Goal: Transaction & Acquisition: Purchase product/service

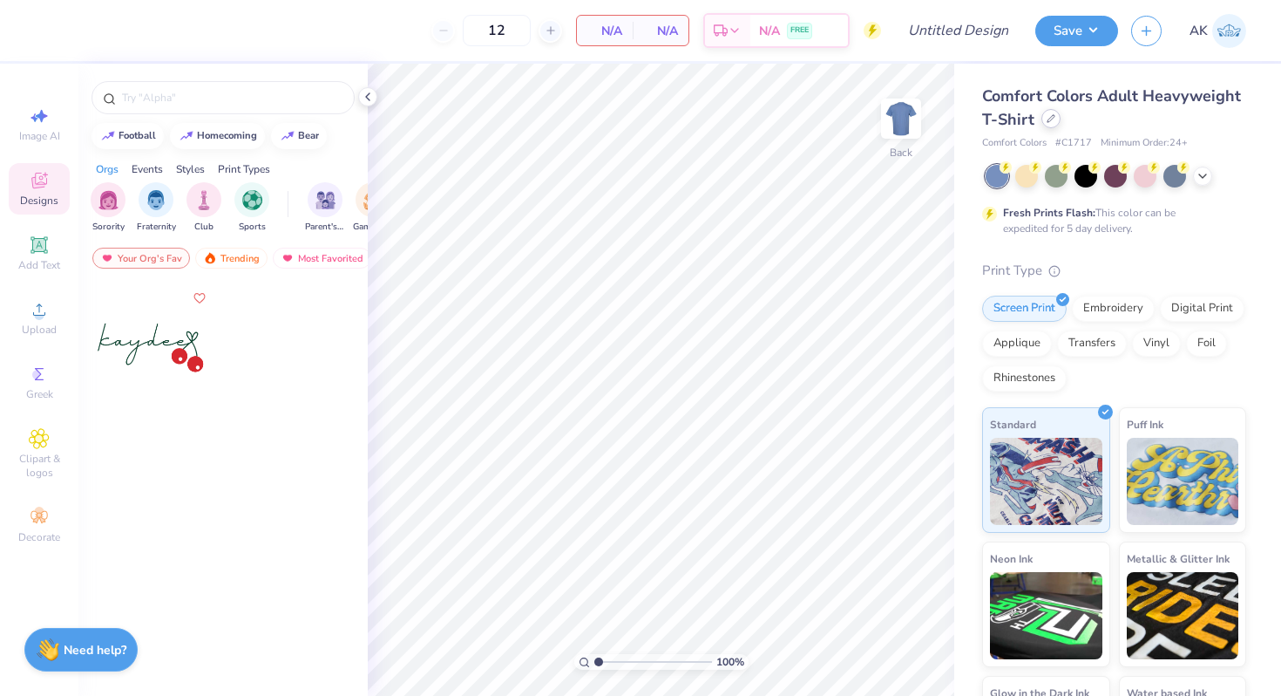
click at [1051, 118] on icon at bounding box center [1051, 118] width 7 height 7
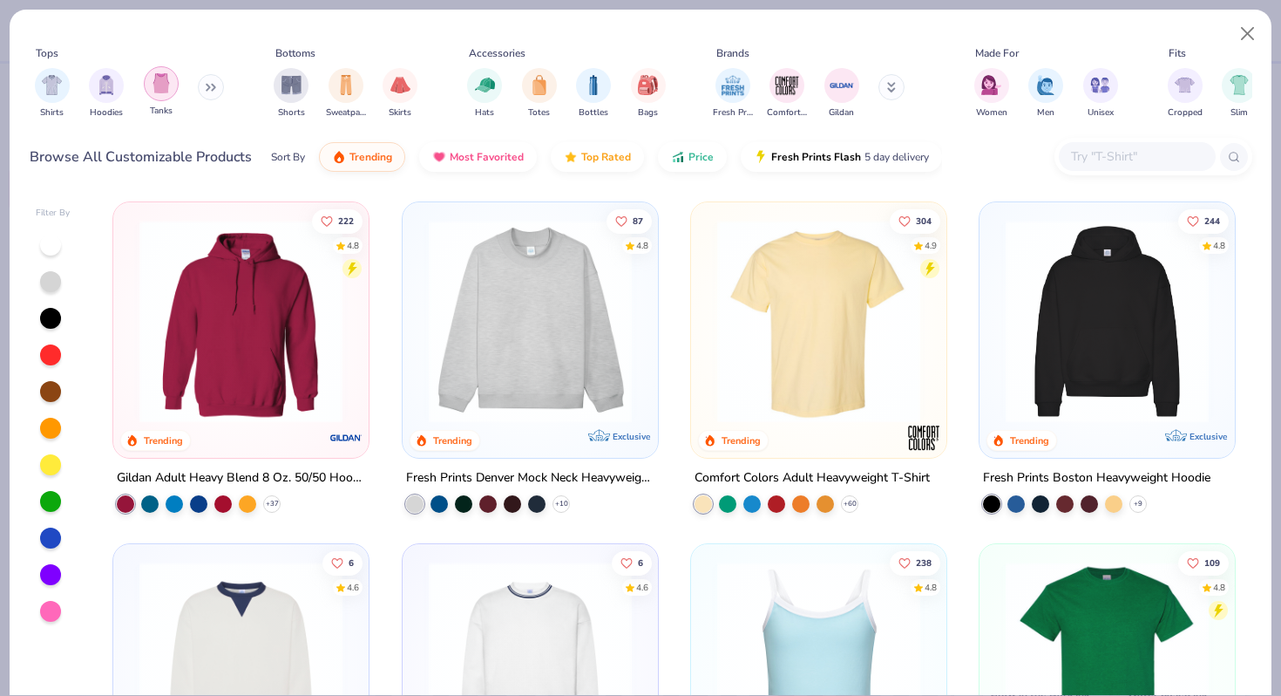
click at [157, 95] on div "filter for Tanks" at bounding box center [161, 83] width 35 height 35
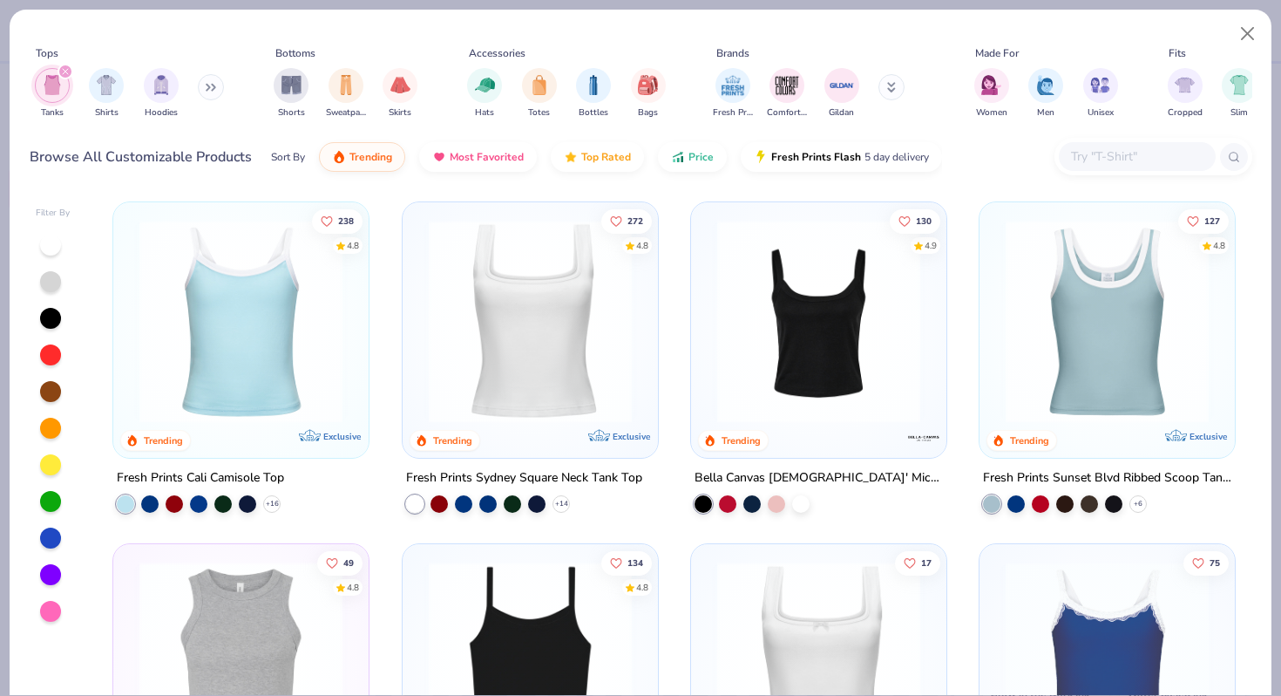
click at [241, 296] on img at bounding box center [241, 321] width 221 height 203
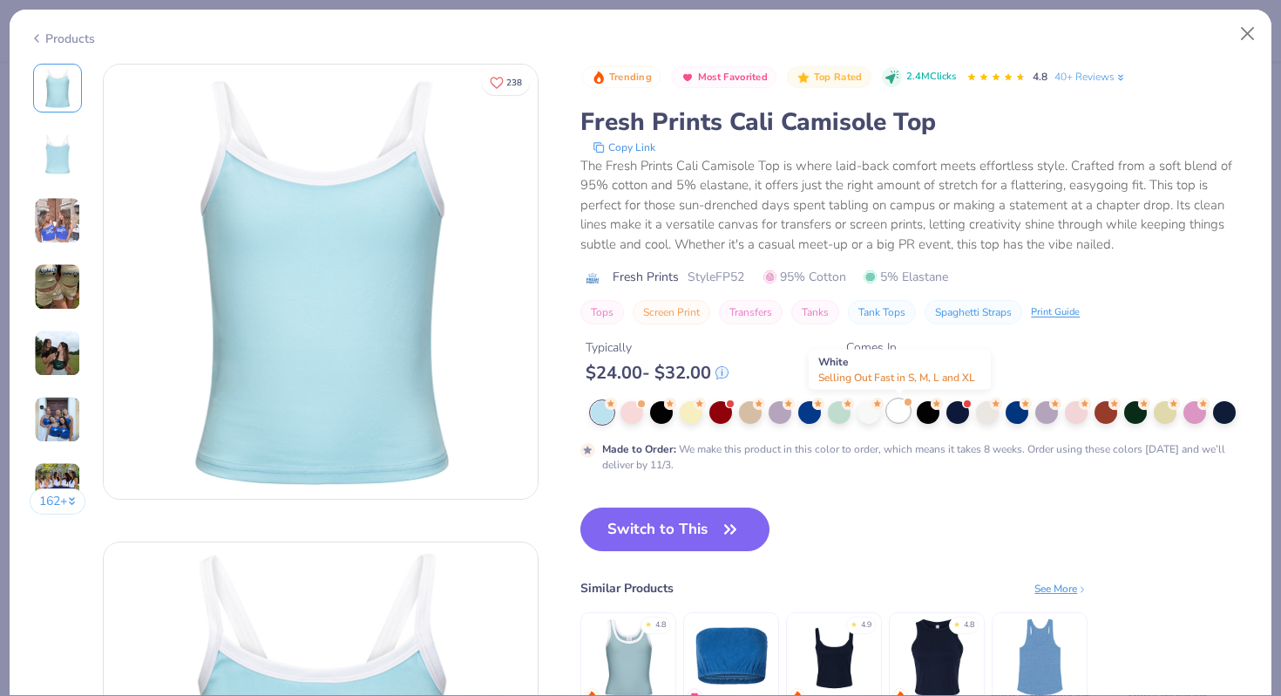
click at [904, 406] on div at bounding box center [898, 410] width 23 height 23
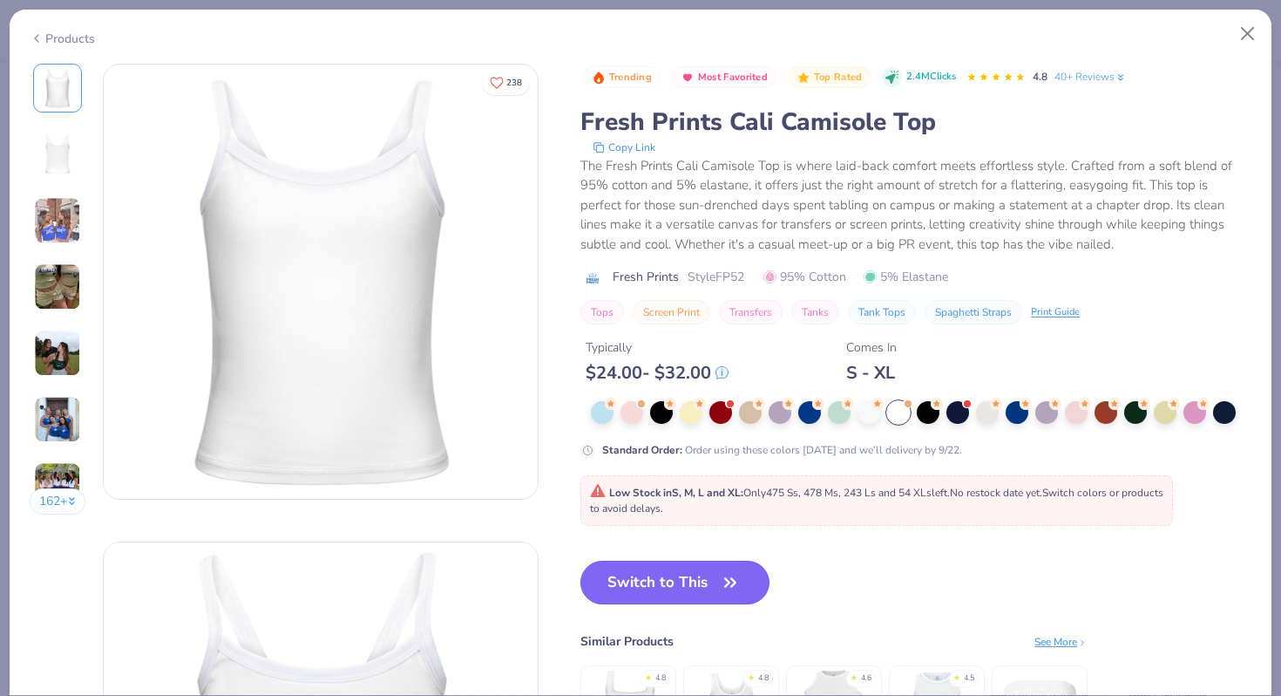
click at [691, 590] on button "Switch to This" at bounding box center [674, 582] width 189 height 44
type input "50"
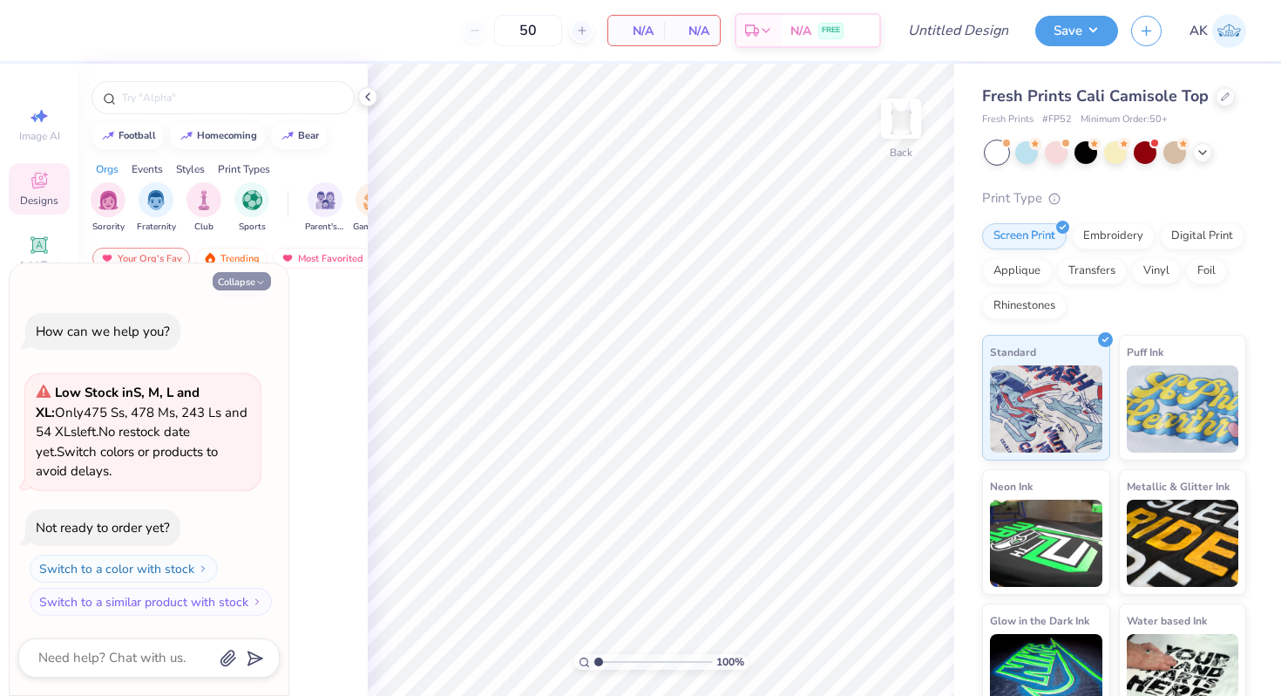
click at [258, 277] on icon "button" at bounding box center [260, 282] width 10 height 10
type textarea "x"
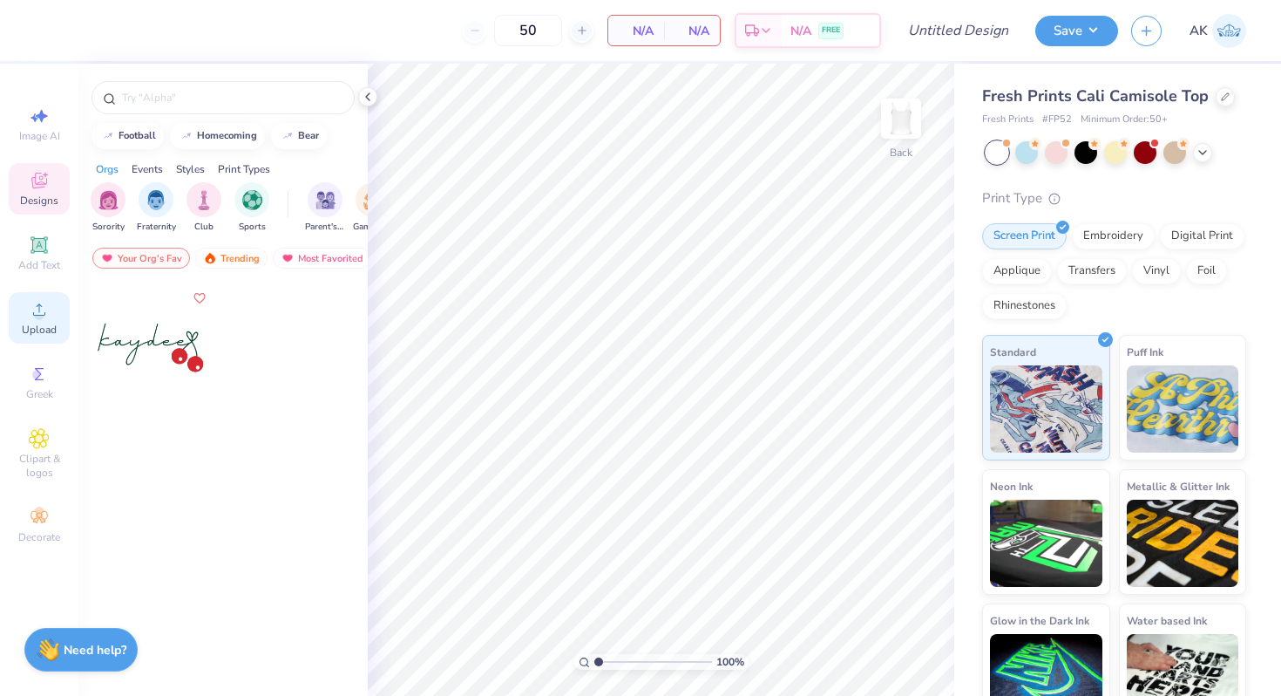
click at [35, 324] on span "Upload" at bounding box center [39, 329] width 35 height 14
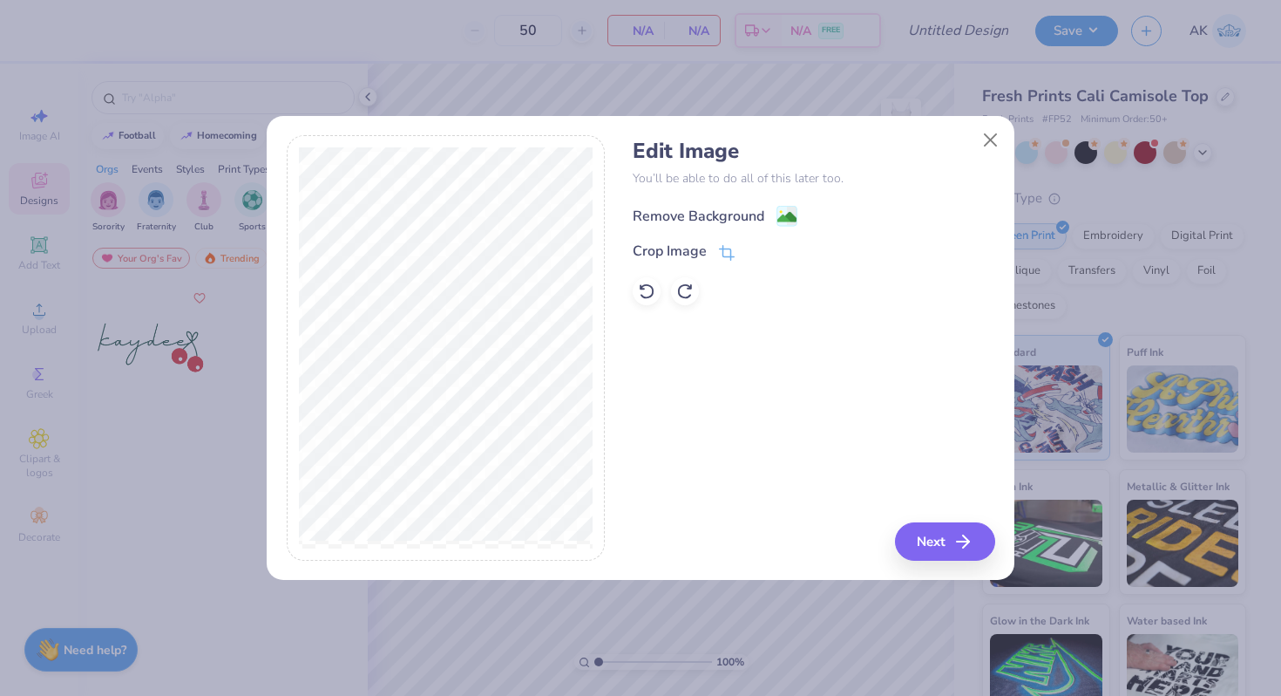
click at [781, 214] on image at bounding box center [786, 216] width 19 height 19
click at [946, 542] on button "Next" at bounding box center [948, 541] width 100 height 38
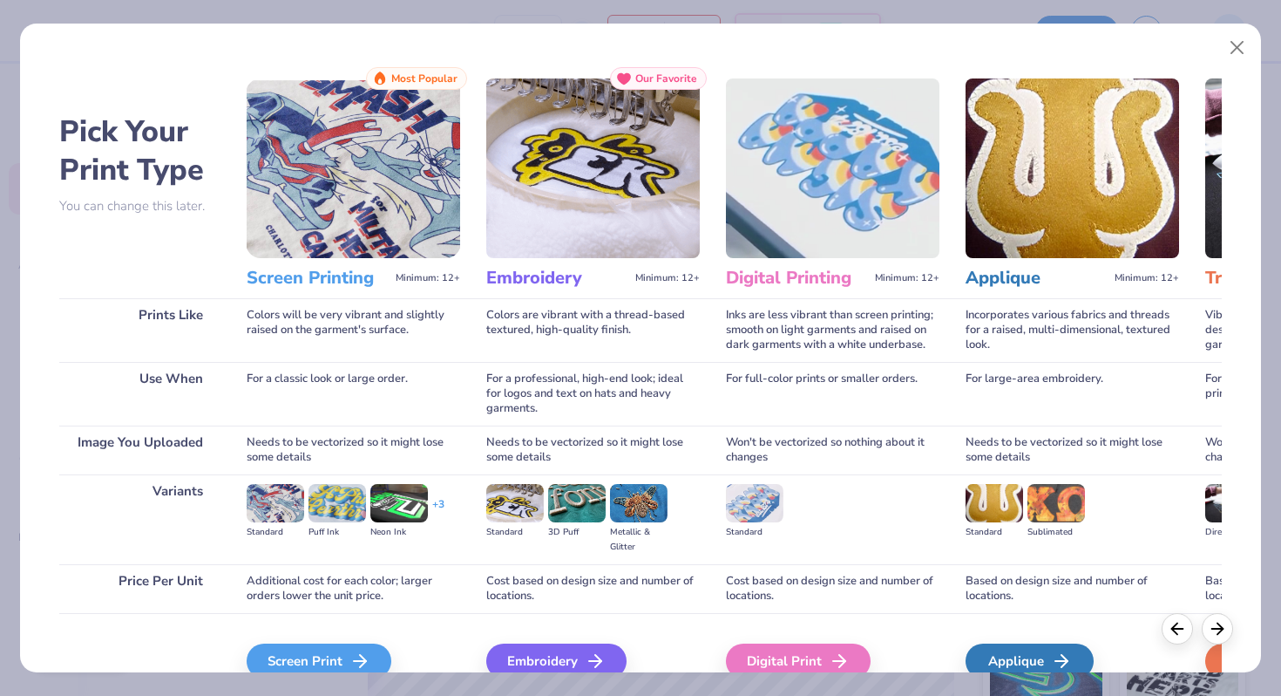
scroll to position [86, 0]
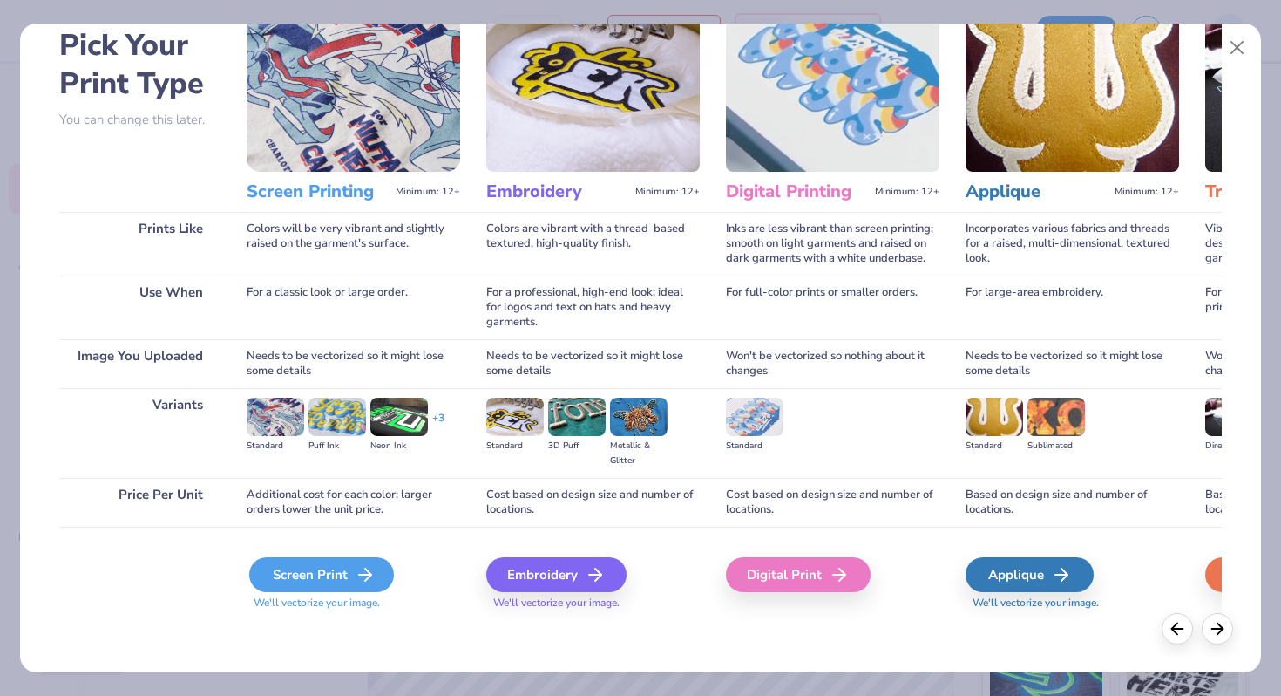
click at [343, 574] on div "Screen Print" at bounding box center [321, 574] width 145 height 35
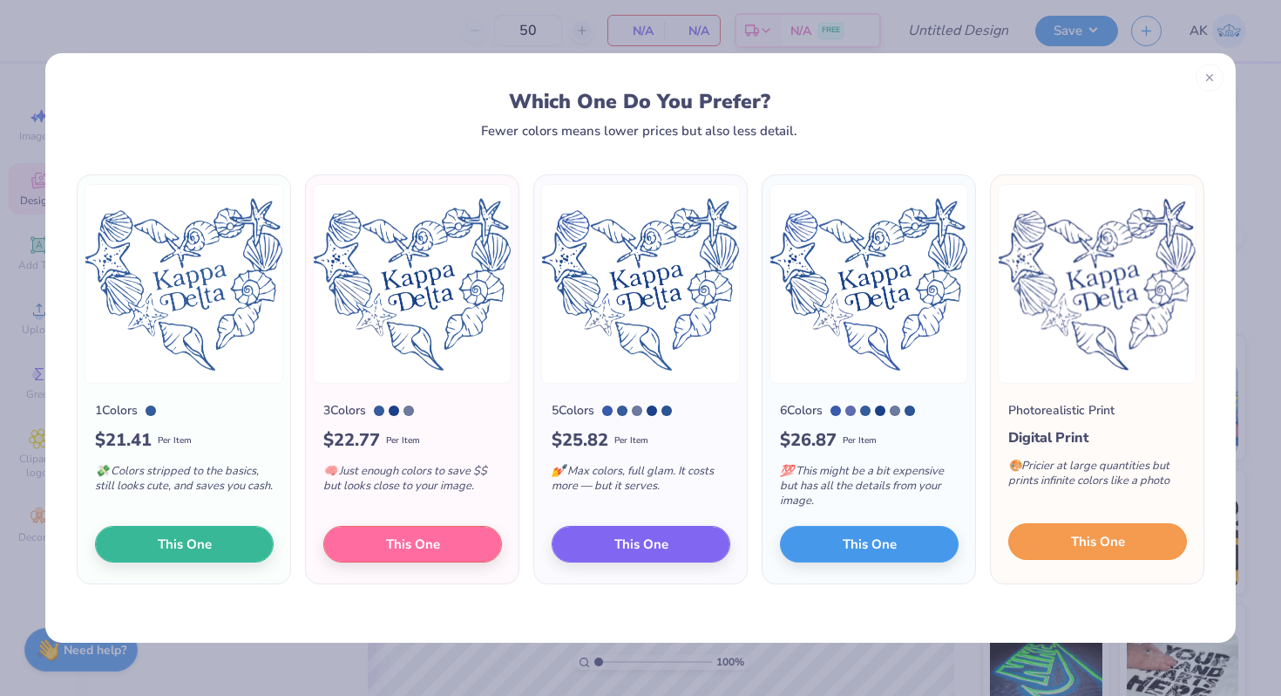
click at [1035, 544] on button "This One" at bounding box center [1097, 541] width 179 height 37
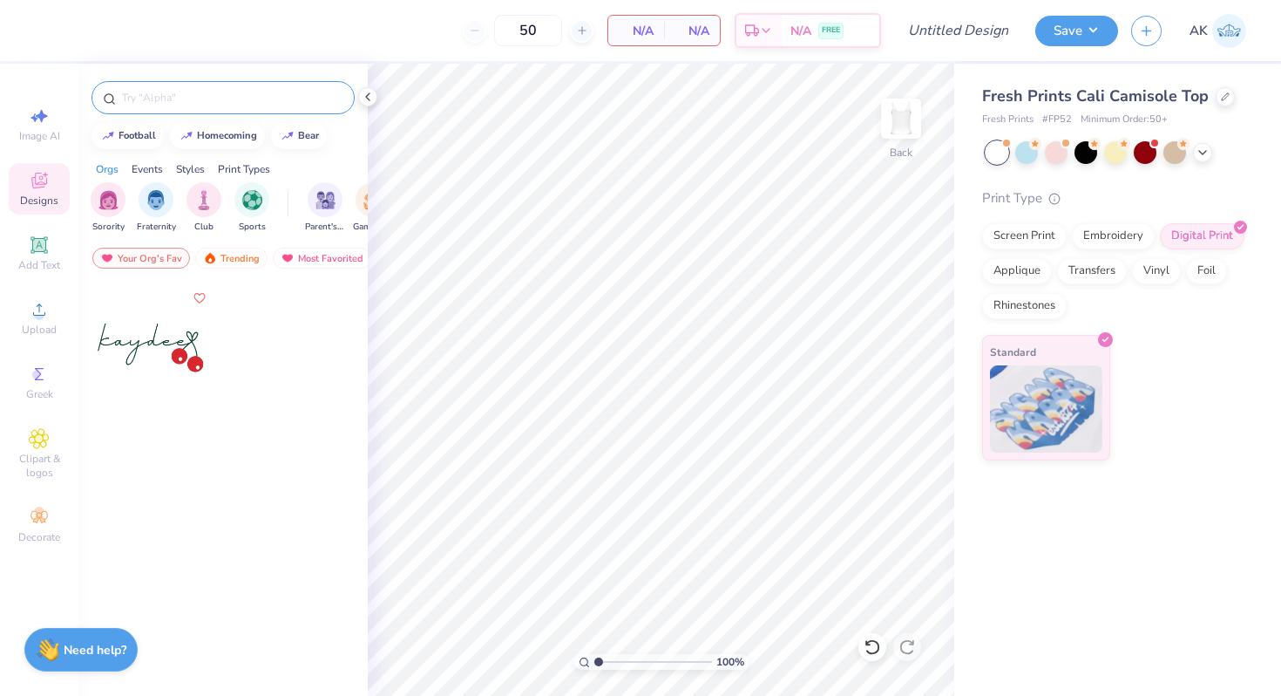
click at [159, 96] on input "text" at bounding box center [231, 97] width 223 height 17
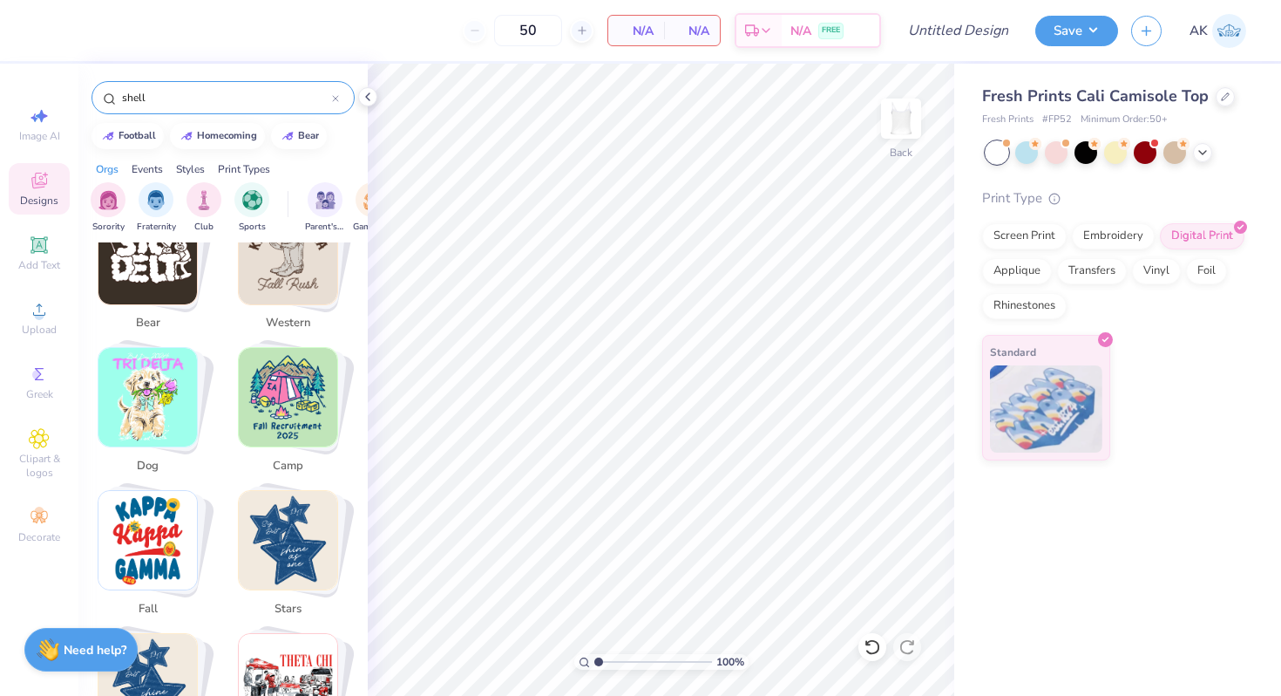
scroll to position [0, 0]
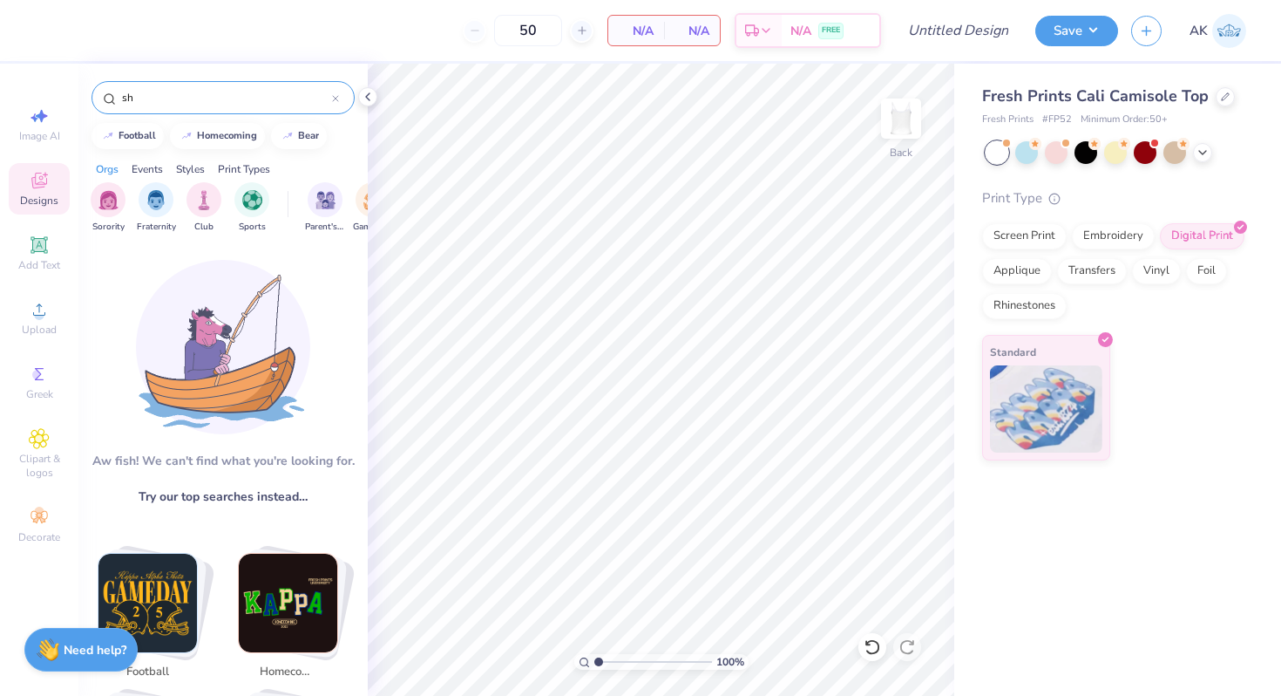
type input "s"
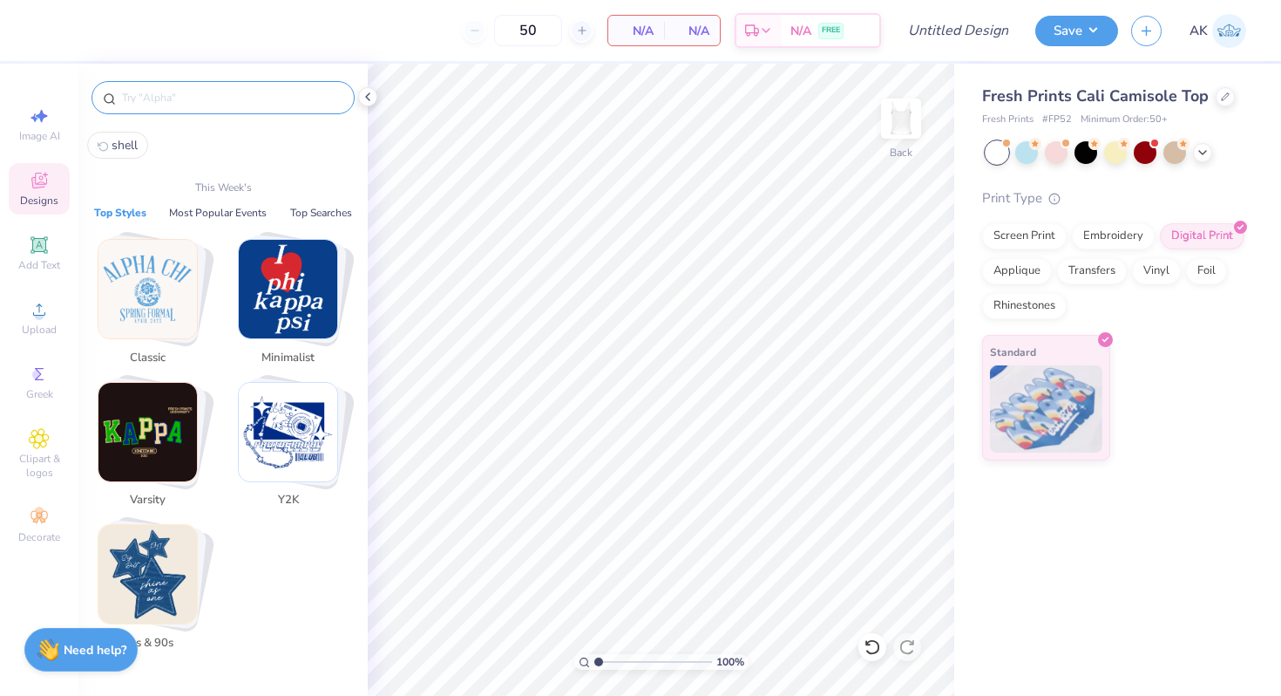
click at [44, 224] on div "Image AI Designs Add Text Upload Greek Clipart & logos Decorate" at bounding box center [39, 324] width 61 height 452
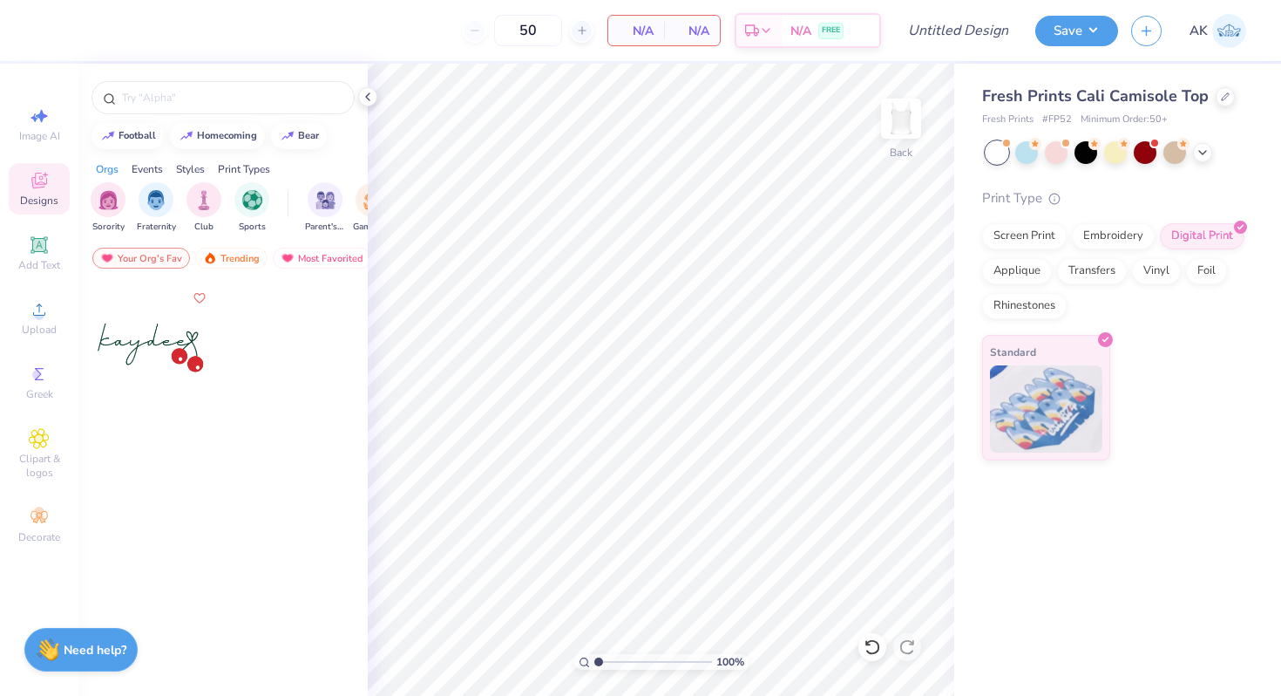
click at [44, 197] on span "Designs" at bounding box center [39, 200] width 38 height 14
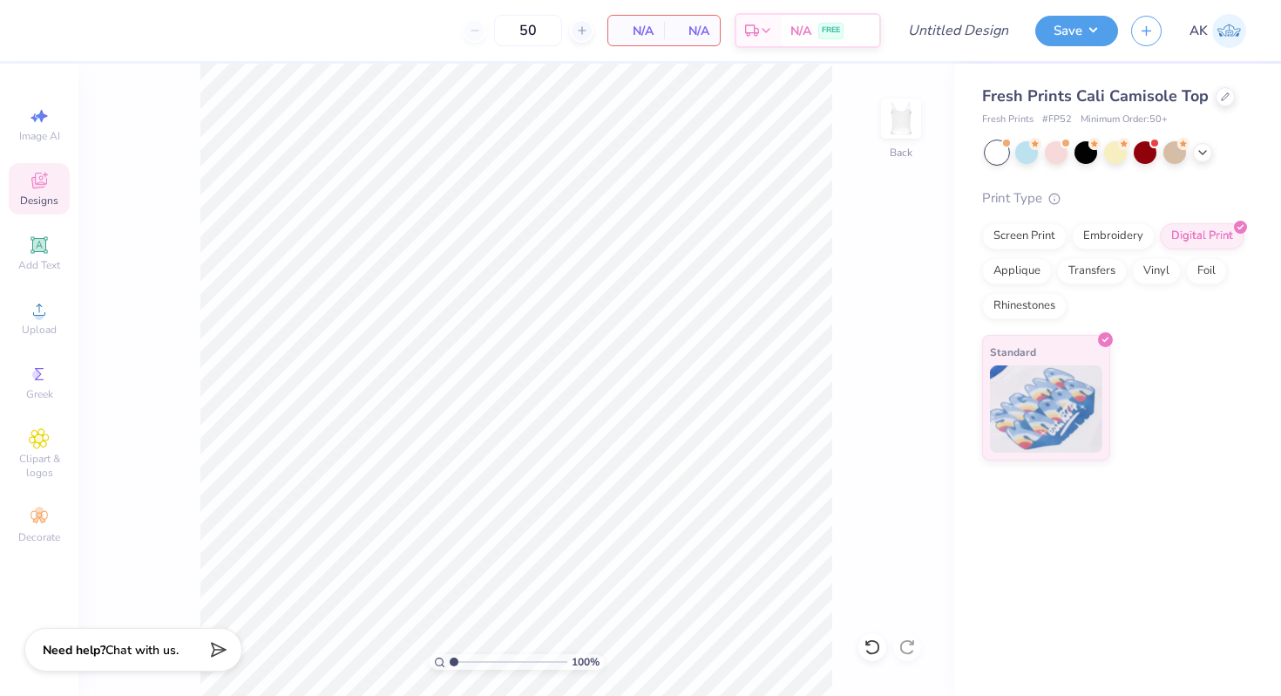
click at [32, 206] on span "Designs" at bounding box center [39, 200] width 38 height 14
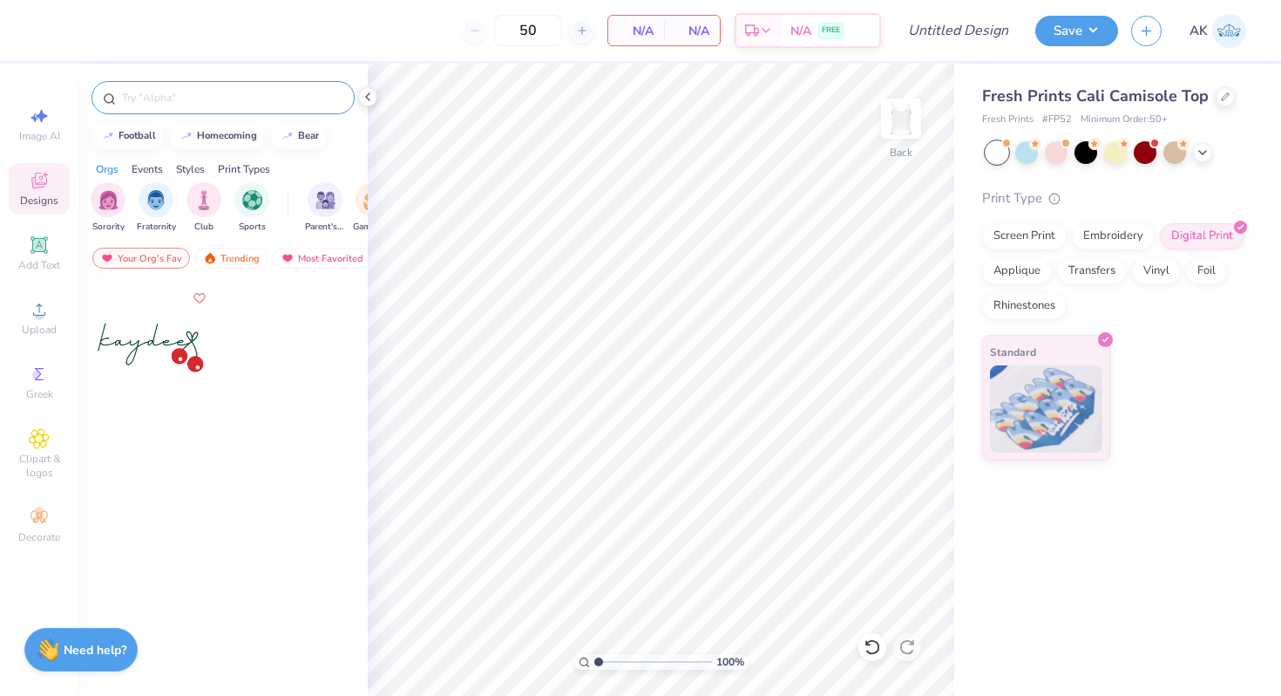
click at [139, 112] on div at bounding box center [223, 97] width 263 height 33
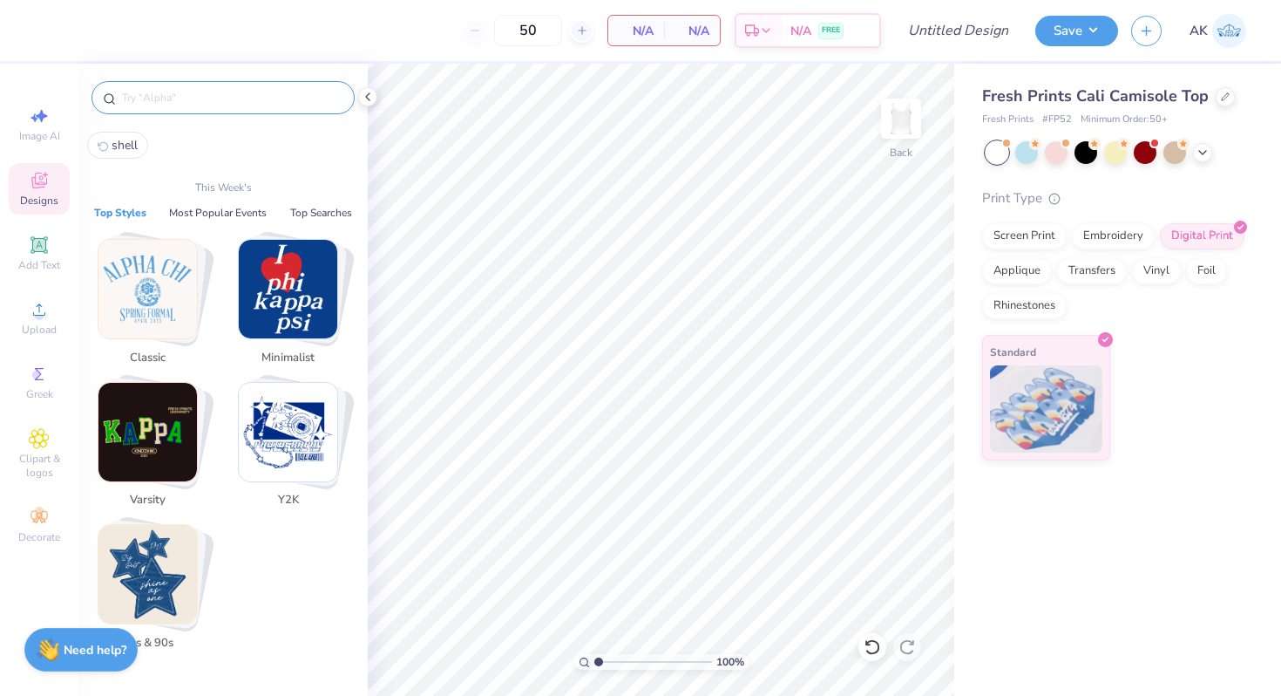
click at [138, 101] on input "text" at bounding box center [231, 97] width 223 height 17
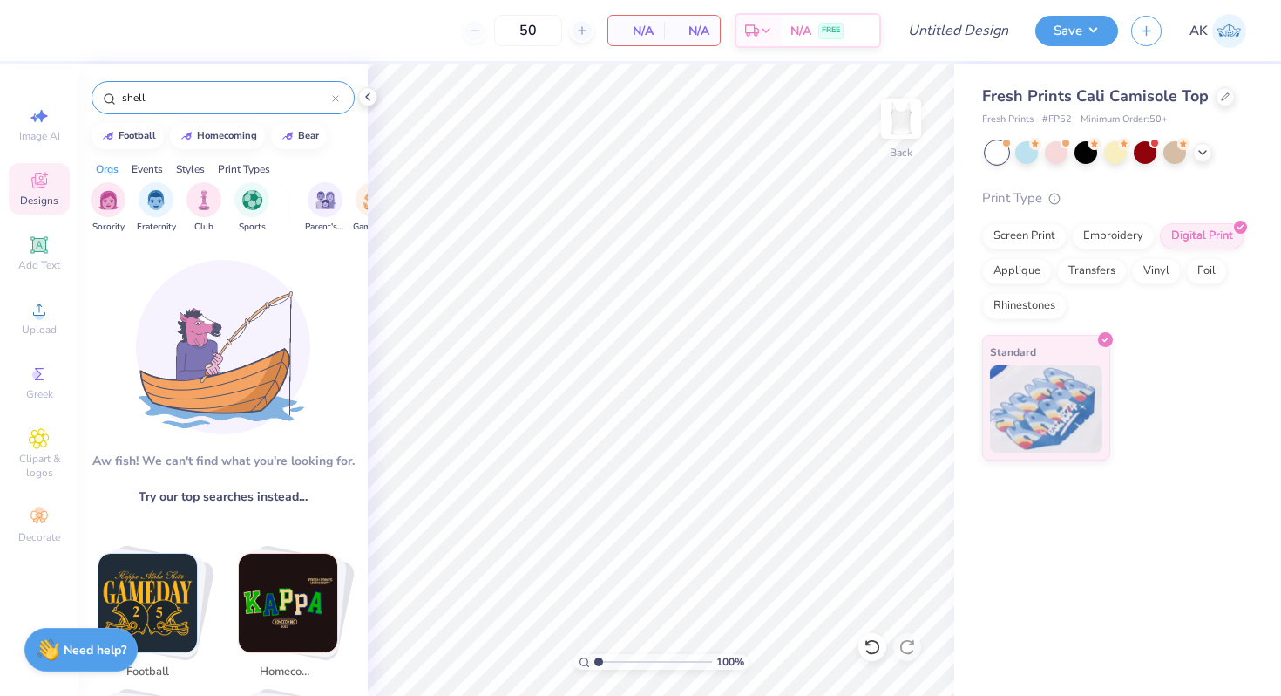
type input "shell"
click at [341, 96] on div "shell" at bounding box center [223, 97] width 263 height 33
click at [339, 96] on div "shell" at bounding box center [223, 97] width 263 height 33
click at [333, 96] on icon at bounding box center [335, 98] width 5 height 5
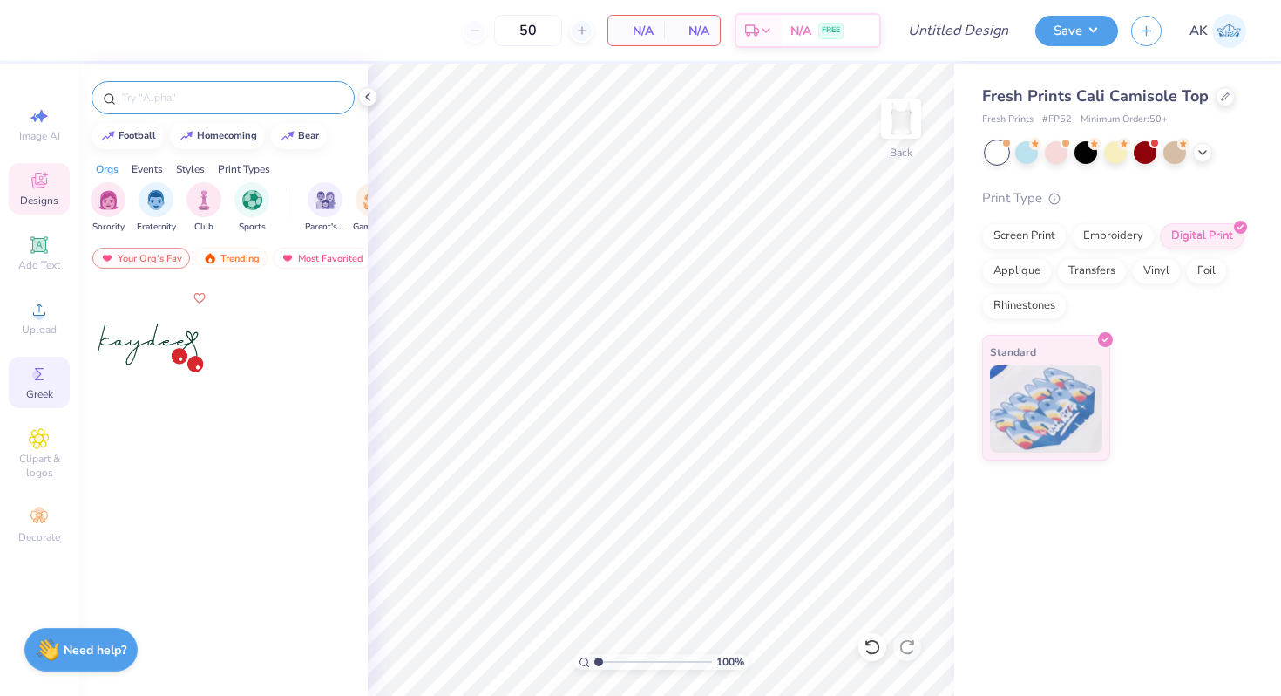
click at [35, 364] on icon at bounding box center [39, 373] width 21 height 21
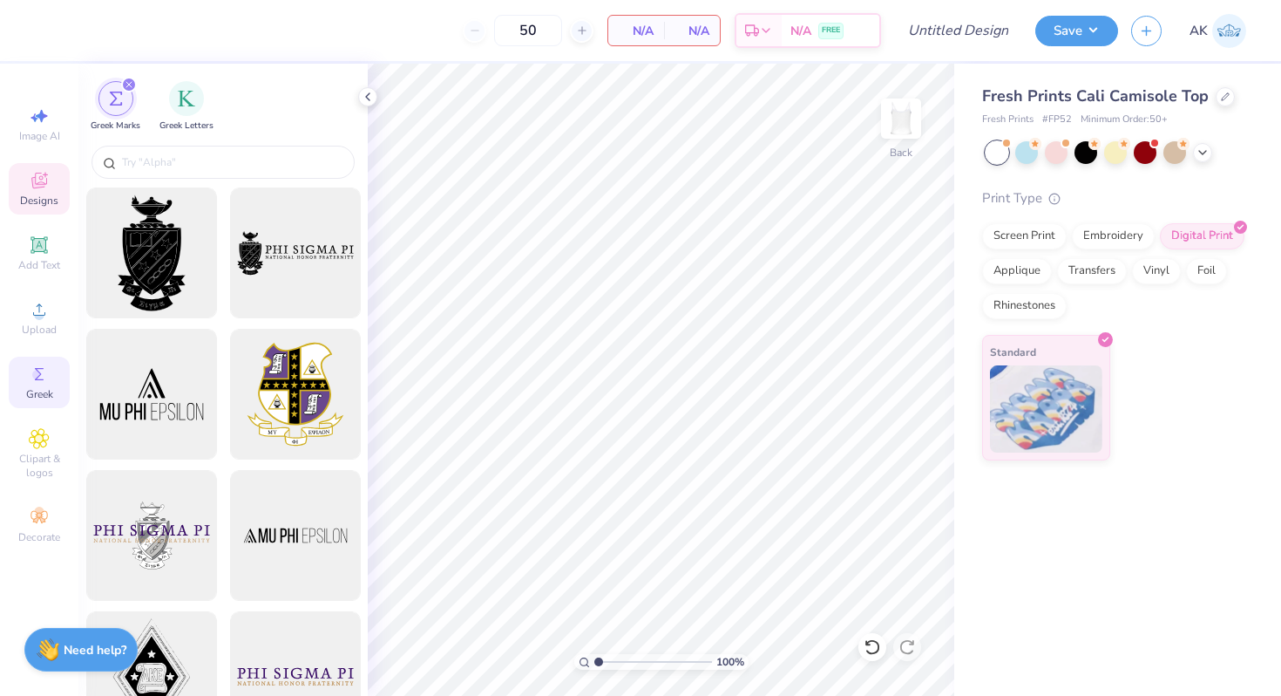
click at [31, 187] on icon at bounding box center [39, 180] width 21 height 21
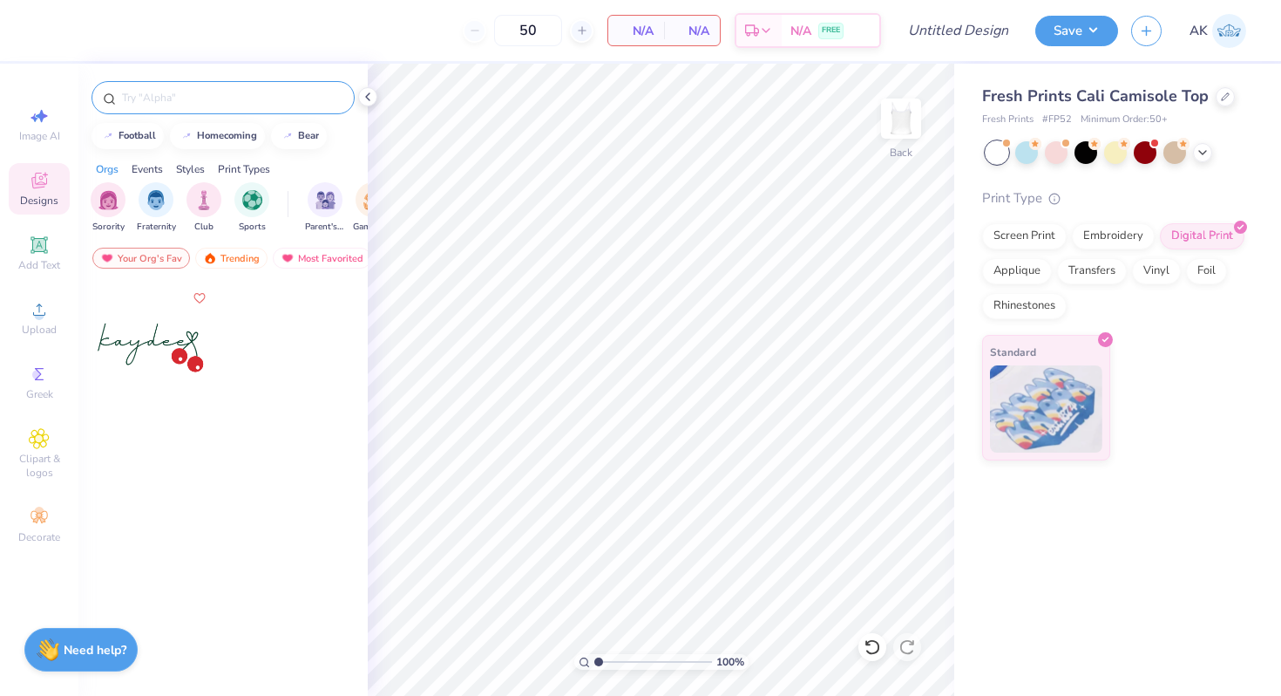
click at [158, 105] on input "text" at bounding box center [231, 97] width 223 height 17
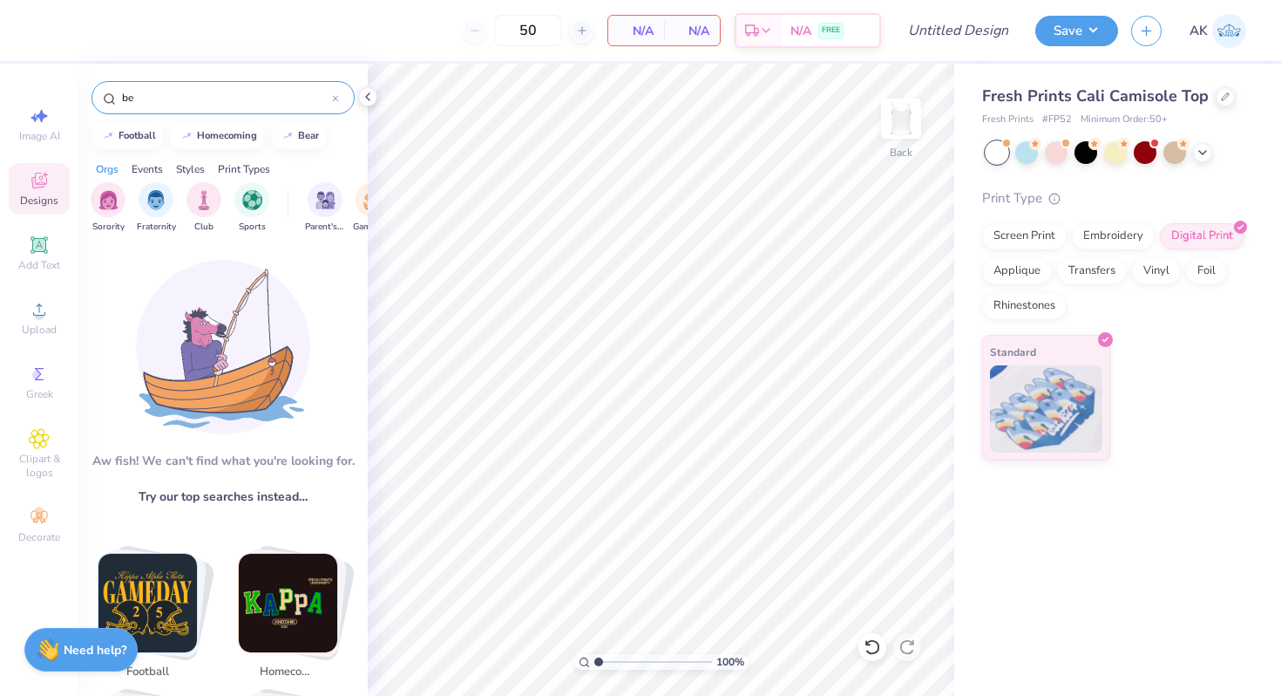
type input "b"
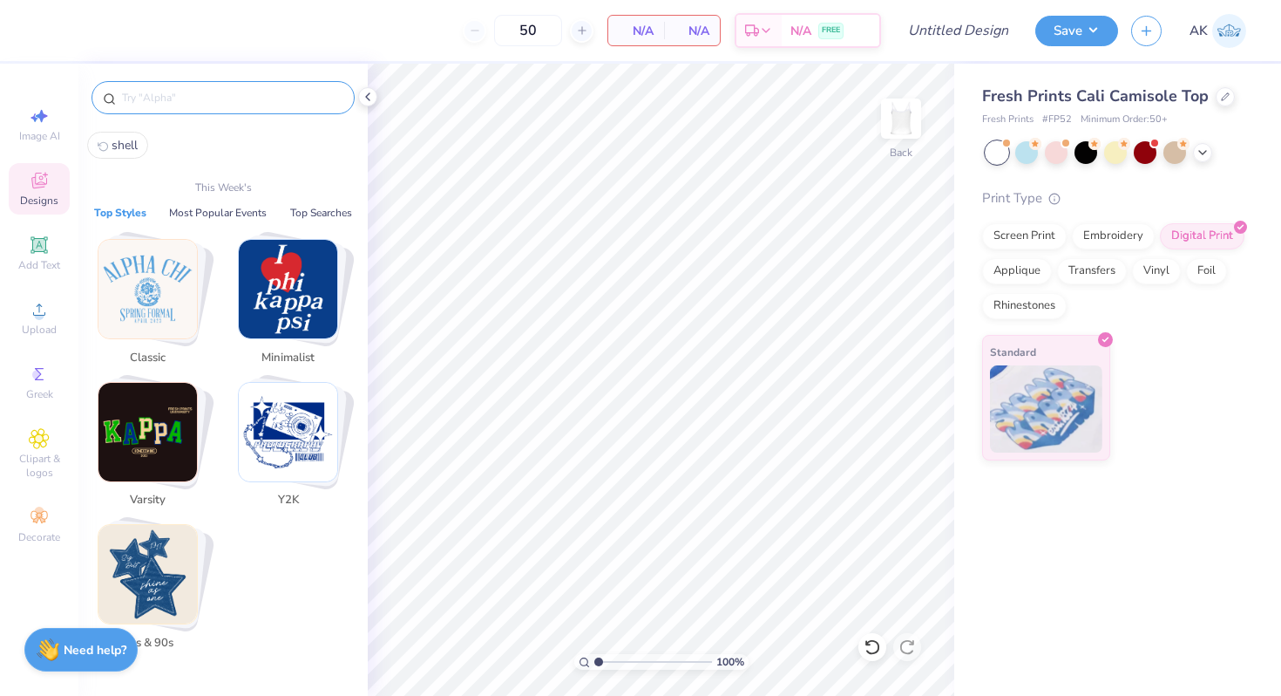
click at [120, 148] on span "shell" at bounding box center [125, 145] width 26 height 17
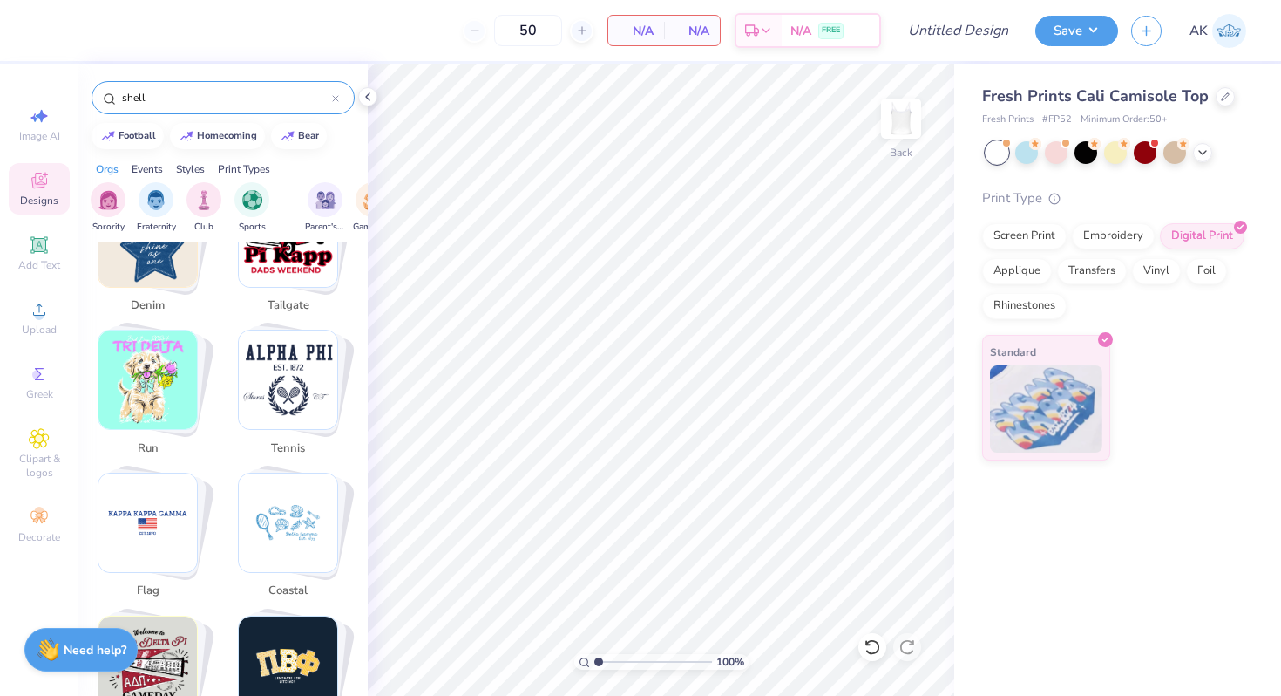
scroll to position [1989, 0]
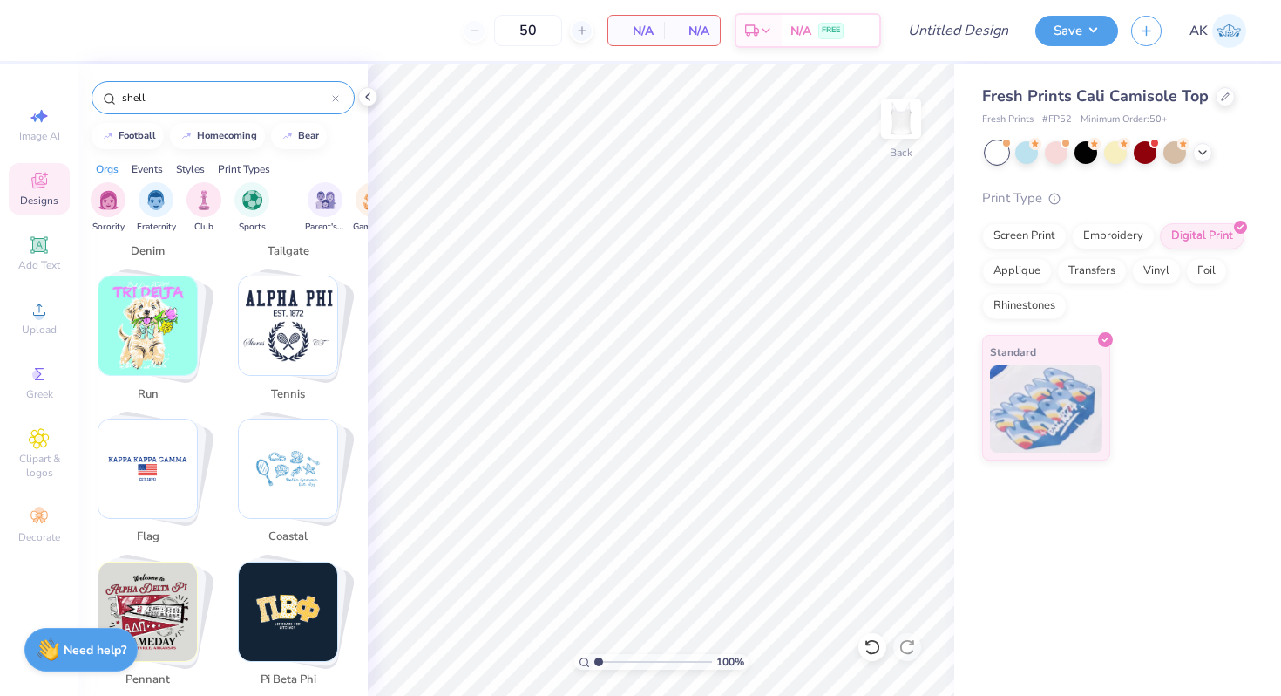
click at [316, 443] on img "Stack Card Button coastal" at bounding box center [288, 468] width 98 height 98
type input "coastal"
click at [312, 505] on img "Stack Card Button coastal" at bounding box center [288, 468] width 98 height 98
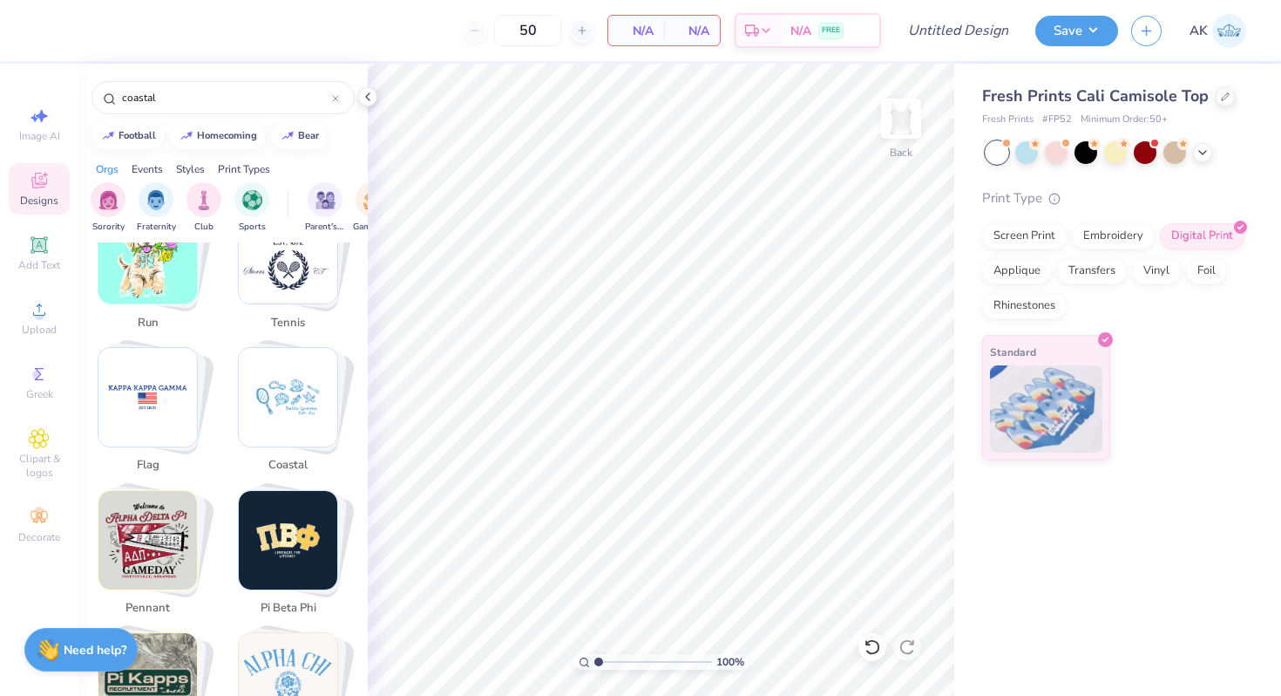
scroll to position [2107, 0]
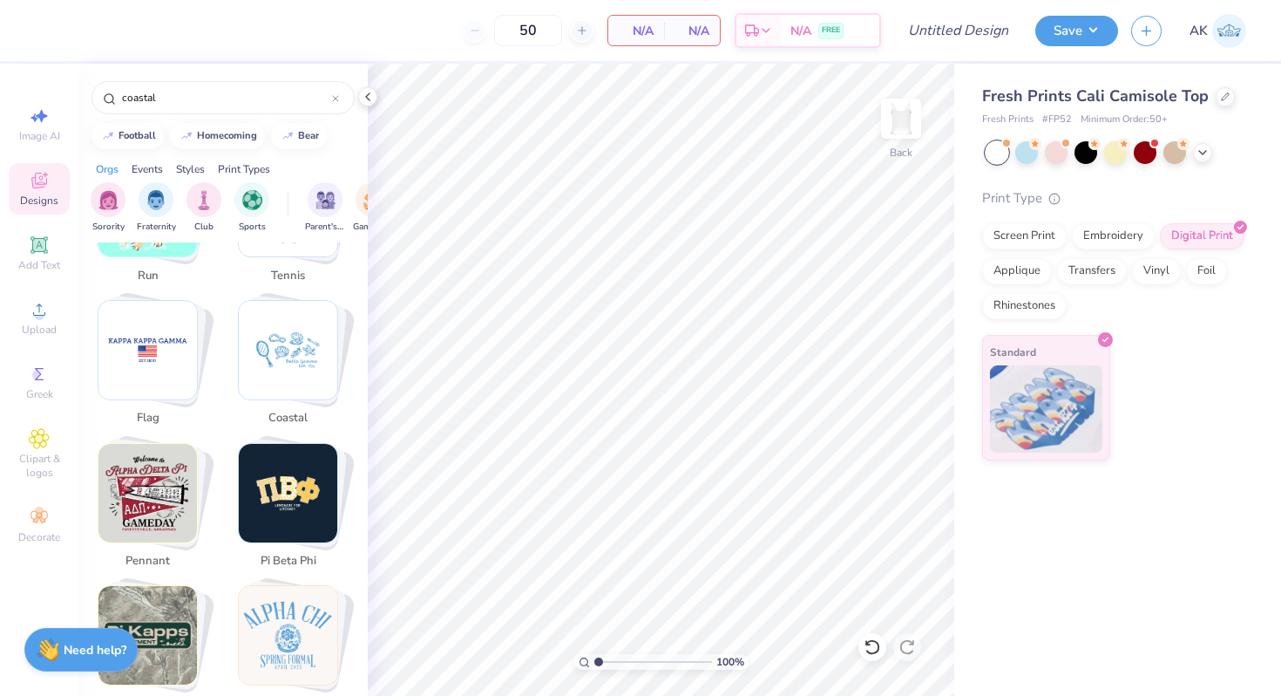
click at [282, 350] on img "Stack Card Button coastal" at bounding box center [288, 350] width 98 height 98
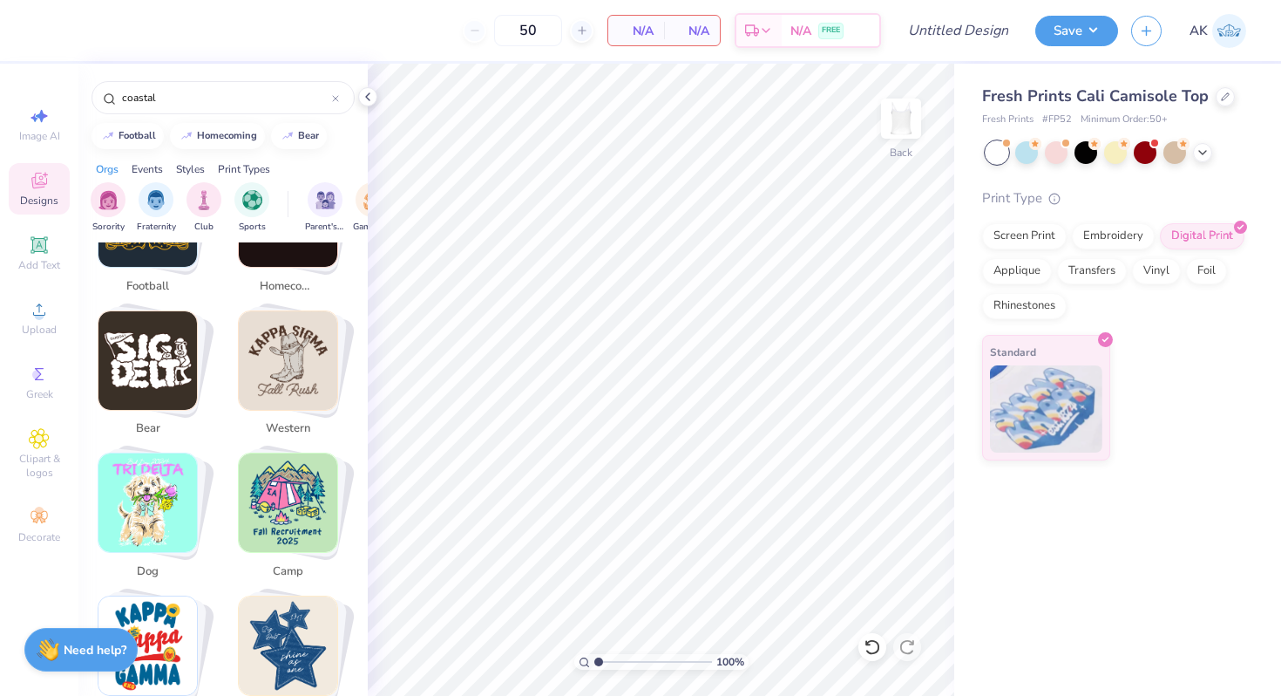
scroll to position [0, 0]
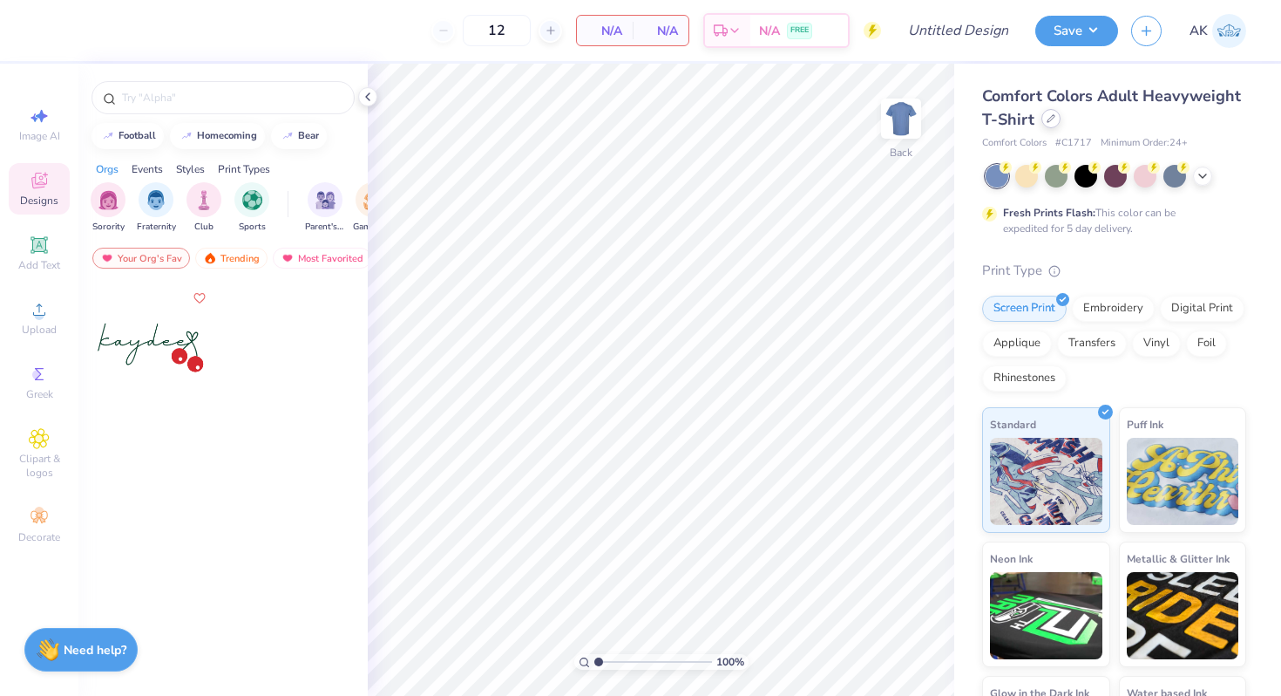
click at [1052, 119] on icon at bounding box center [1051, 118] width 9 height 9
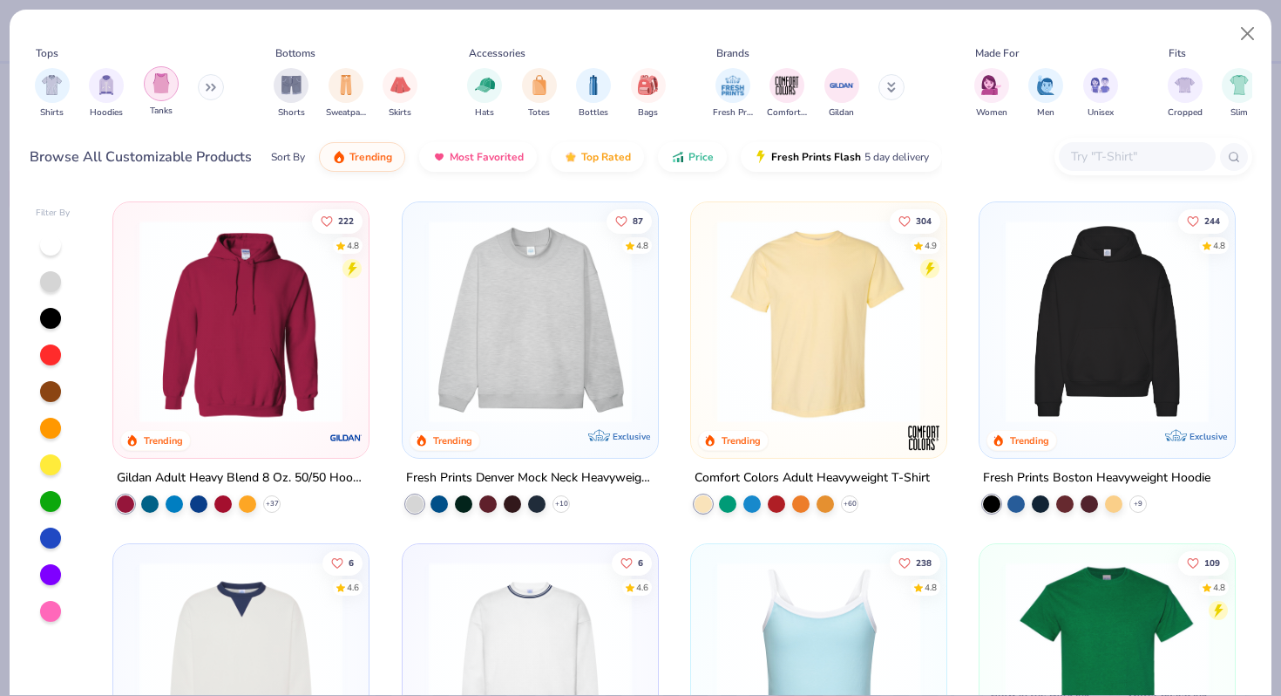
click at [153, 85] on img "filter for Tanks" at bounding box center [161, 83] width 19 height 20
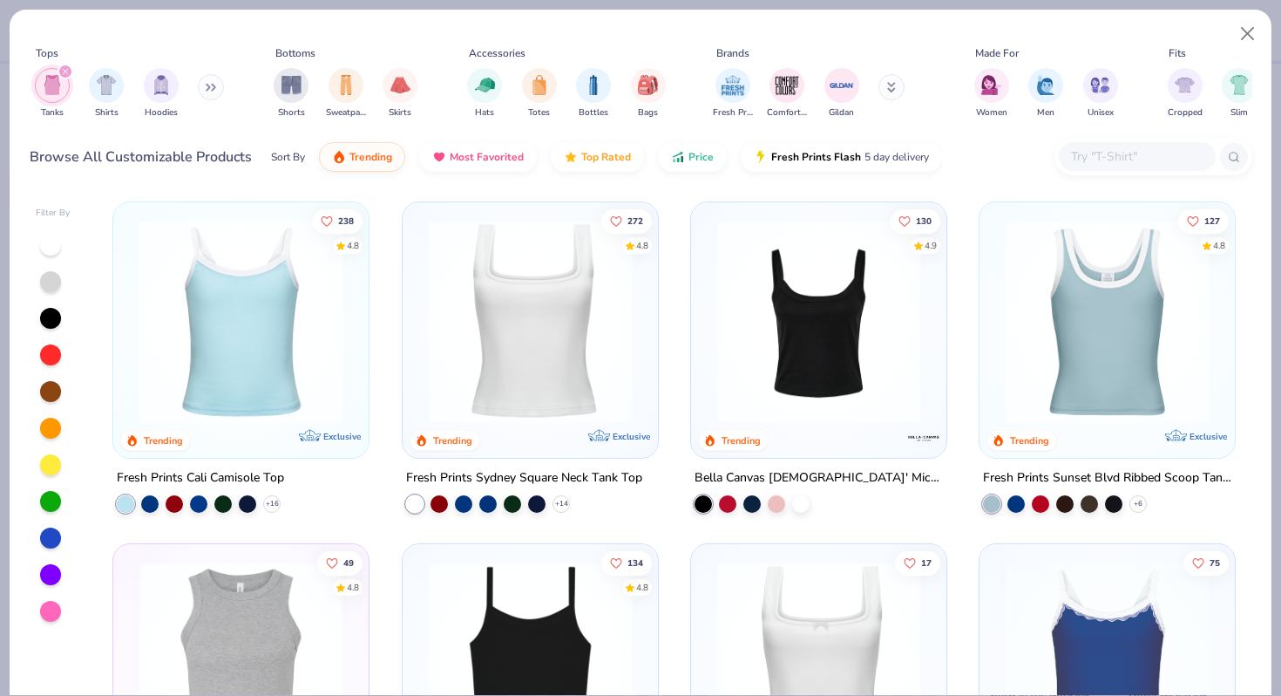
click at [245, 324] on img at bounding box center [241, 321] width 221 height 203
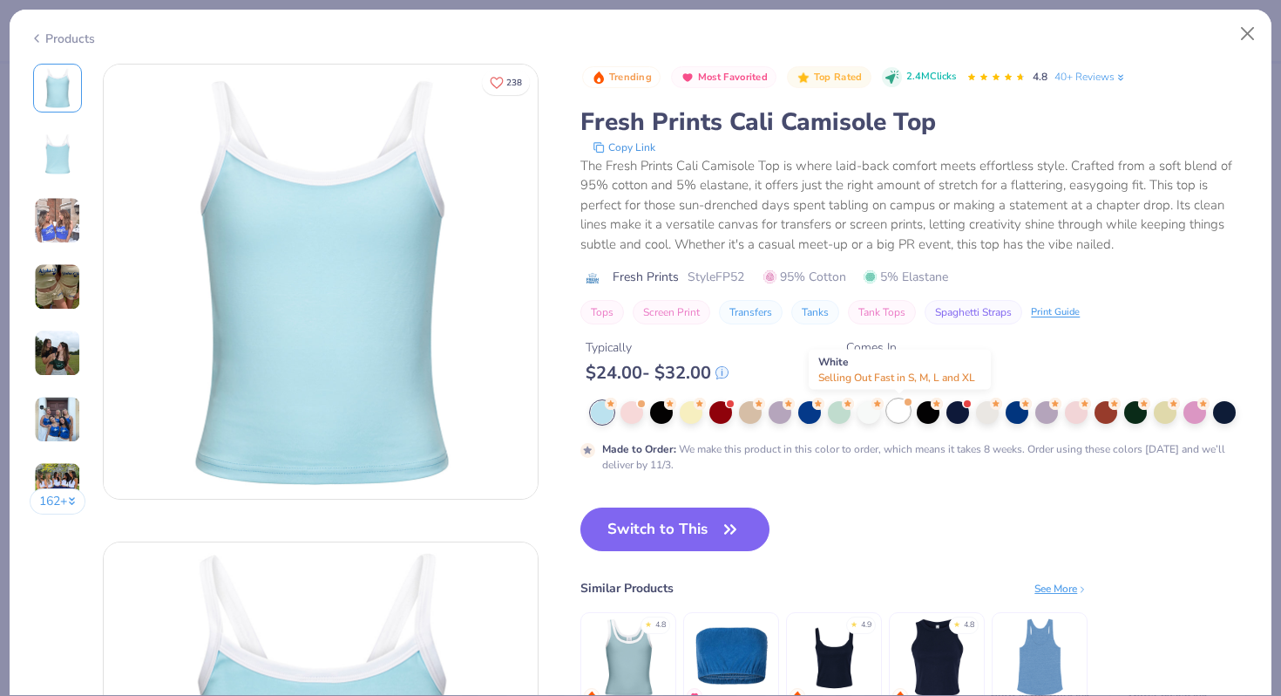
click at [899, 417] on div at bounding box center [898, 410] width 23 height 23
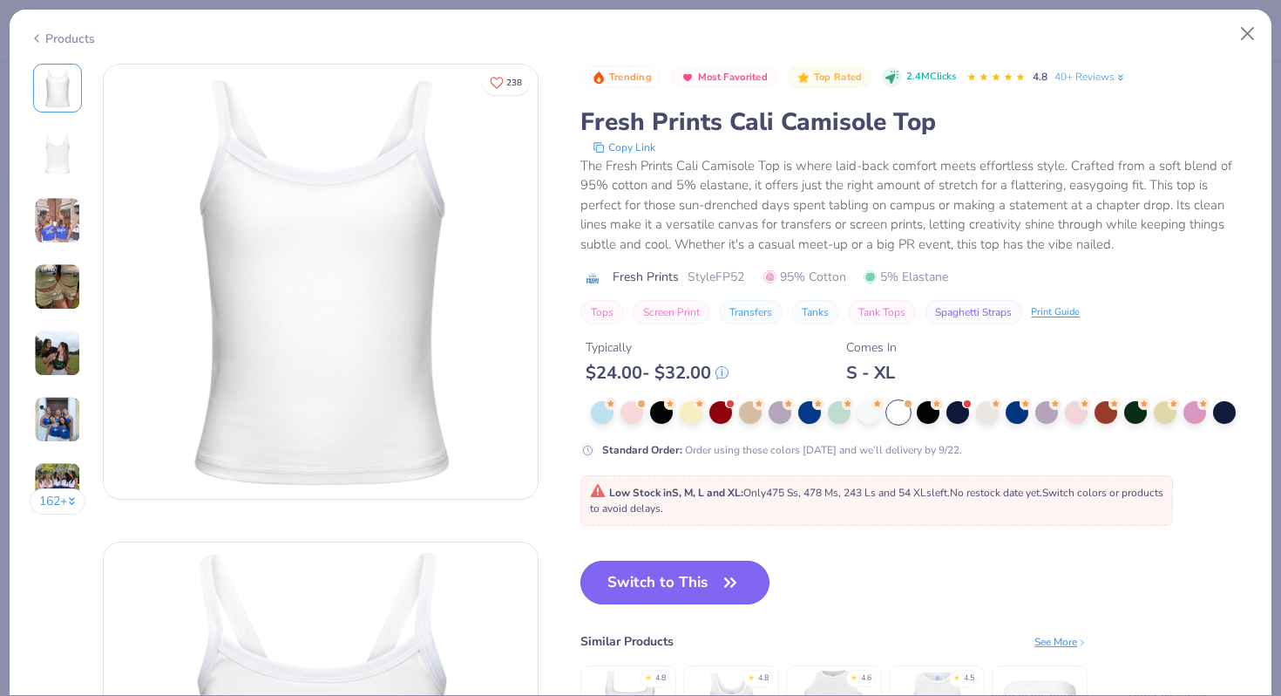
click at [689, 584] on button "Switch to This" at bounding box center [674, 582] width 189 height 44
type input "50"
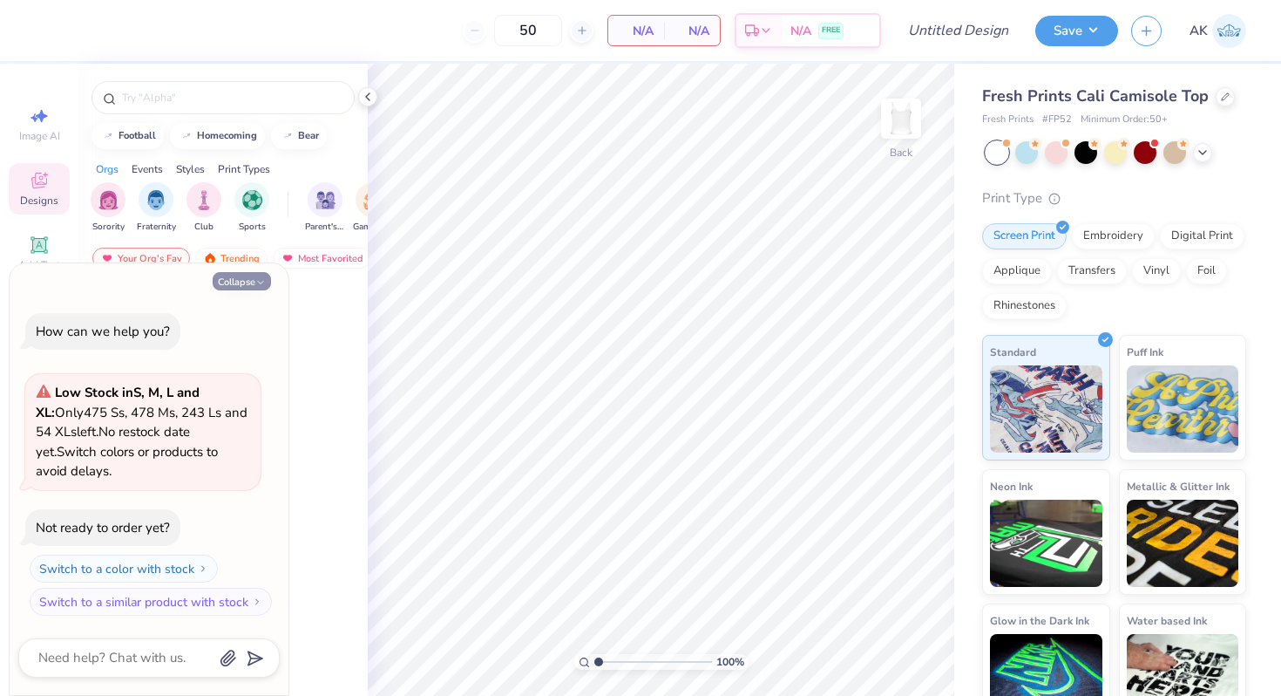
click at [246, 288] on button "Collapse" at bounding box center [242, 281] width 58 height 18
type textarea "x"
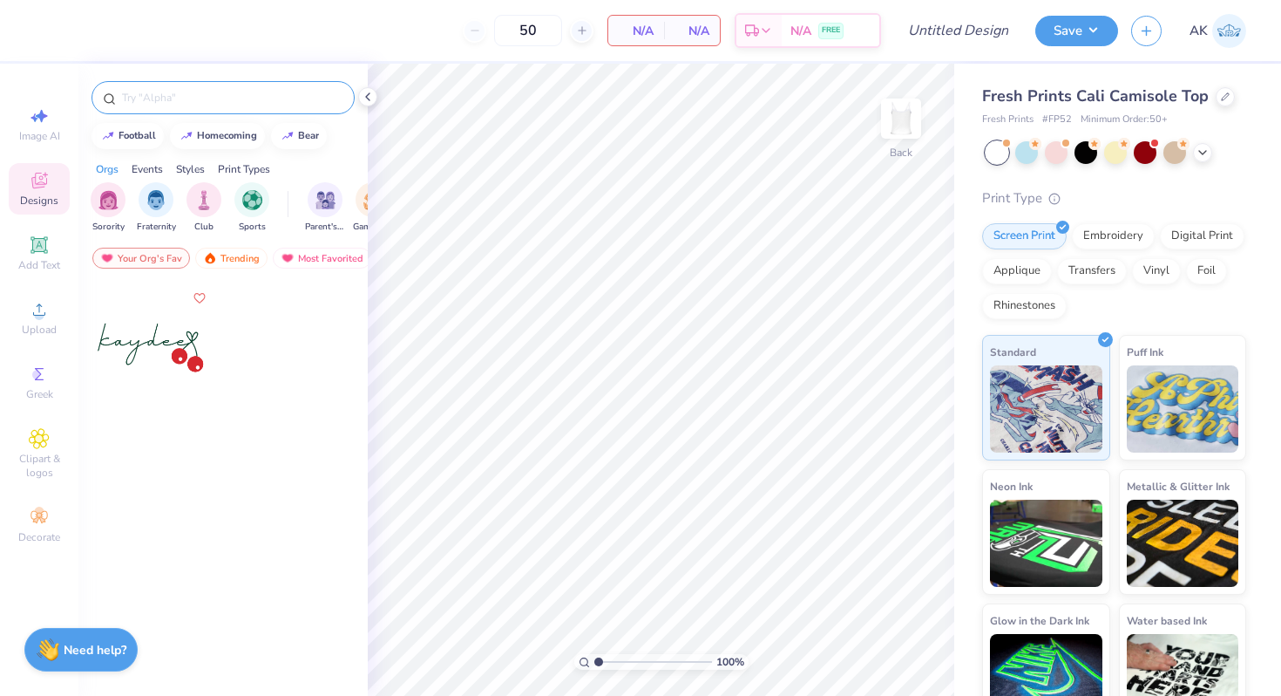
click at [189, 96] on input "text" at bounding box center [231, 97] width 223 height 17
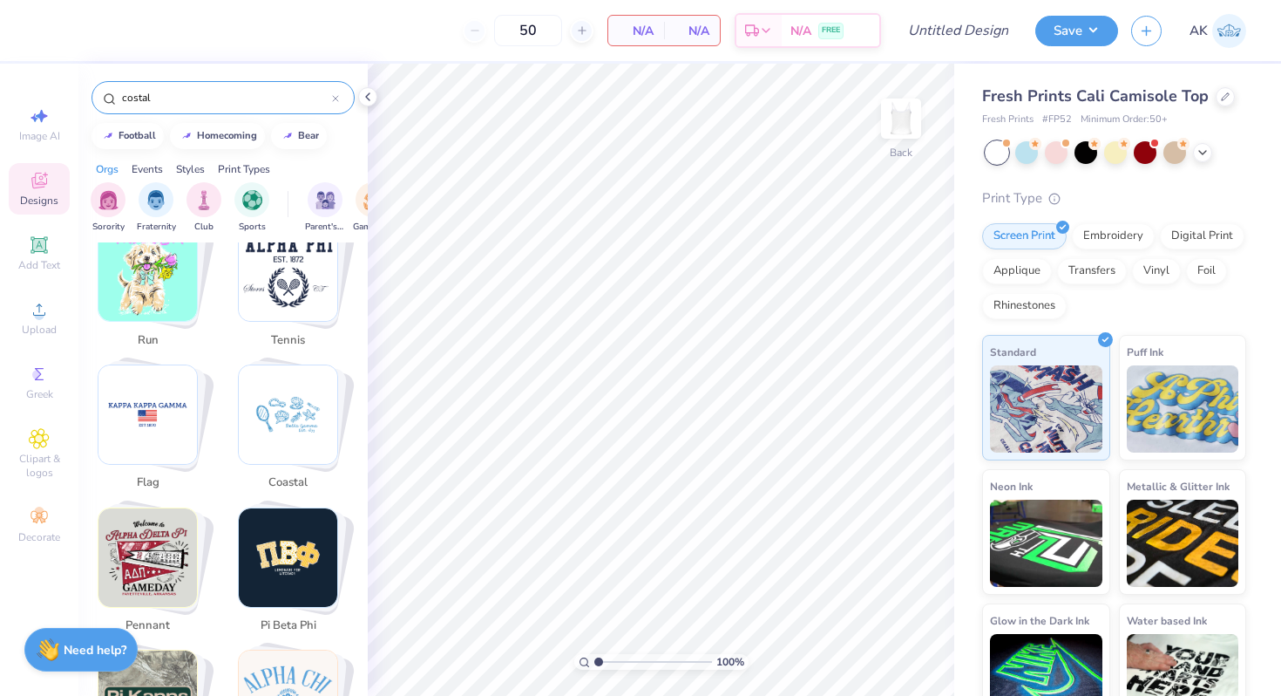
scroll to position [2147, 0]
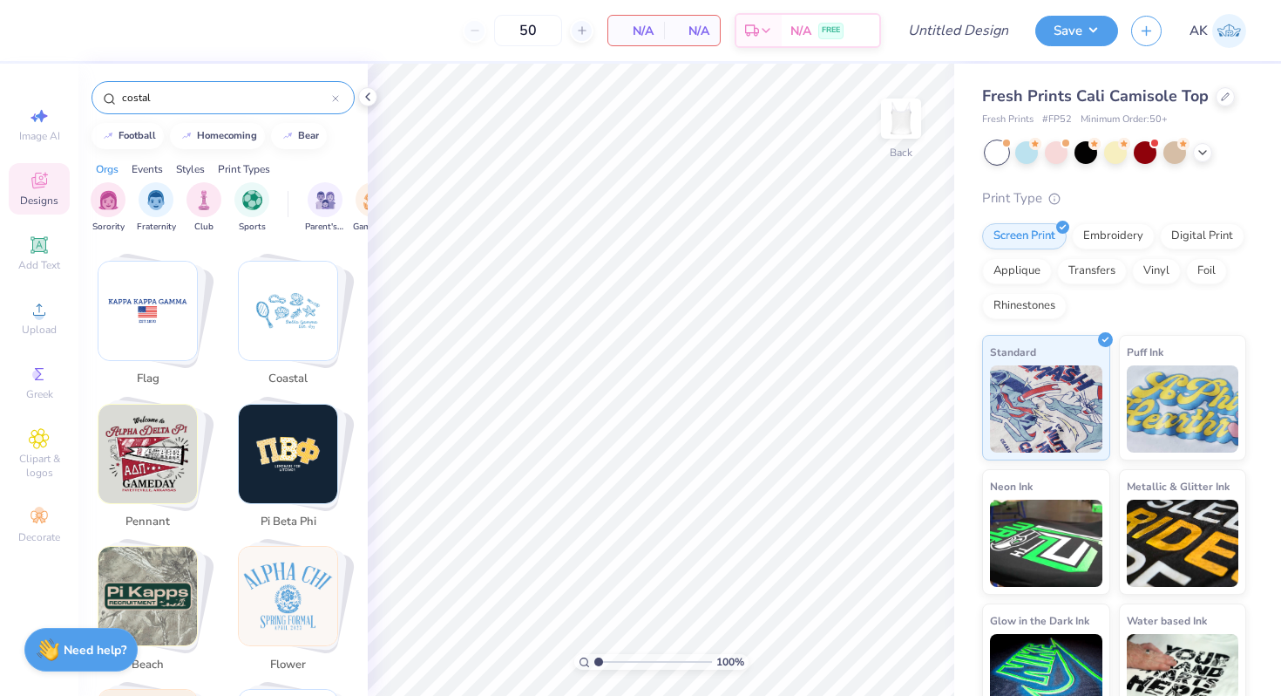
click at [268, 310] on img "Stack Card Button coastal" at bounding box center [288, 310] width 98 height 98
type input "coastal"
click at [275, 315] on img "Stack Card Button coastal" at bounding box center [288, 310] width 98 height 98
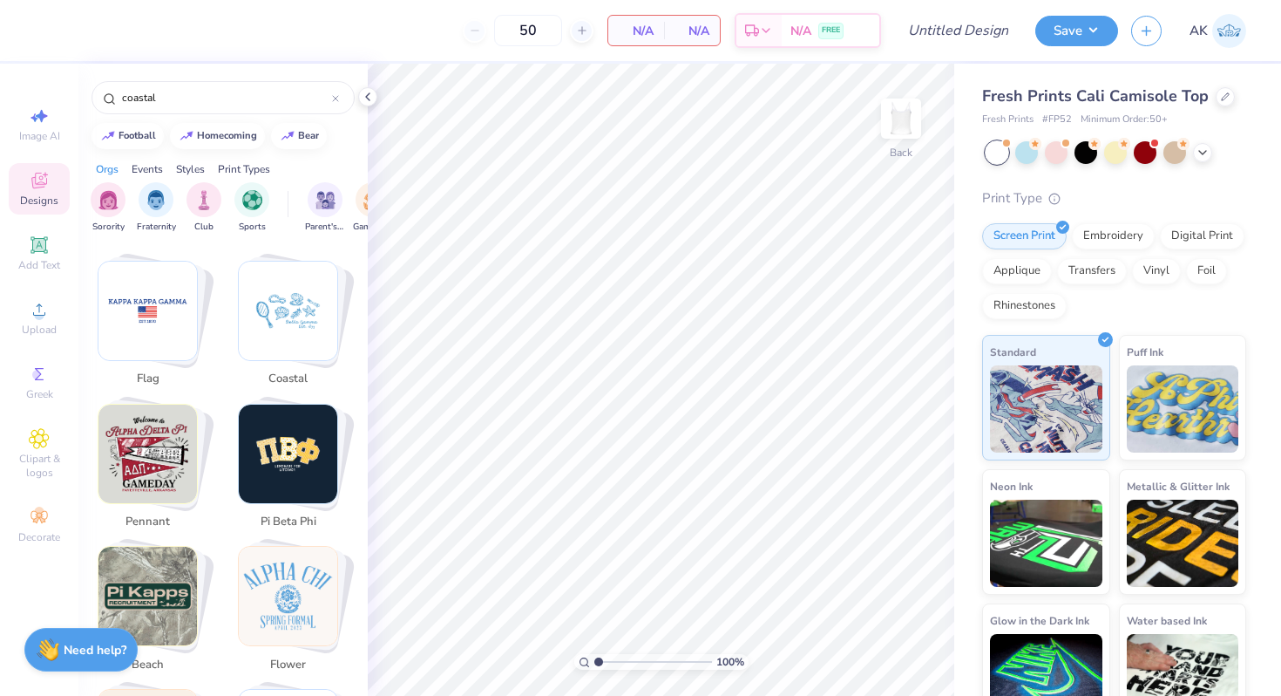
click at [275, 315] on img "Stack Card Button coastal" at bounding box center [288, 310] width 98 height 98
click at [304, 331] on img "Stack Card Button coastal" at bounding box center [288, 310] width 98 height 98
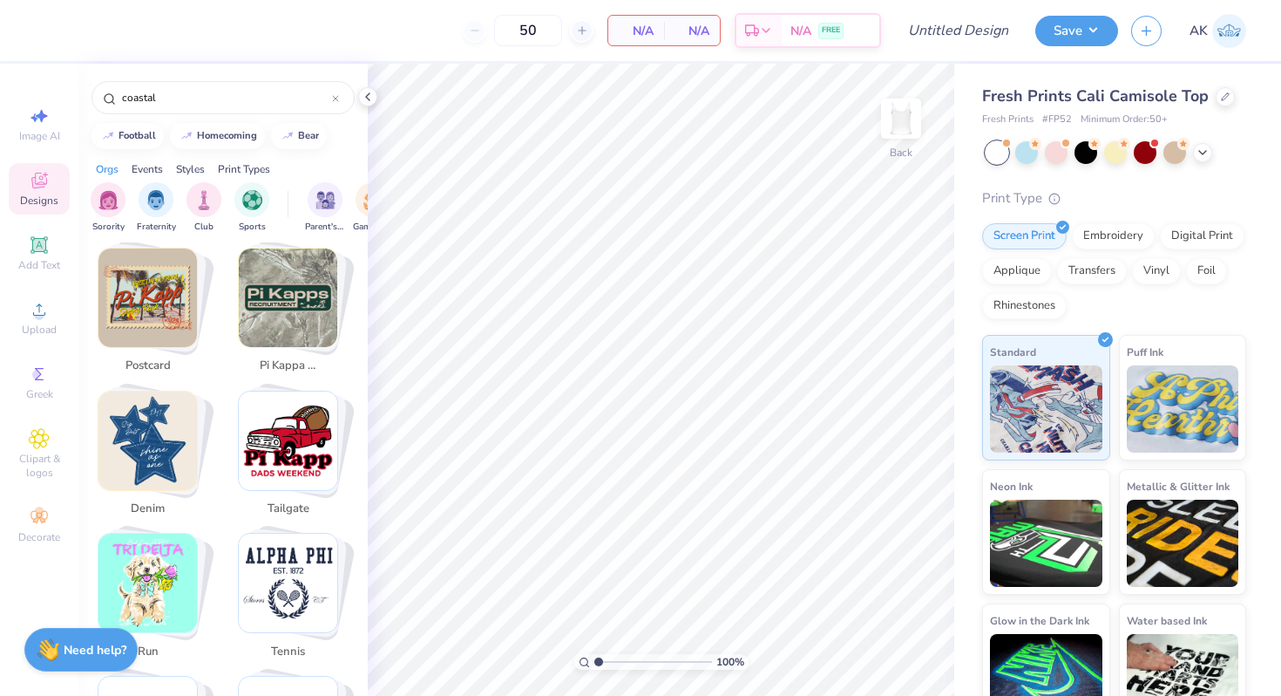
scroll to position [807, 0]
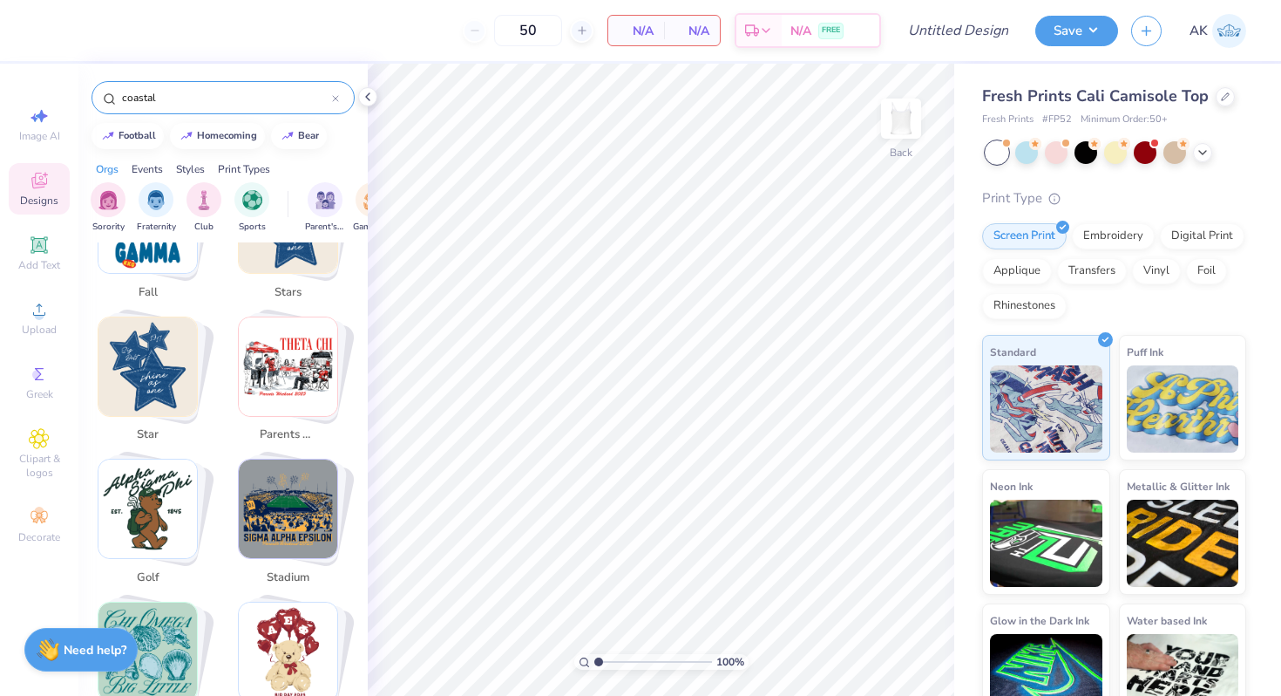
click at [334, 94] on div at bounding box center [335, 98] width 7 height 16
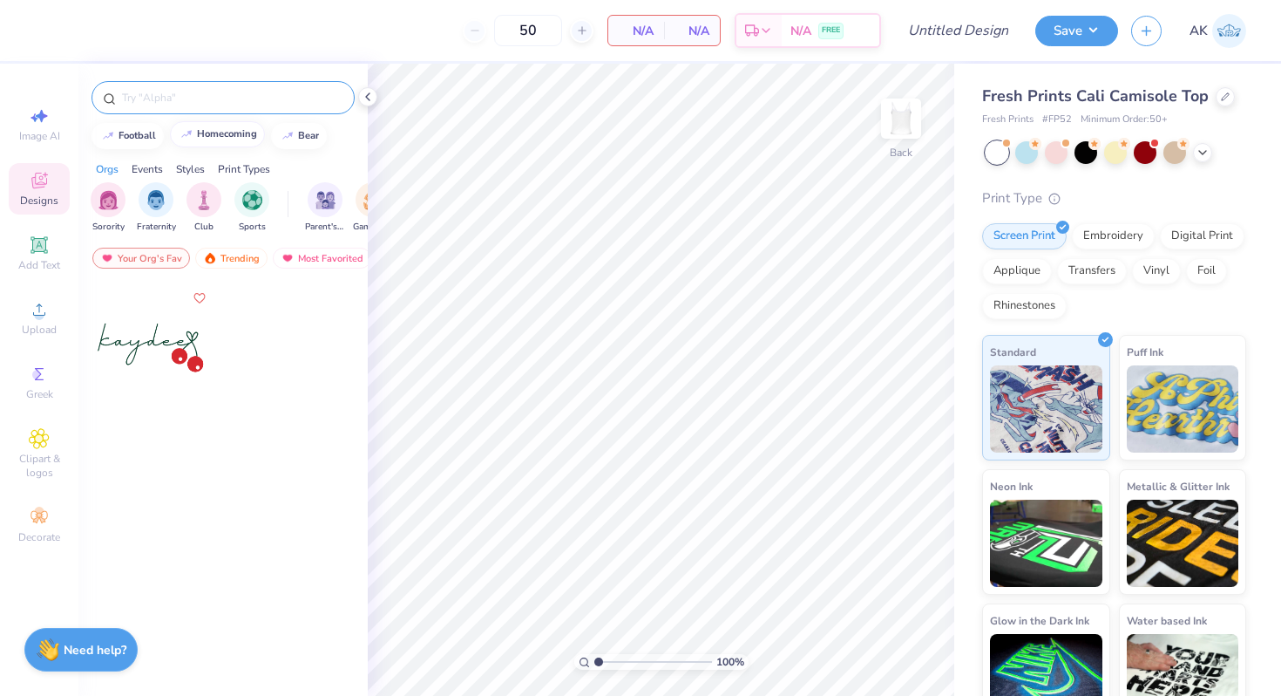
click at [220, 125] on button "homecoming" at bounding box center [217, 134] width 95 height 26
type input "homecoming"
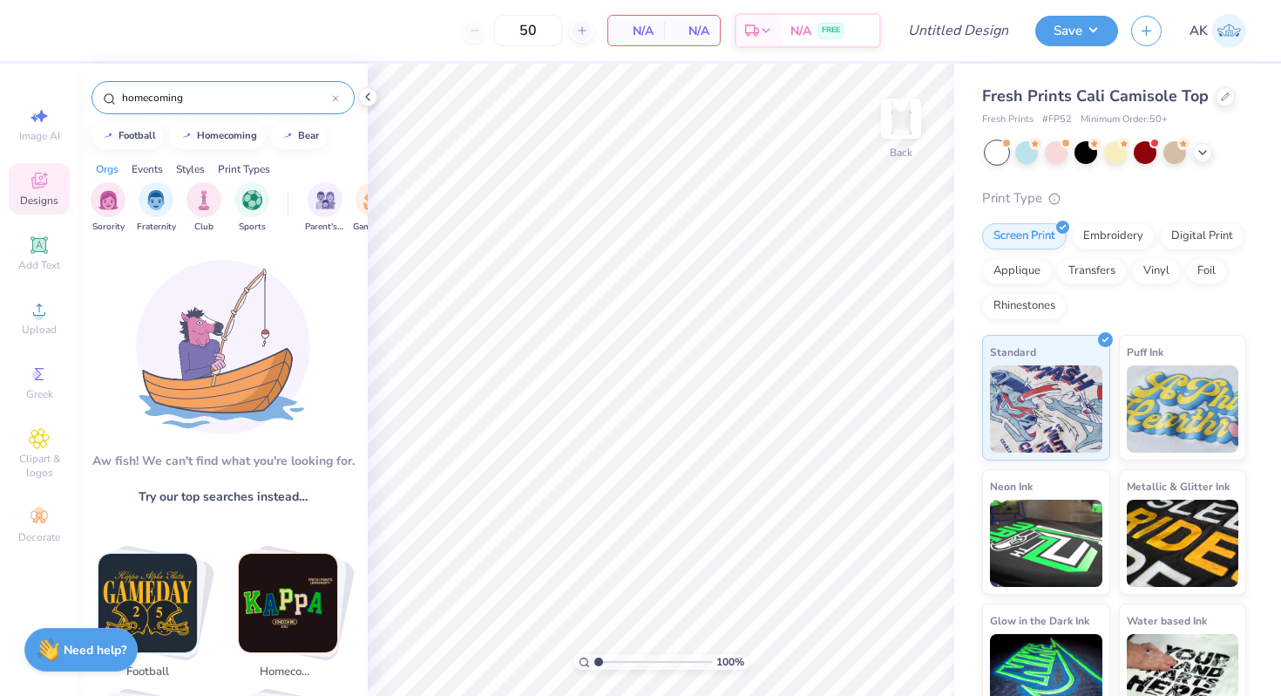
click at [334, 102] on div at bounding box center [335, 98] width 7 height 16
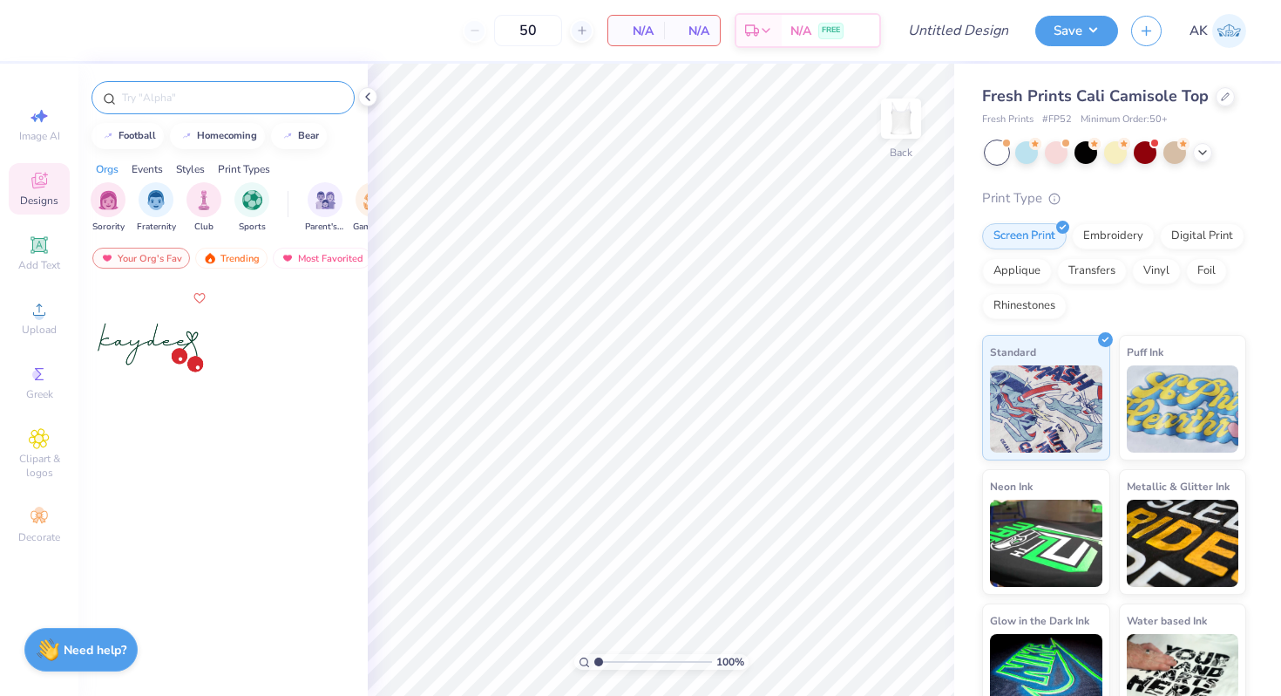
click at [298, 96] on input "text" at bounding box center [231, 97] width 223 height 17
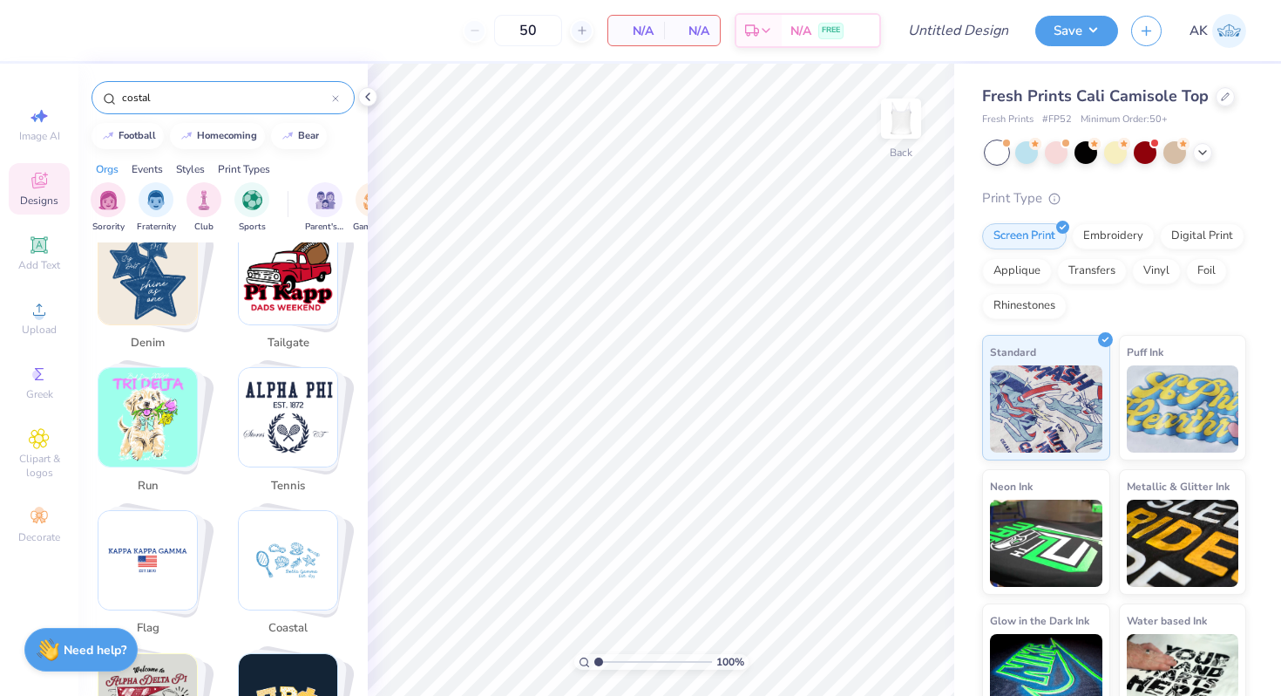
scroll to position [1915, 0]
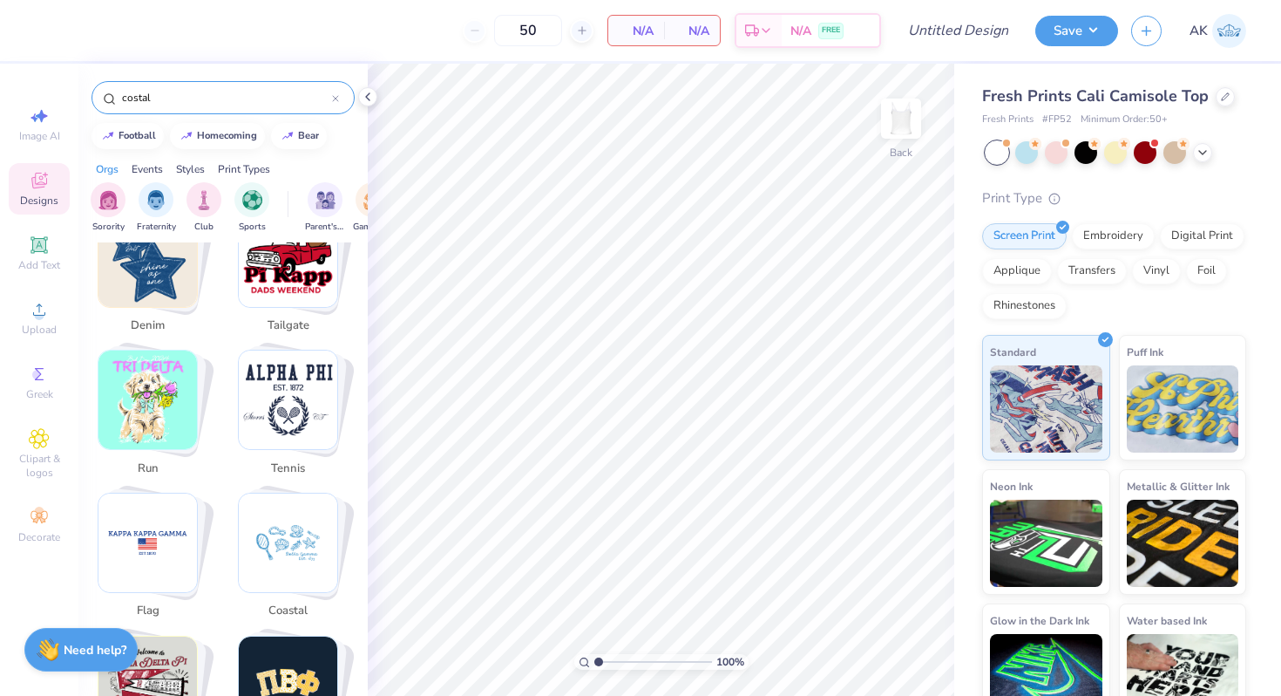
click at [295, 534] on img "Stack Card Button coastal" at bounding box center [288, 542] width 98 height 98
click at [287, 417] on img "Stack Card Button tennis" at bounding box center [288, 399] width 98 height 98
click at [271, 329] on span "tailgate" at bounding box center [288, 325] width 57 height 17
click at [271, 296] on img "Stack Card Button tailgate" at bounding box center [288, 257] width 98 height 98
click at [160, 301] on img "Stack Card Button denim" at bounding box center [147, 257] width 98 height 98
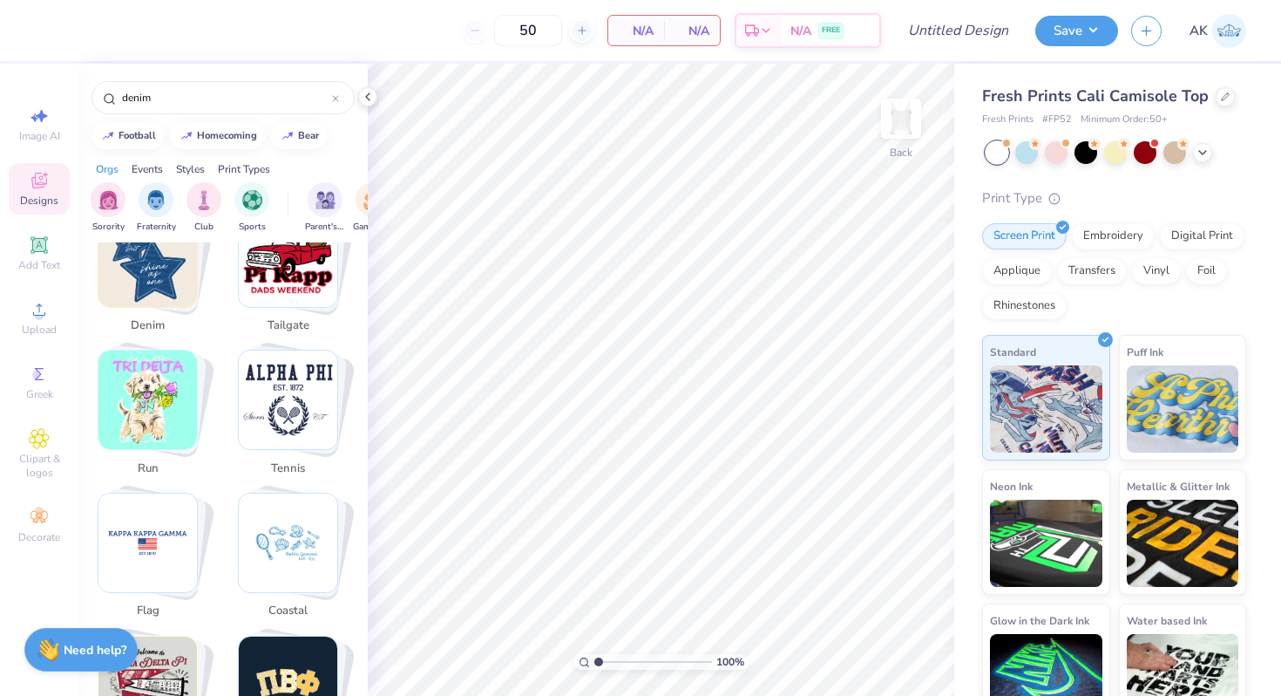
click at [160, 301] on img "Stack Card Button denim" at bounding box center [147, 257] width 98 height 98
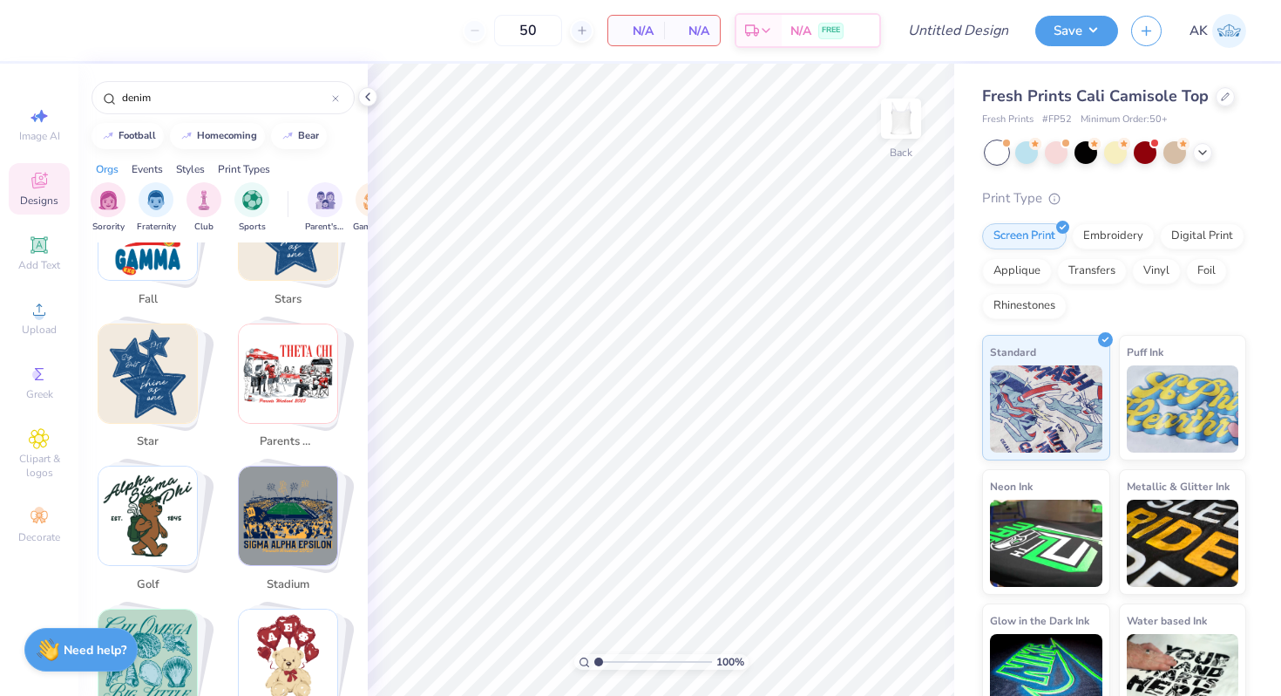
scroll to position [0, 0]
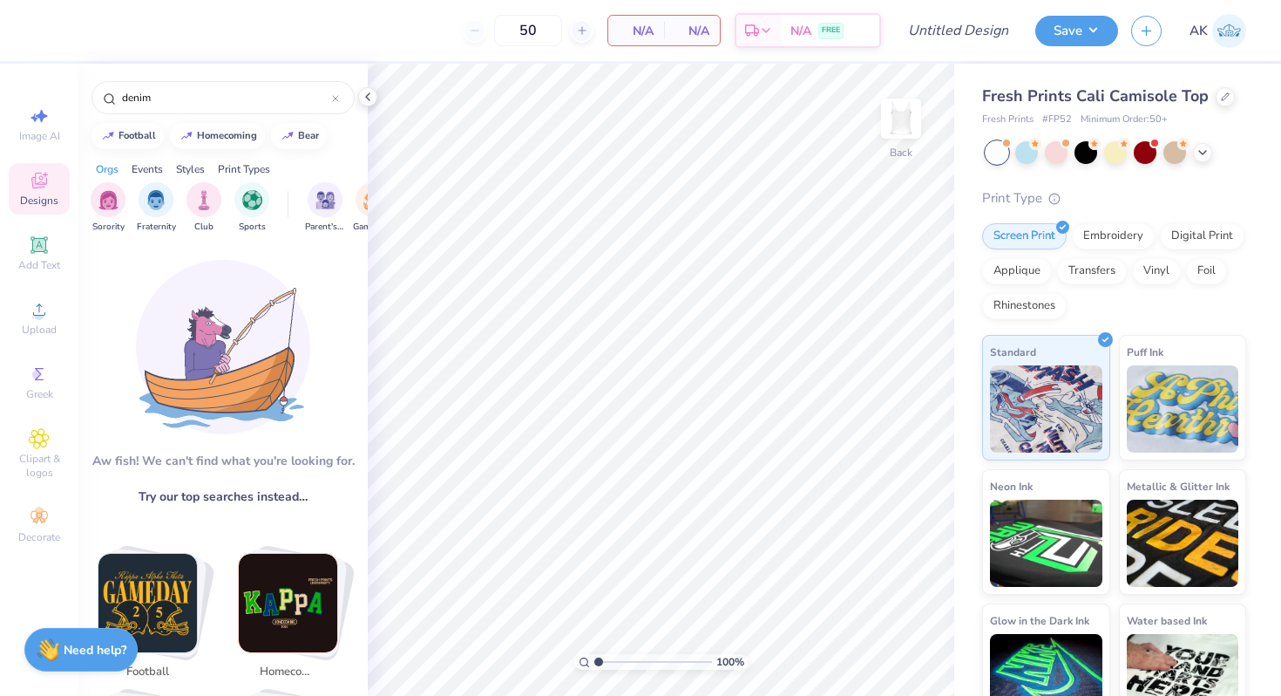
click at [159, 607] on img "Stack Card Button football" at bounding box center [147, 602] width 98 height 98
type input "football"
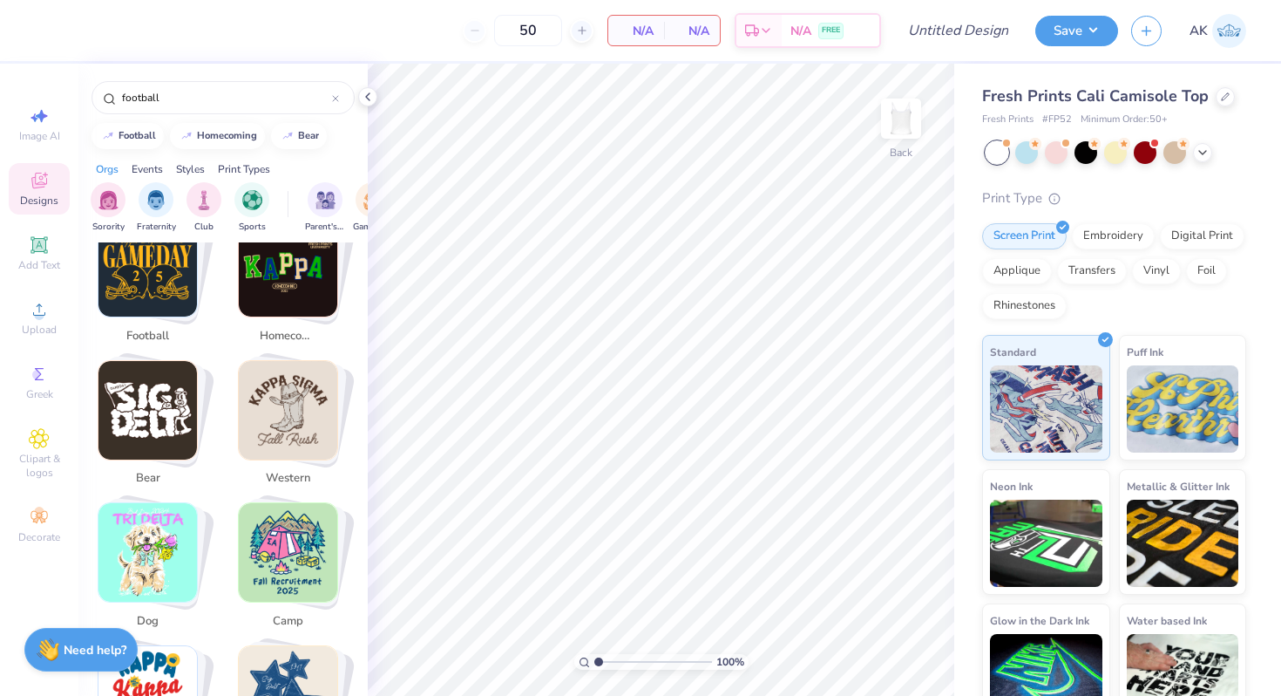
scroll to position [407, 0]
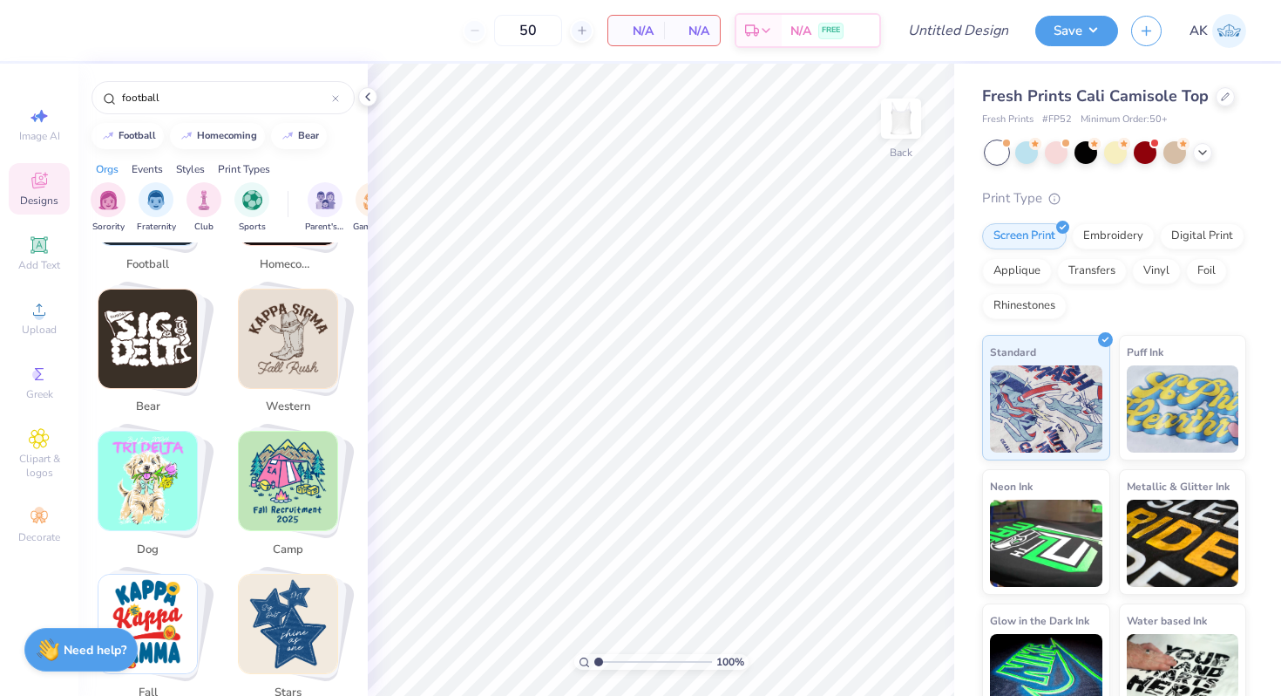
click at [87, 146] on button "football" at bounding box center [153, 213] width 132 height 134
click at [113, 200] on img "filter for Sorority" at bounding box center [108, 198] width 20 height 20
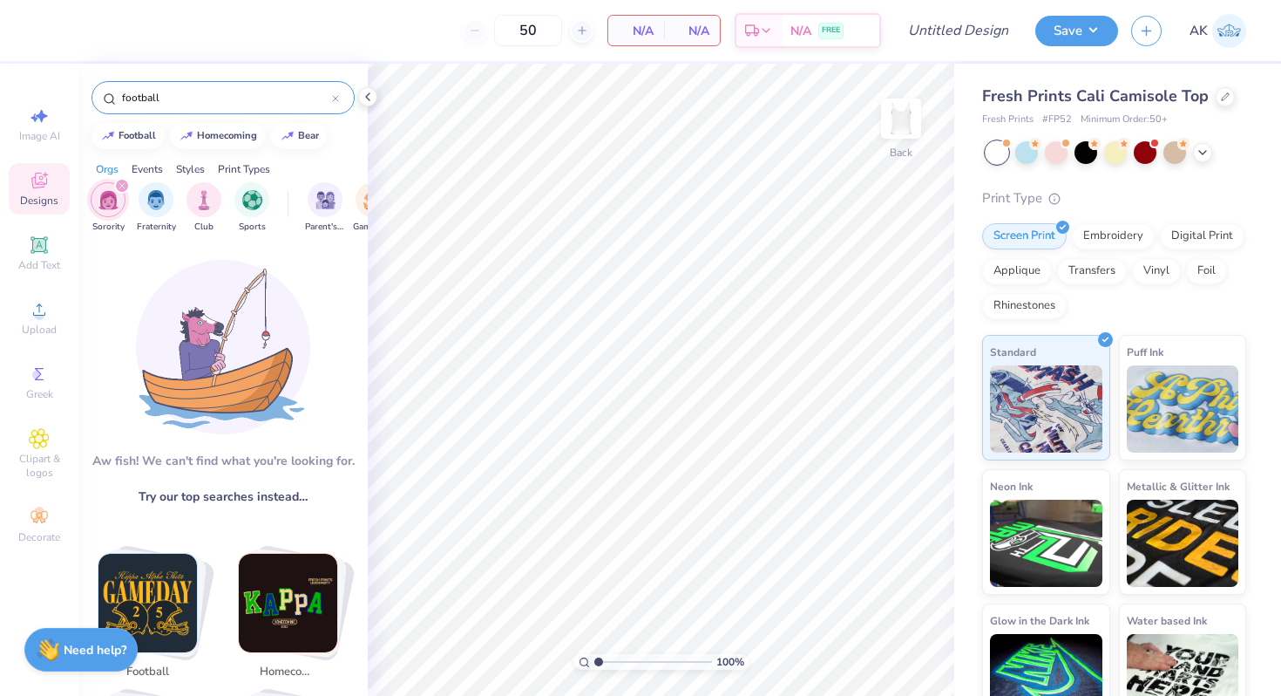
click at [340, 100] on div "football" at bounding box center [223, 97] width 263 height 33
click at [337, 98] on icon at bounding box center [335, 98] width 7 height 7
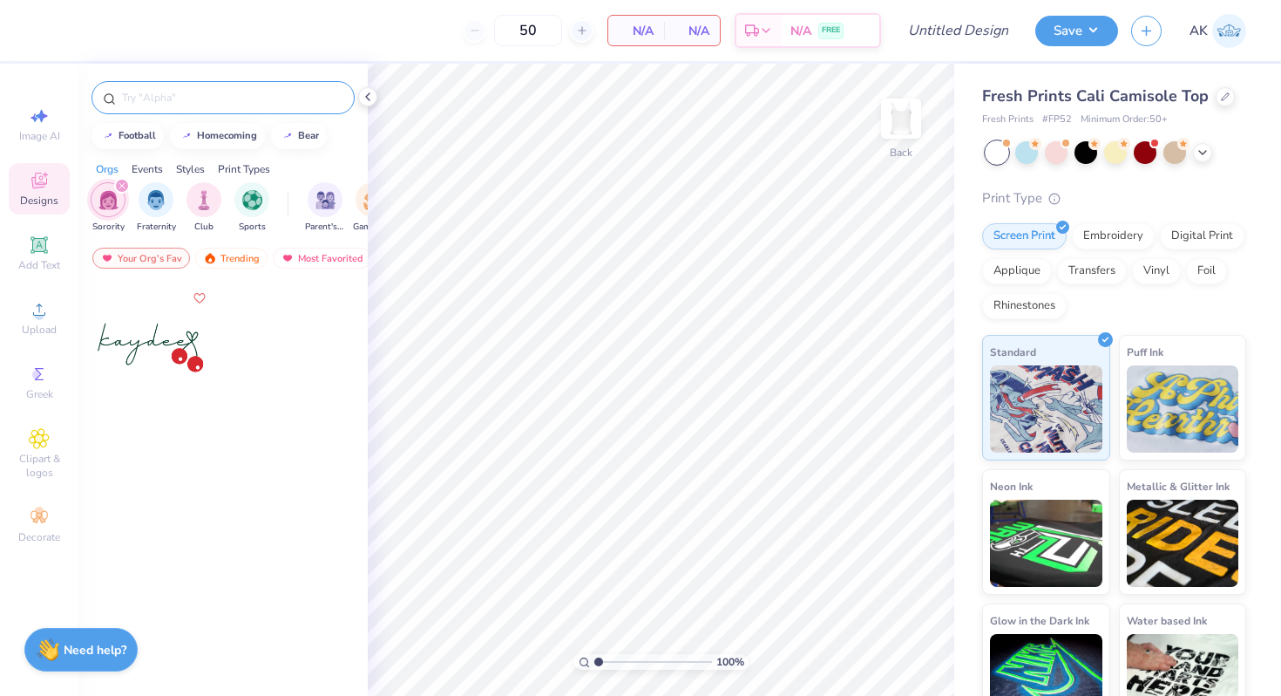
click at [111, 195] on img "filter for Sorority" at bounding box center [108, 200] width 20 height 20
click at [226, 260] on div "Trending" at bounding box center [231, 258] width 72 height 21
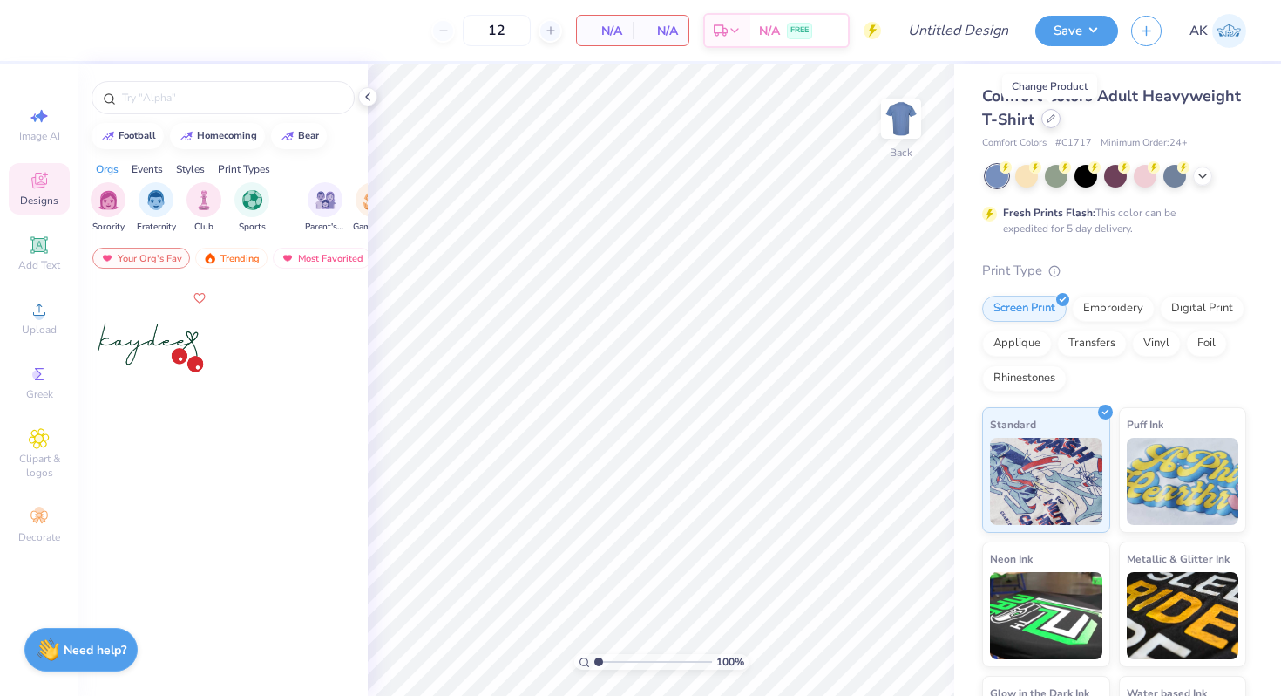
click at [1055, 119] on div at bounding box center [1051, 118] width 19 height 19
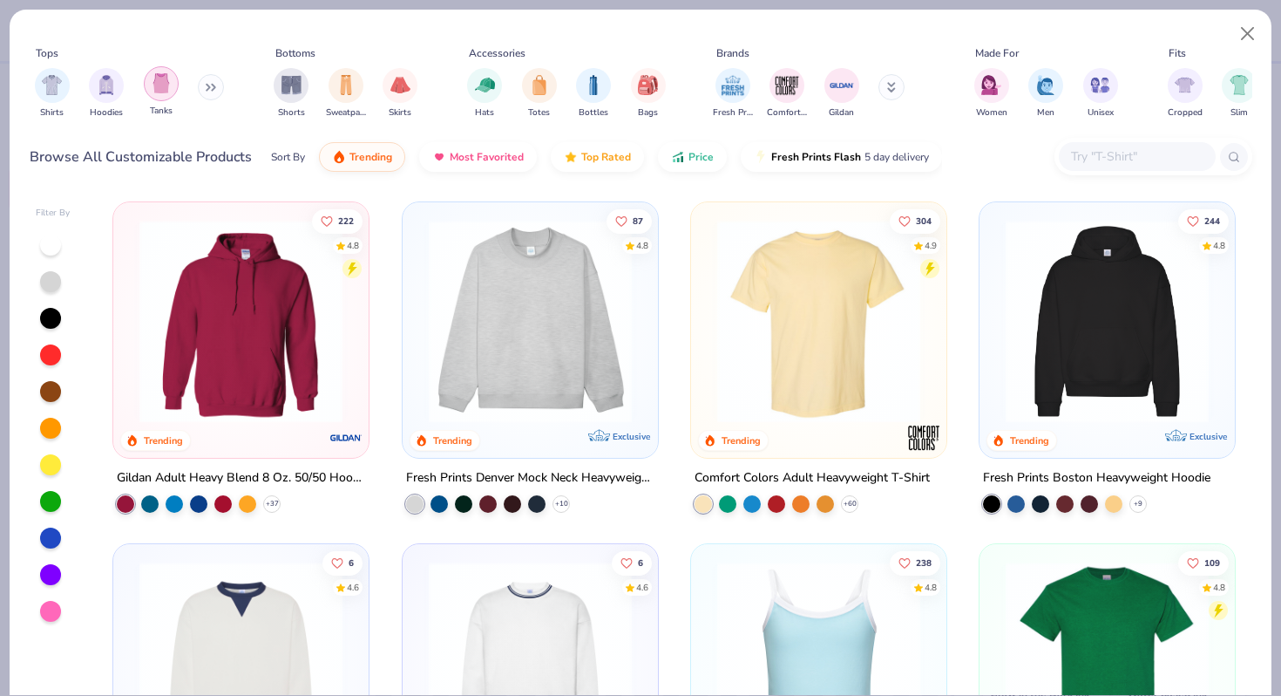
click at [166, 83] on img "filter for Tanks" at bounding box center [161, 83] width 19 height 20
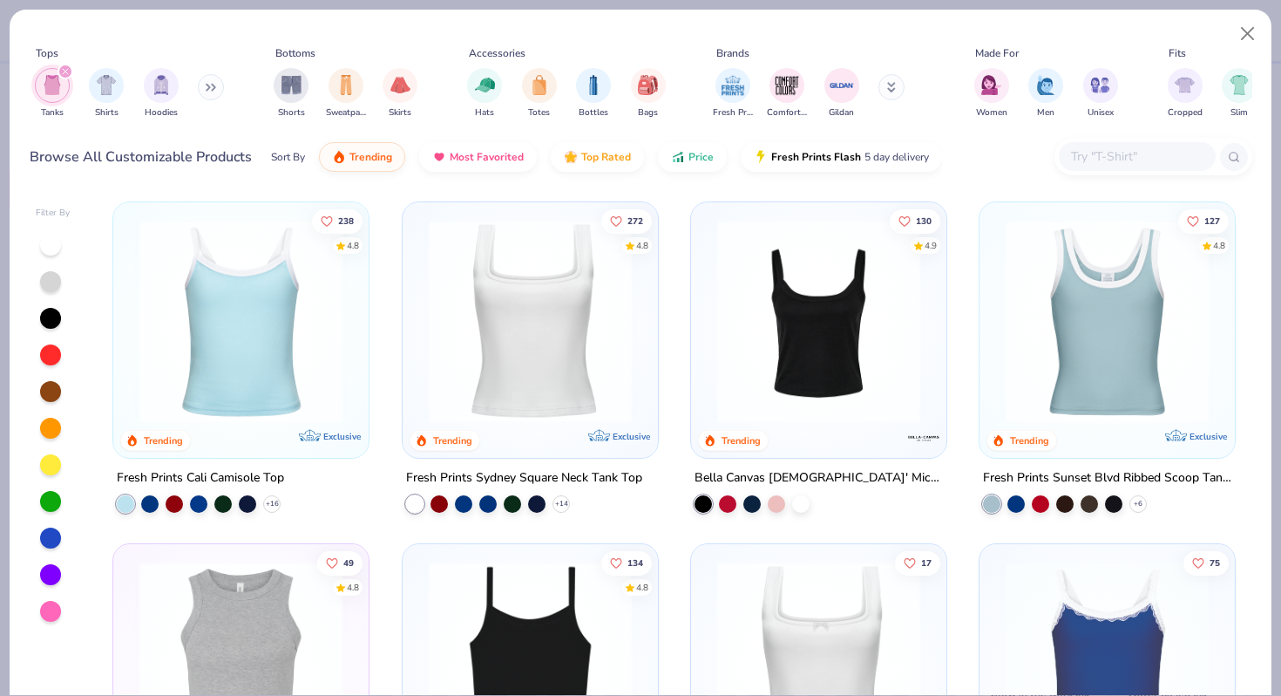
click at [312, 350] on img at bounding box center [241, 321] width 221 height 203
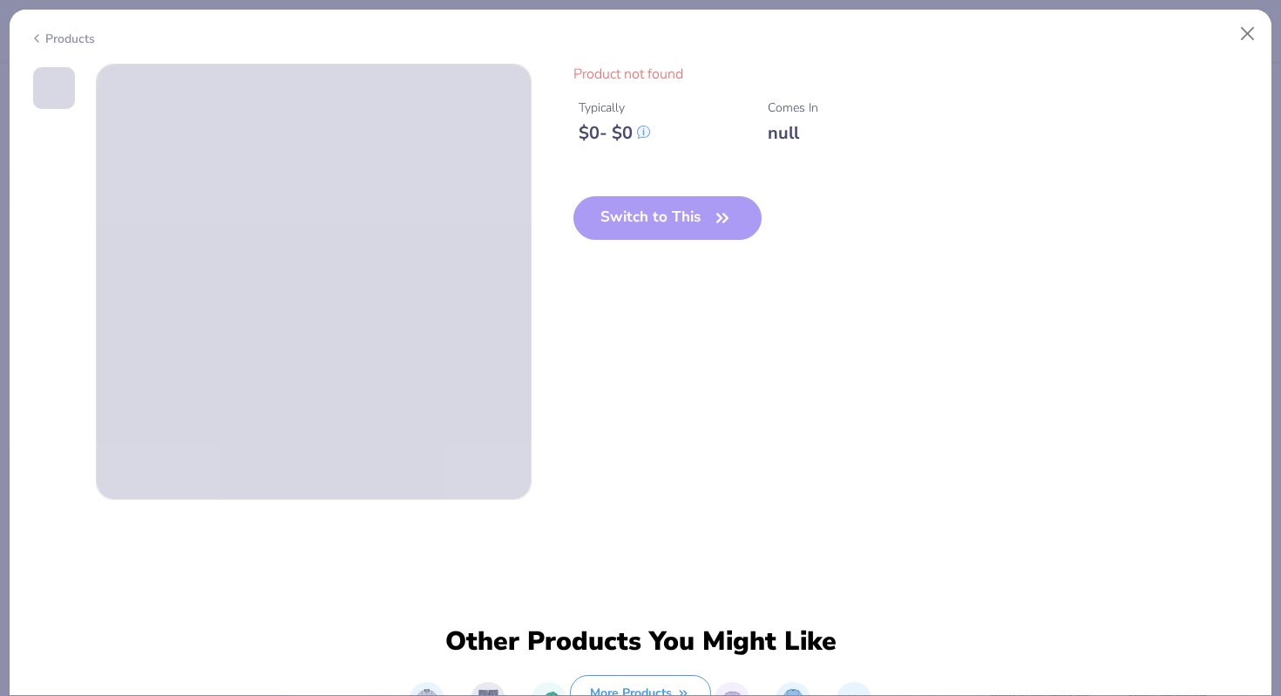
click at [68, 37] on div "Products" at bounding box center [62, 39] width 65 height 18
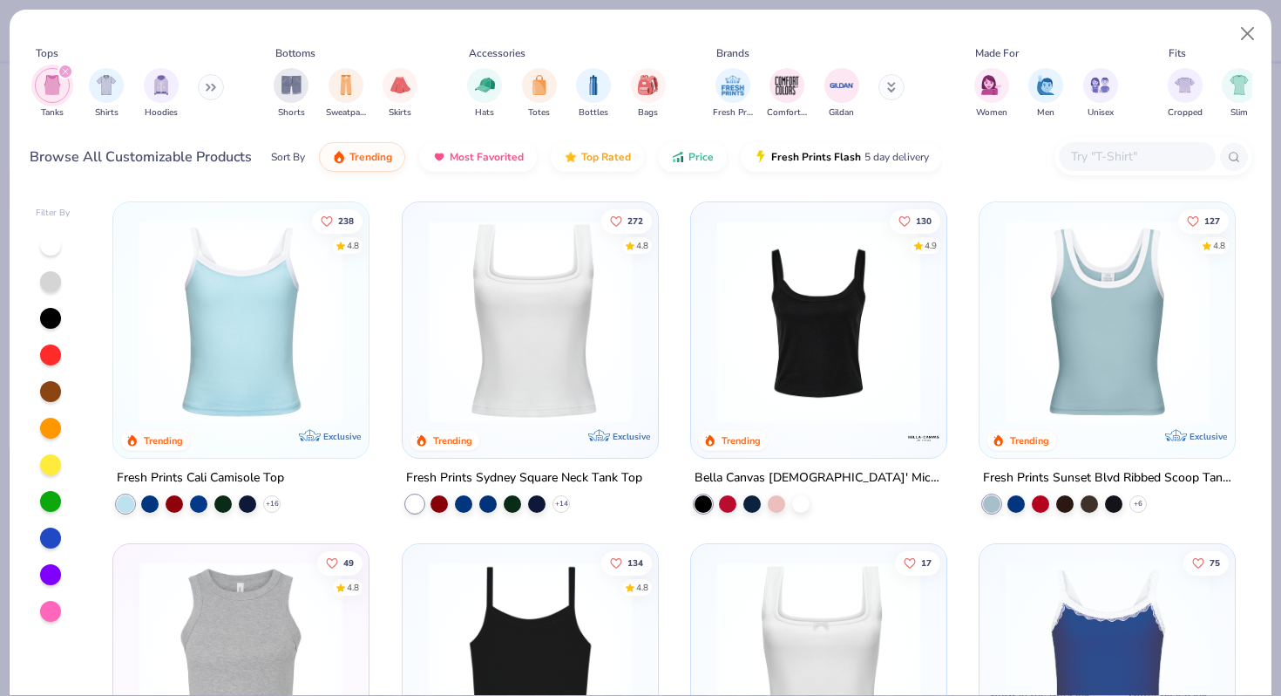
click at [513, 368] on img at bounding box center [530, 321] width 221 height 203
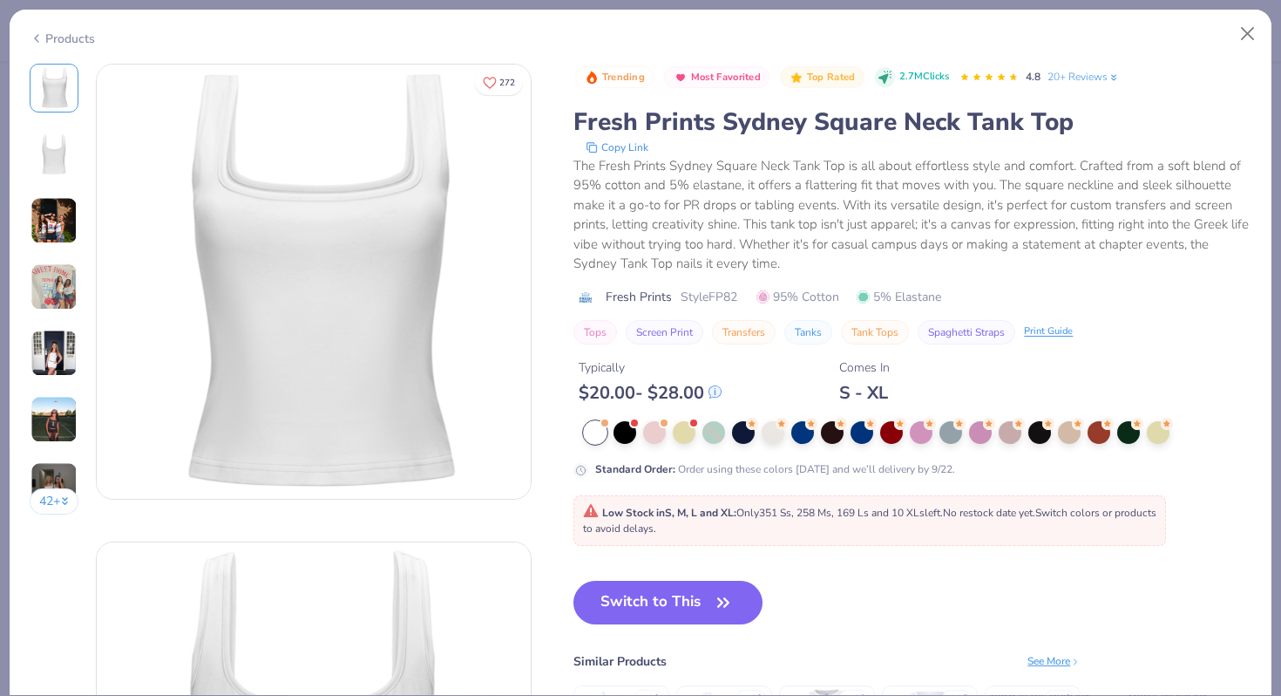
click at [37, 35] on icon at bounding box center [37, 38] width 14 height 21
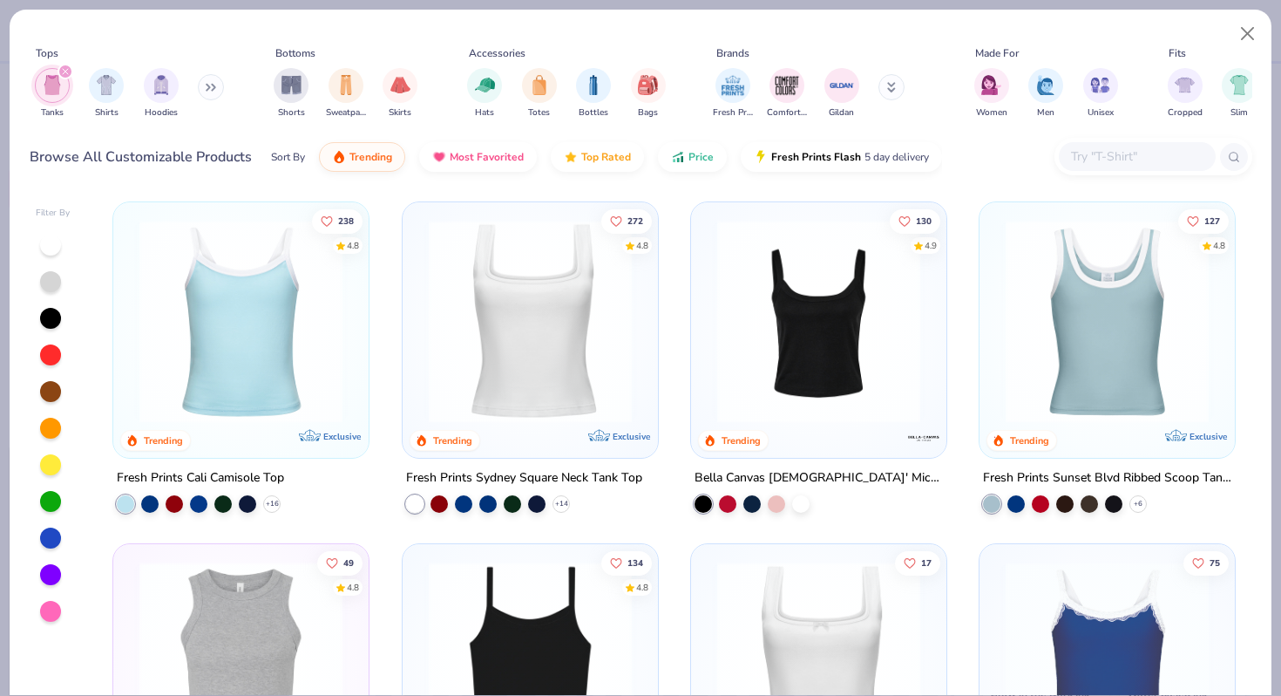
click at [175, 252] on img at bounding box center [241, 321] width 221 height 203
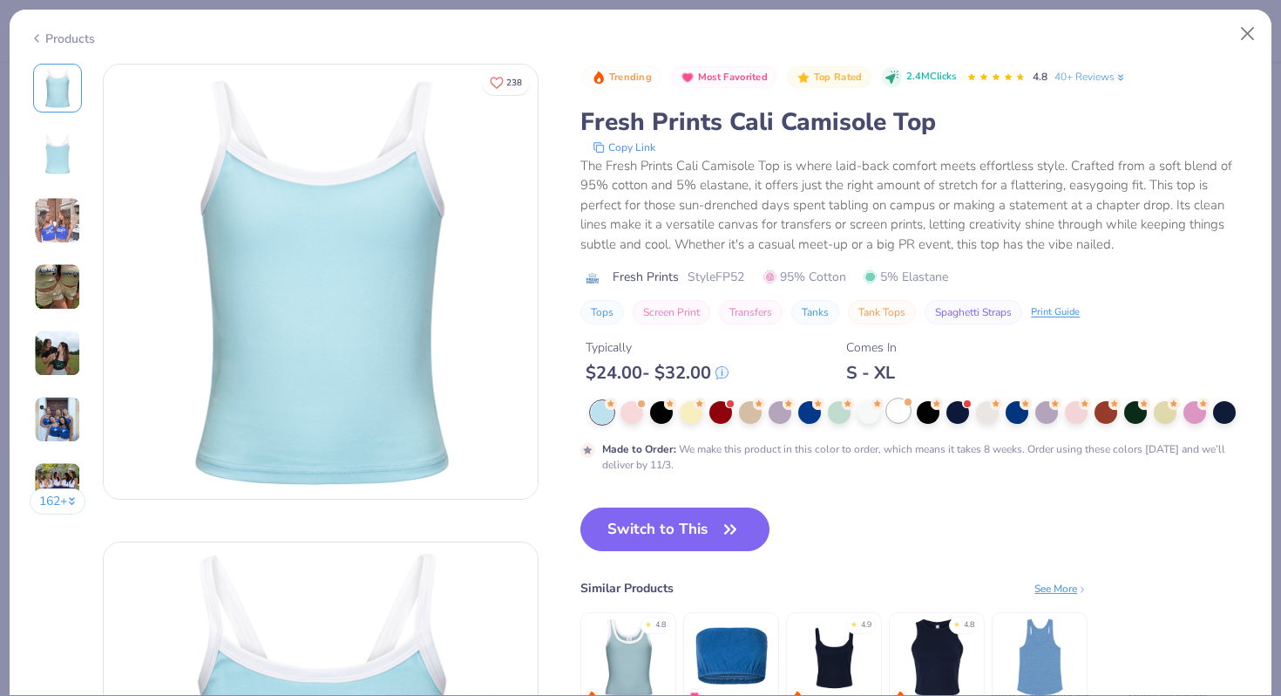
click at [895, 420] on div at bounding box center [898, 410] width 23 height 23
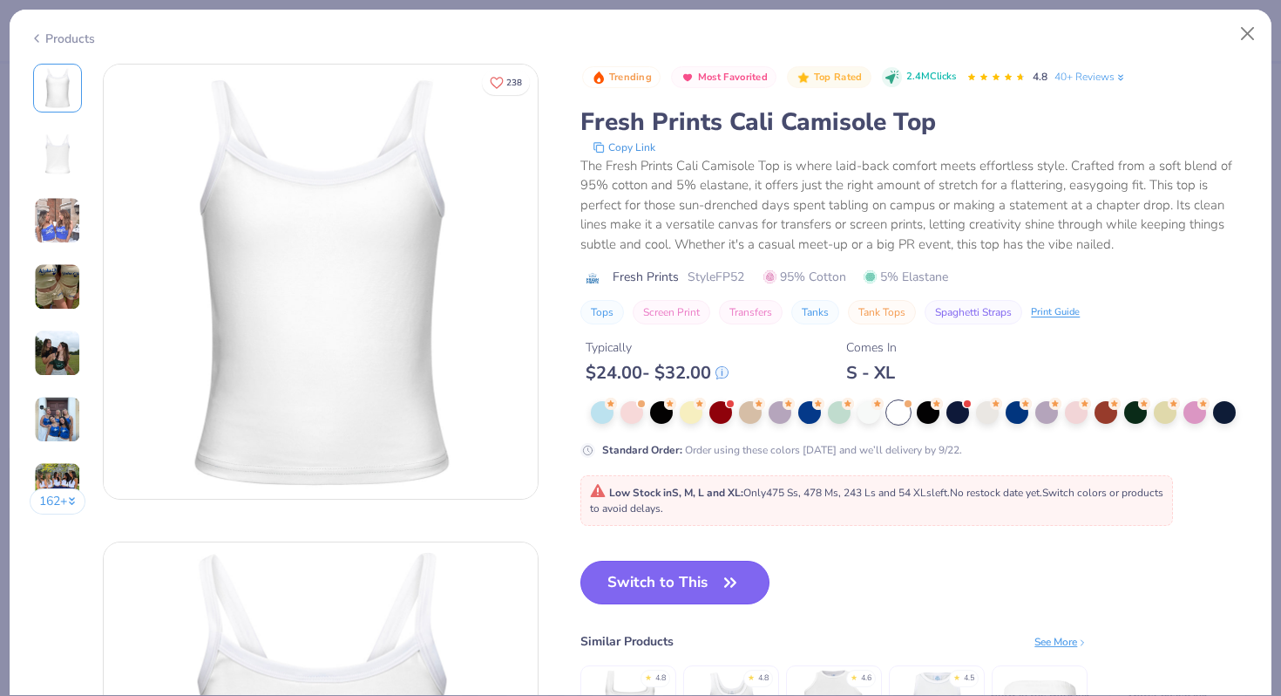
click at [697, 587] on button "Switch to This" at bounding box center [674, 582] width 189 height 44
type textarea "x"
type input "50"
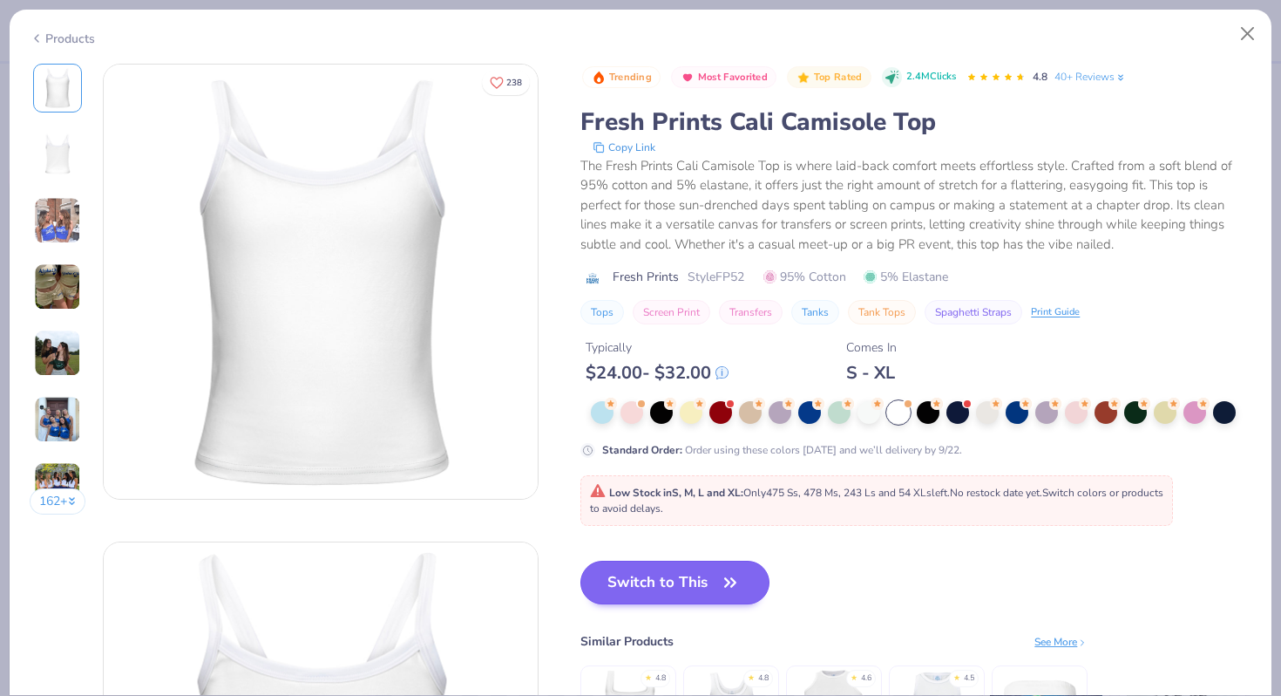
scroll to position [3, 0]
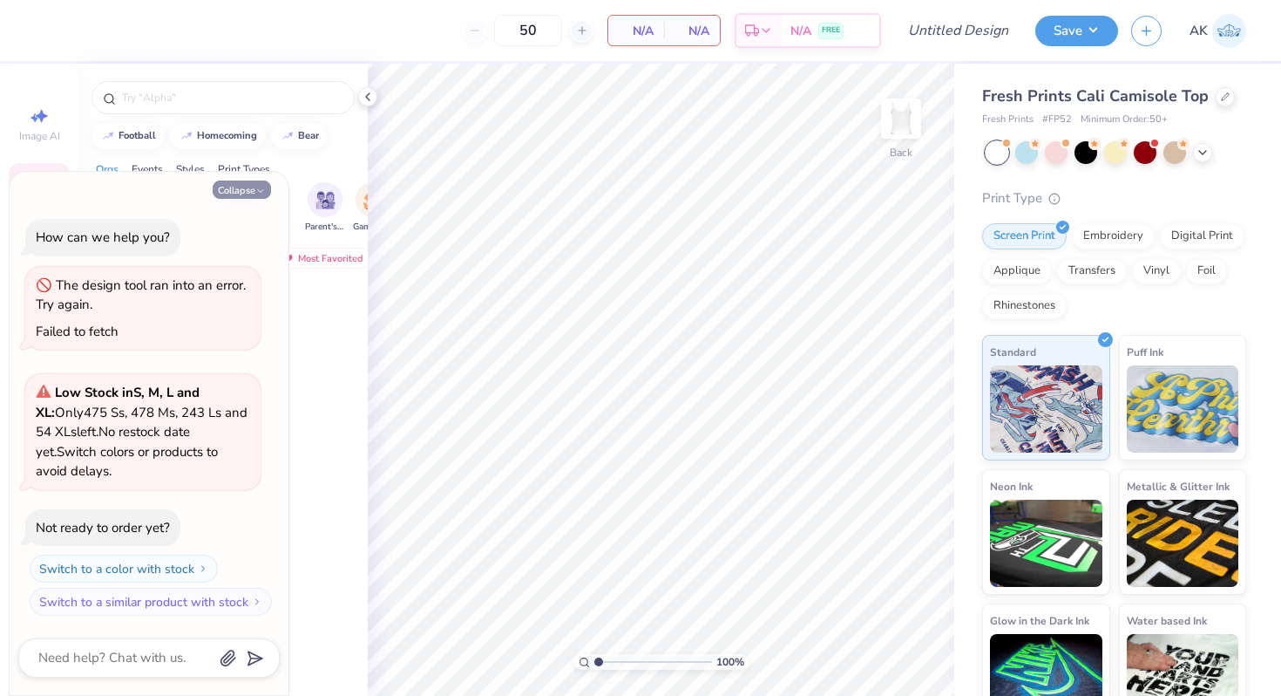
click at [260, 190] on icon "button" at bounding box center [260, 191] width 10 height 10
type textarea "x"
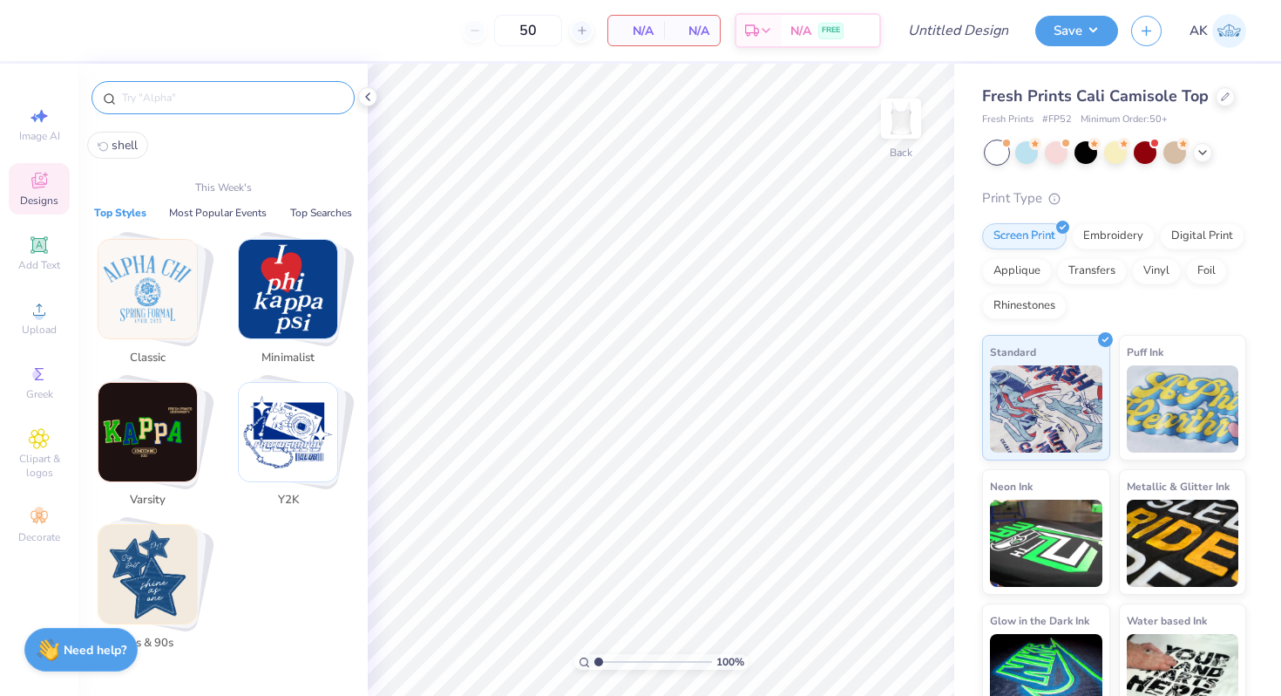
click at [256, 102] on input "text" at bounding box center [231, 97] width 223 height 17
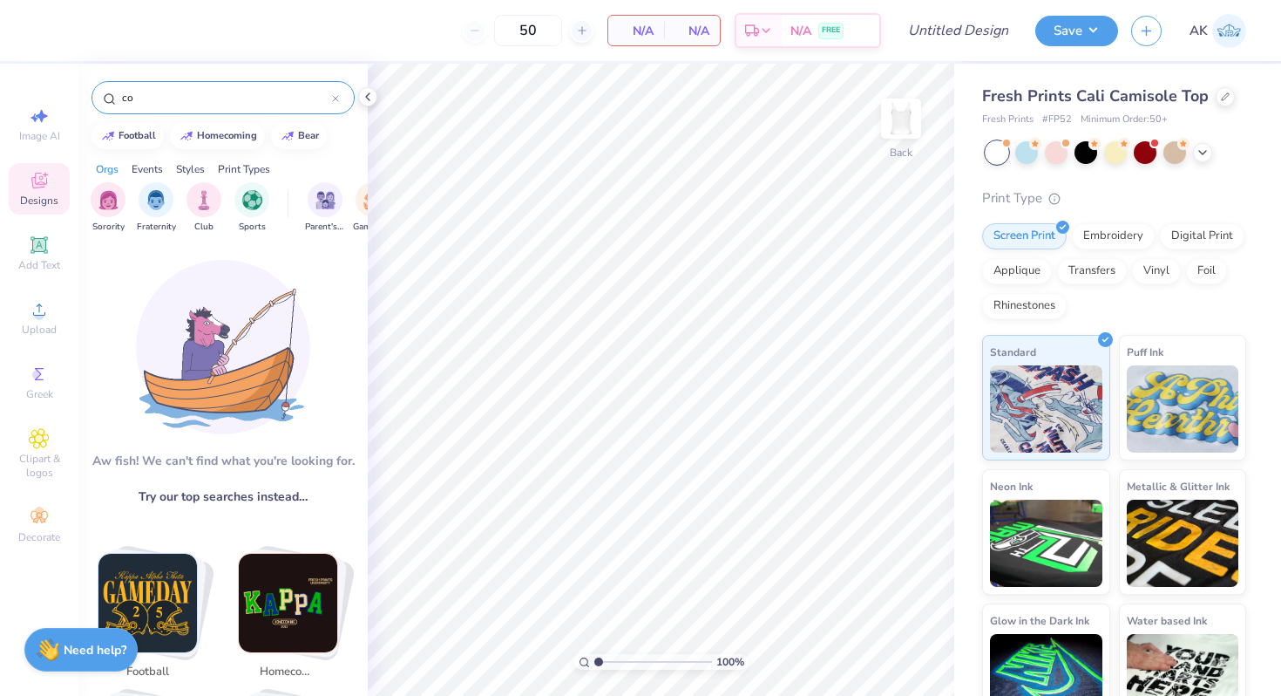
type input "c"
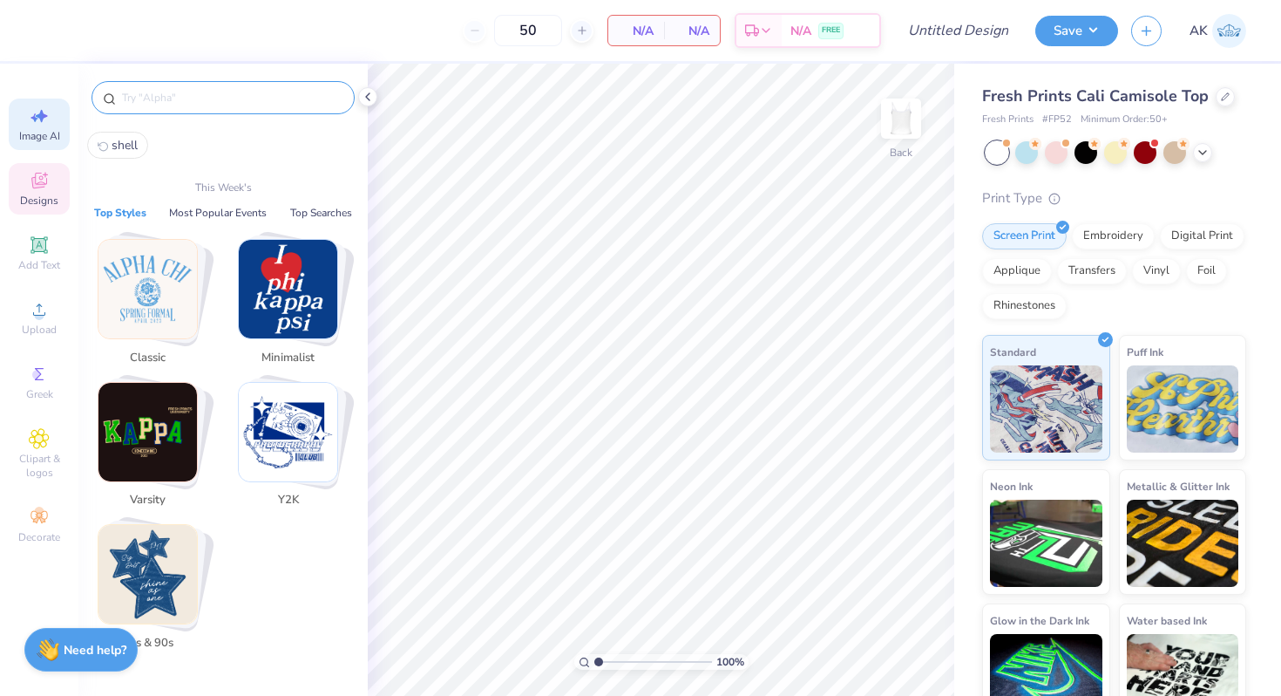
click at [39, 119] on icon at bounding box center [42, 116] width 12 height 13
select select "4"
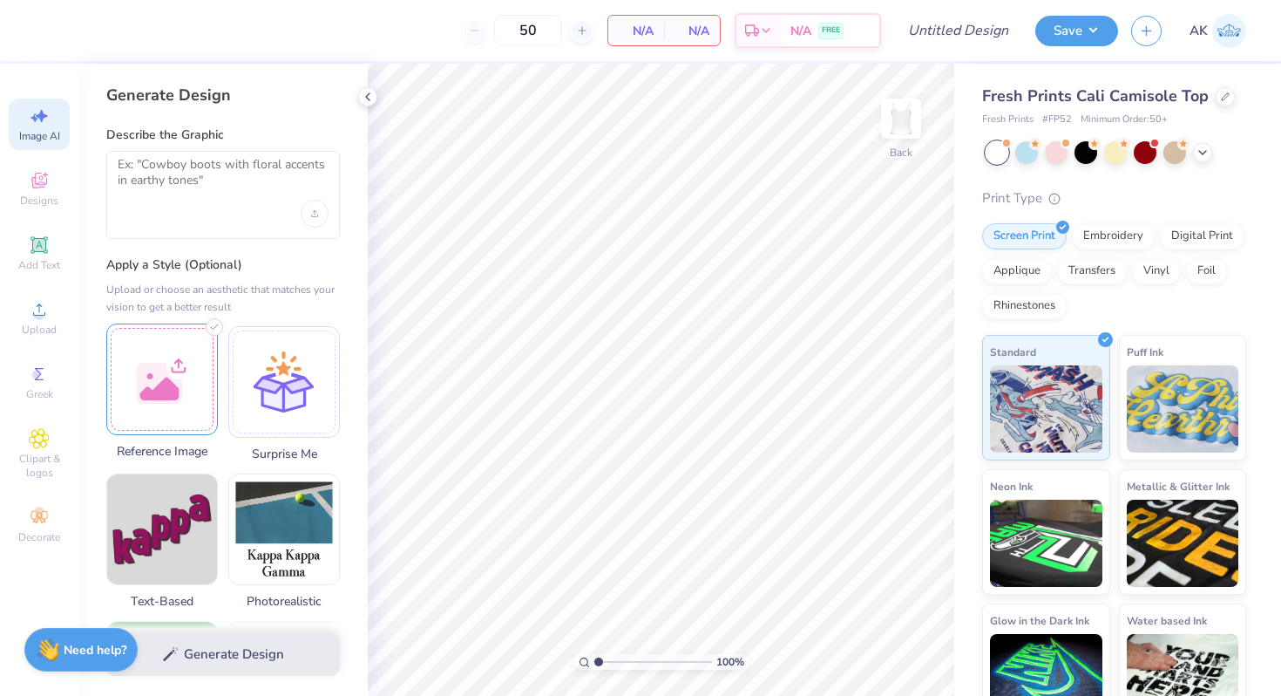
click at [173, 366] on div at bounding box center [162, 379] width 112 height 112
click at [214, 166] on textarea at bounding box center [223, 179] width 211 height 44
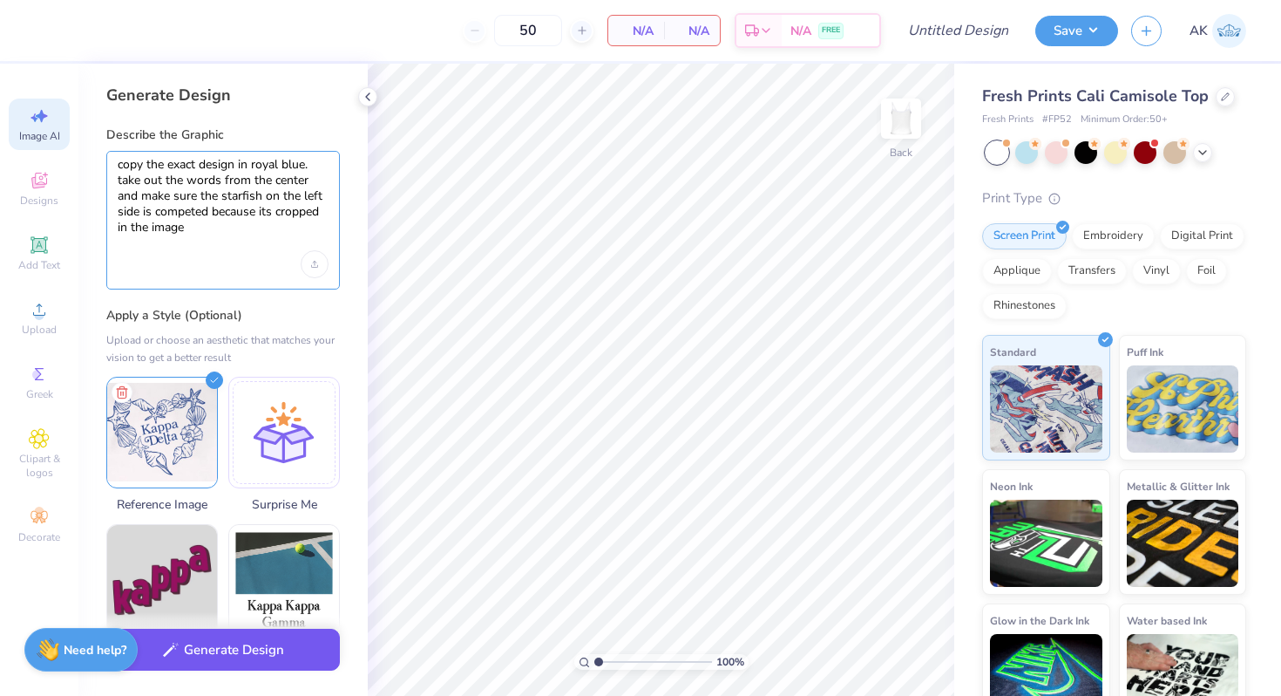
type textarea "copy the exact design in royal blue. take out the words from the center and mak…"
click at [255, 646] on button "Generate Design" at bounding box center [223, 649] width 234 height 43
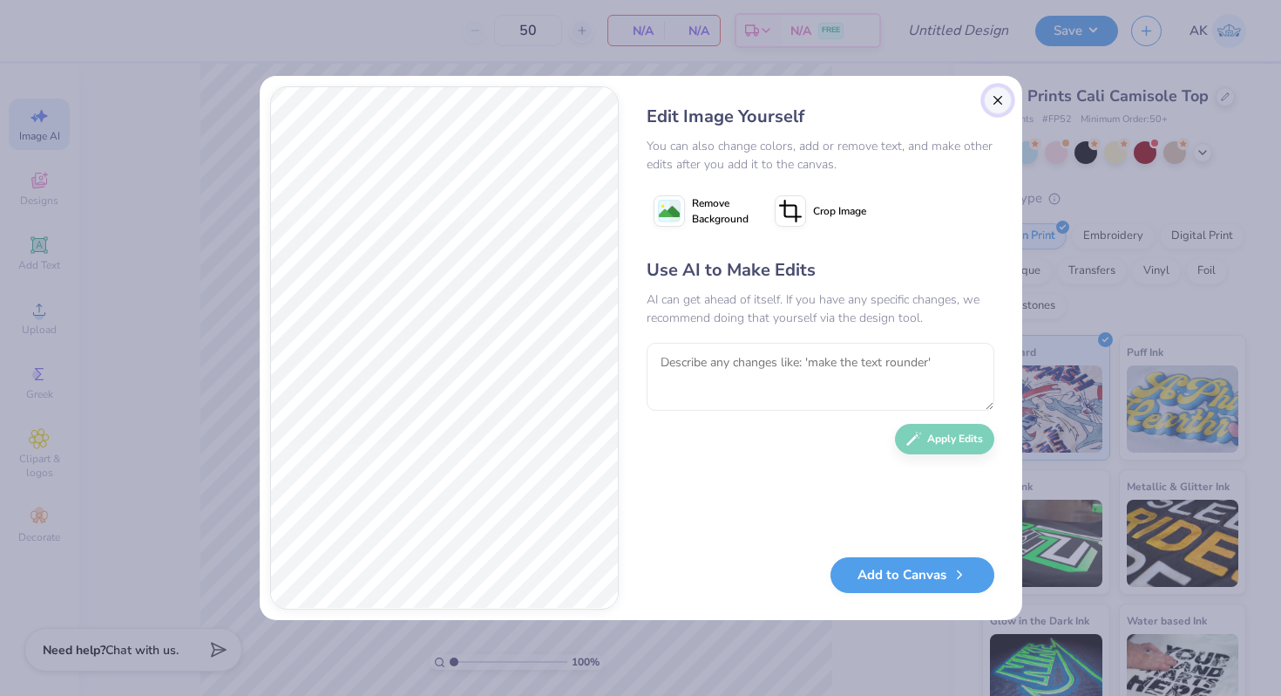
click at [1001, 110] on button "Close" at bounding box center [998, 100] width 28 height 28
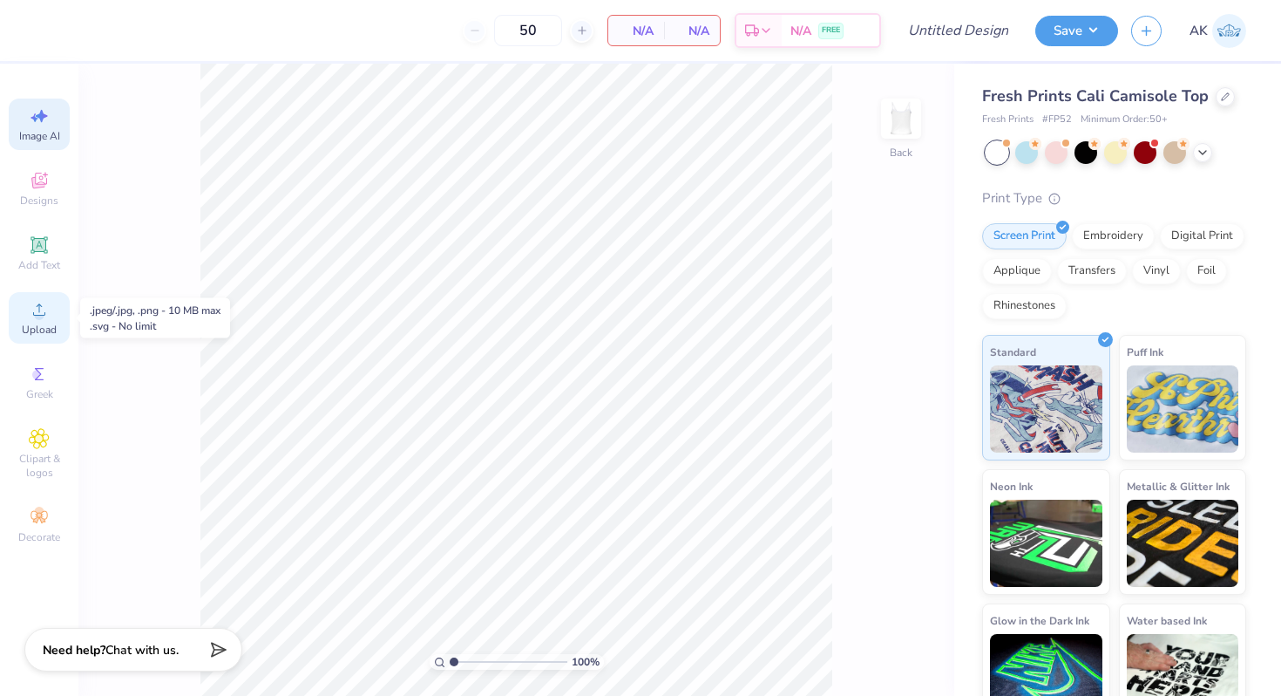
click at [53, 315] on div "Upload" at bounding box center [39, 317] width 61 height 51
click at [45, 326] on span "Upload" at bounding box center [39, 329] width 35 height 14
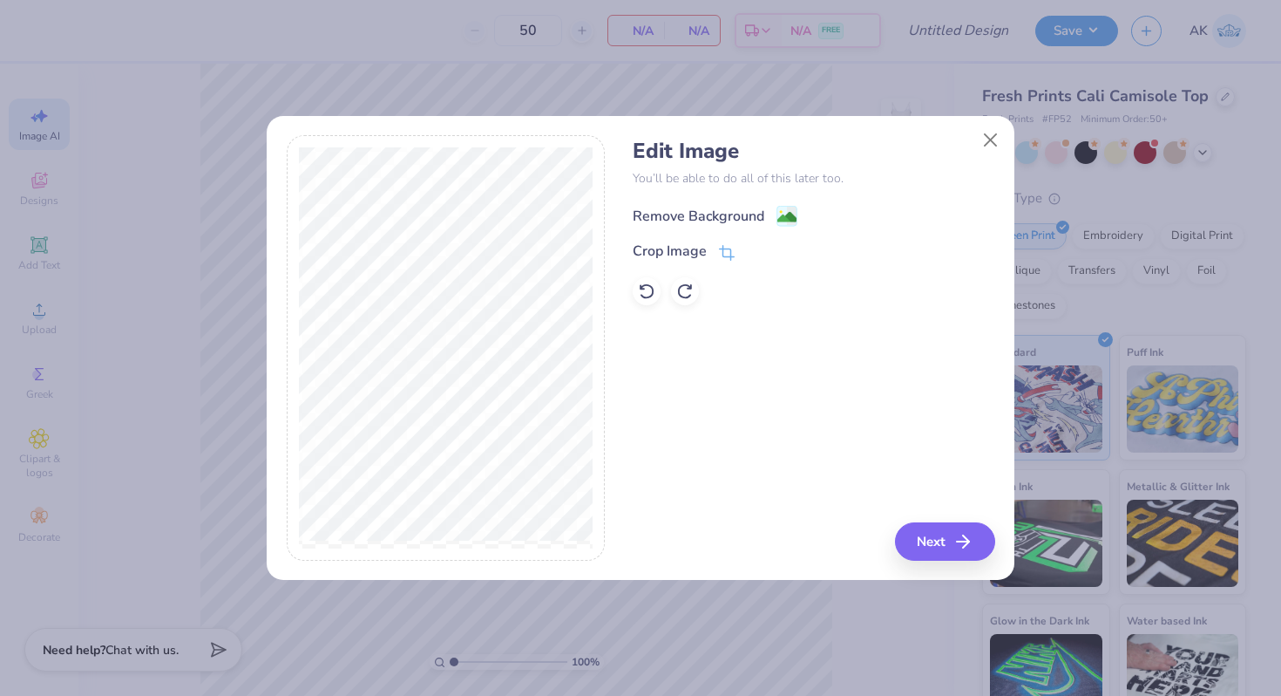
click at [783, 218] on image at bounding box center [786, 216] width 19 height 19
click at [981, 542] on button "Next" at bounding box center [948, 541] width 100 height 38
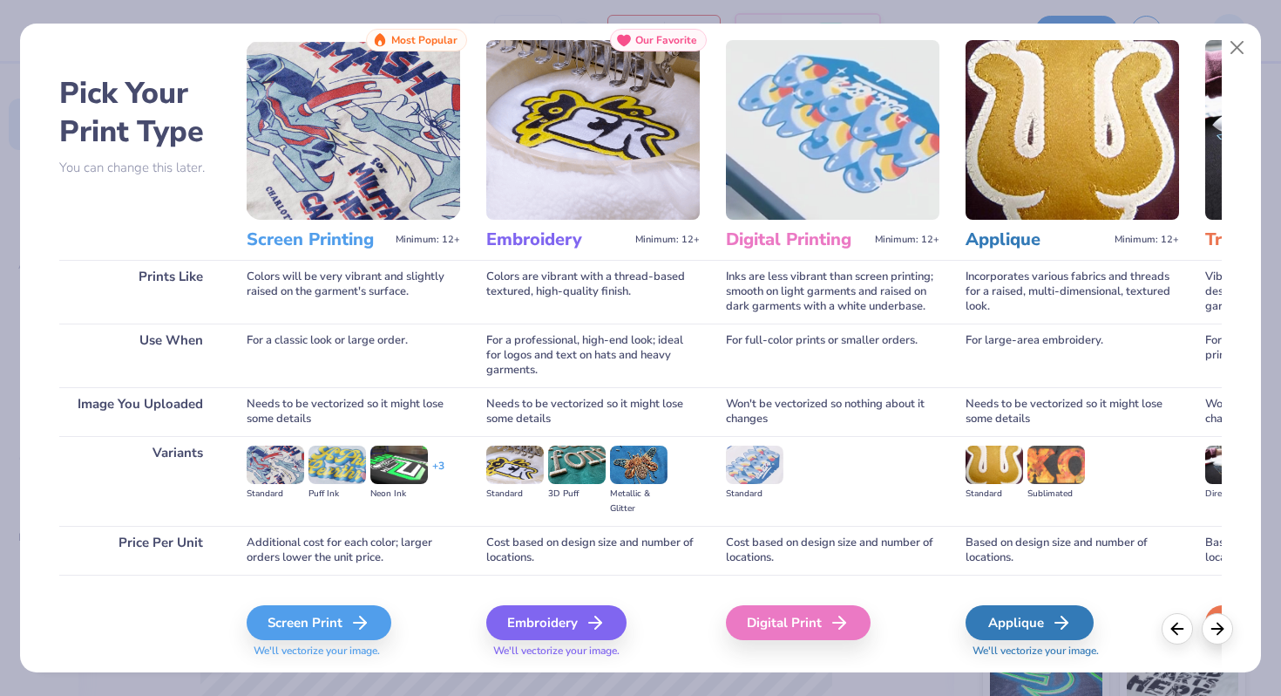
scroll to position [86, 0]
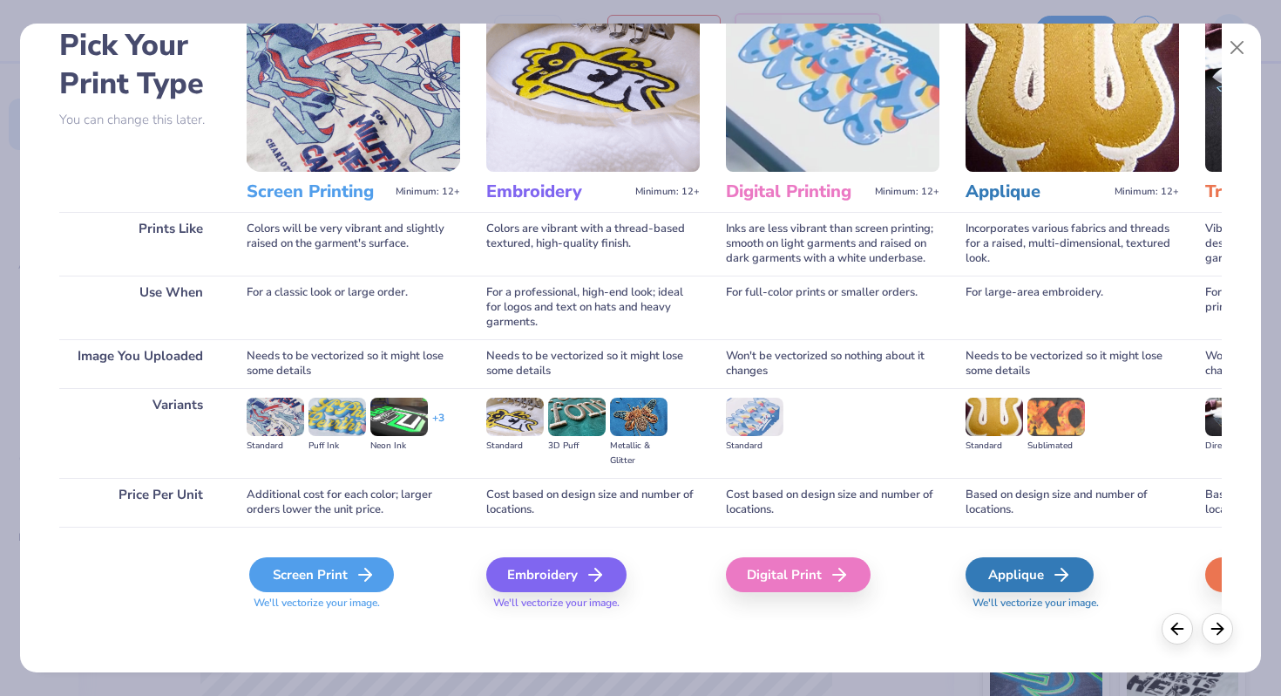
click at [277, 576] on div "Screen Print" at bounding box center [321, 574] width 145 height 35
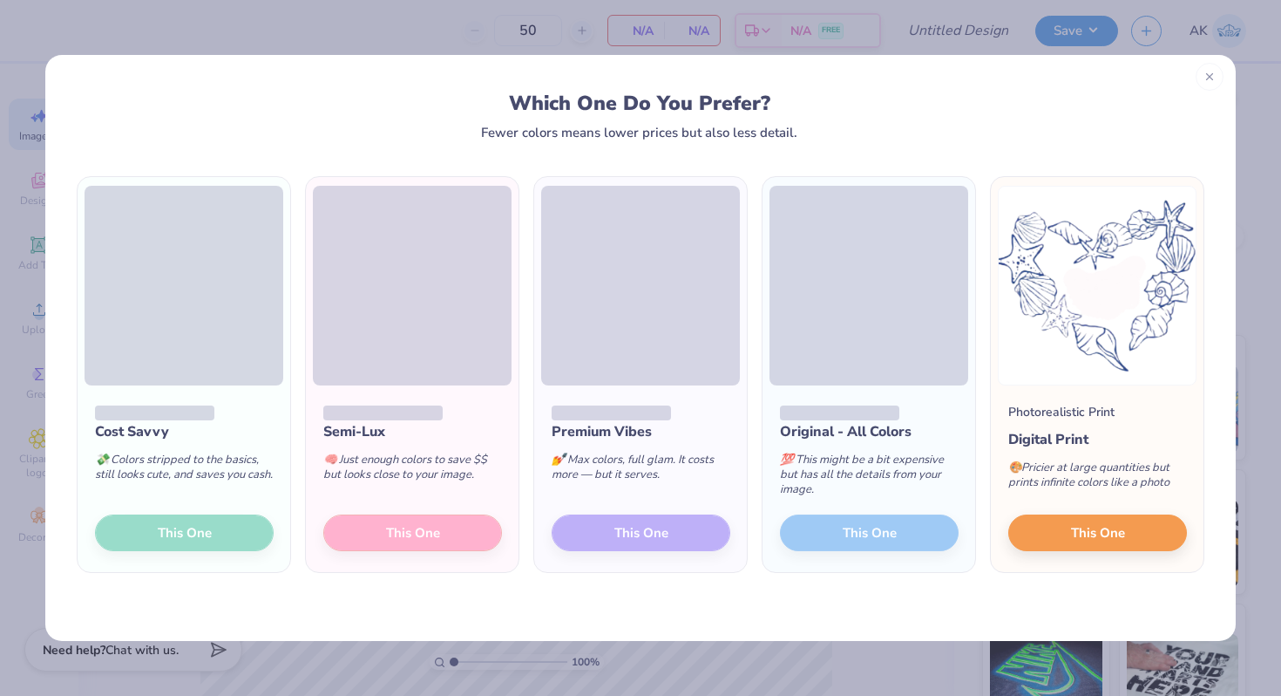
click at [1212, 82] on icon at bounding box center [1210, 77] width 12 height 12
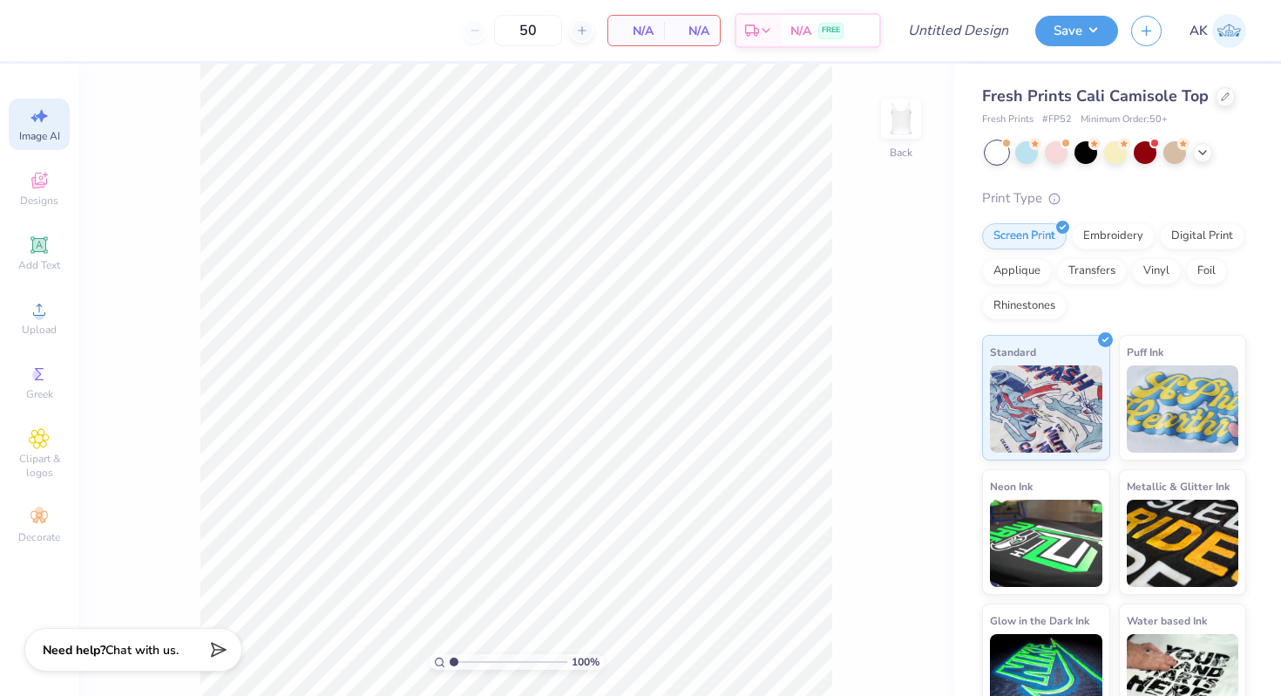
select select "4"
click at [48, 188] on icon at bounding box center [39, 180] width 21 height 21
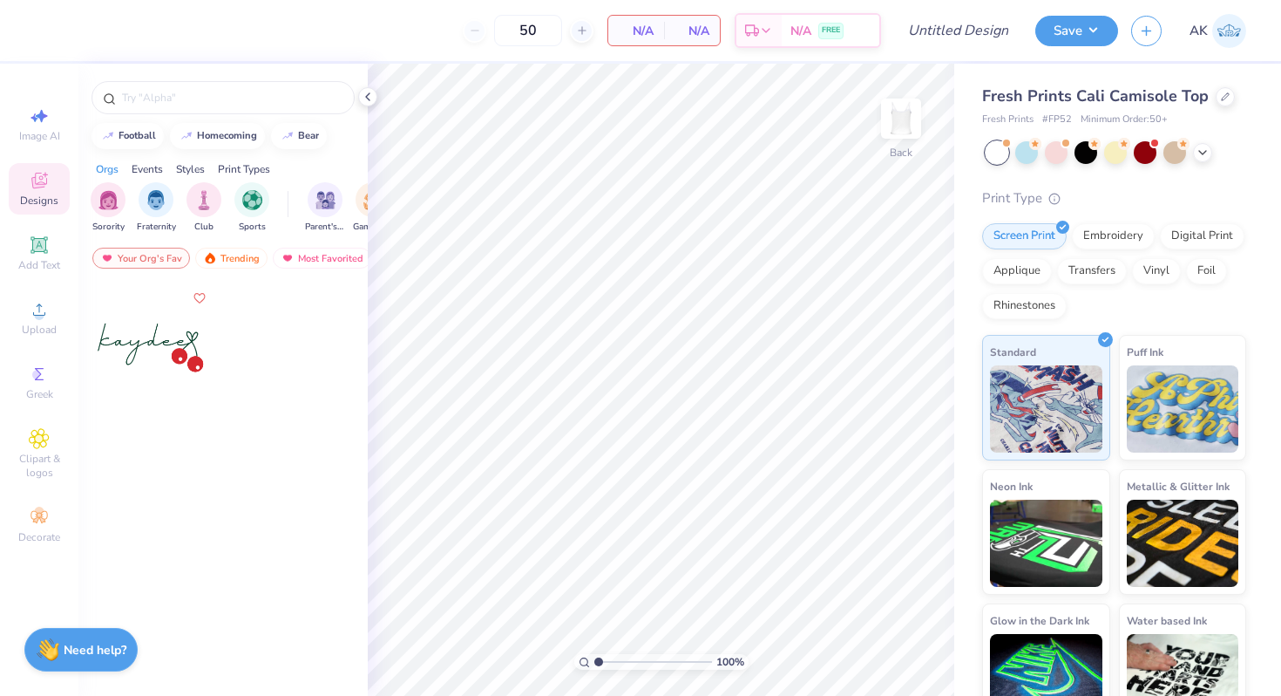
scroll to position [0, 0]
click at [49, 122] on icon at bounding box center [39, 115] width 21 height 21
select select "4"
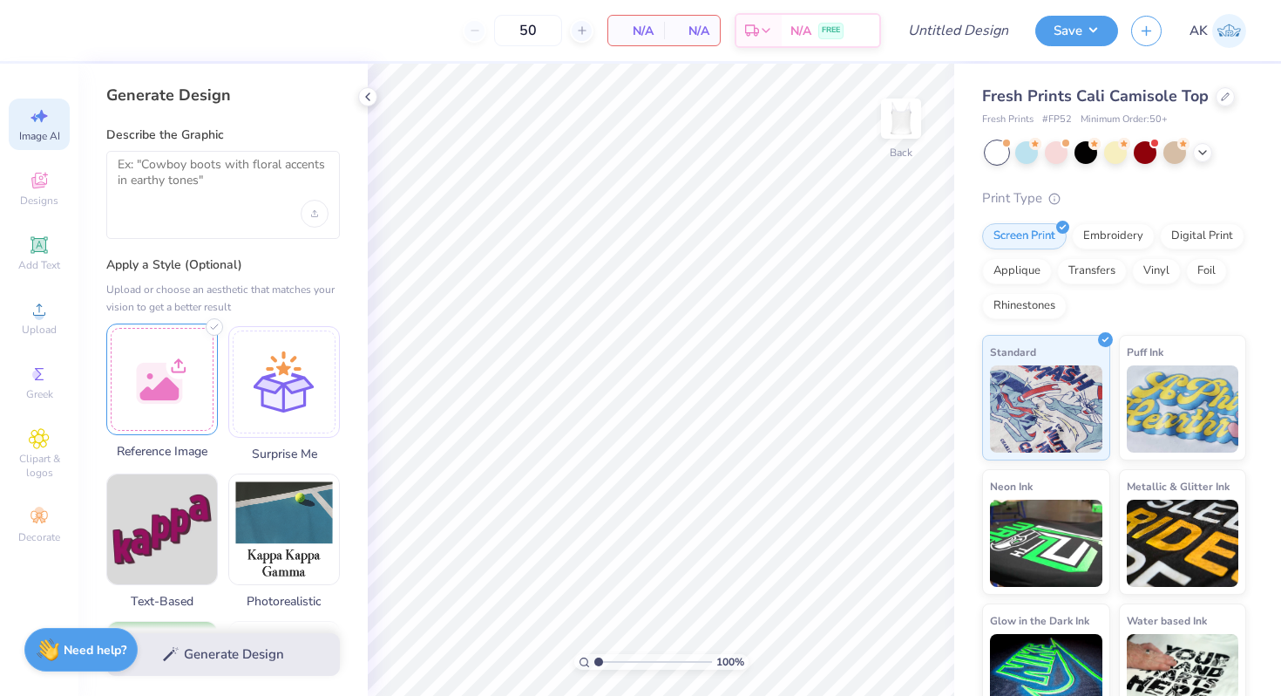
click at [172, 387] on div at bounding box center [162, 379] width 112 height 112
click at [195, 180] on textarea at bounding box center [223, 179] width 211 height 44
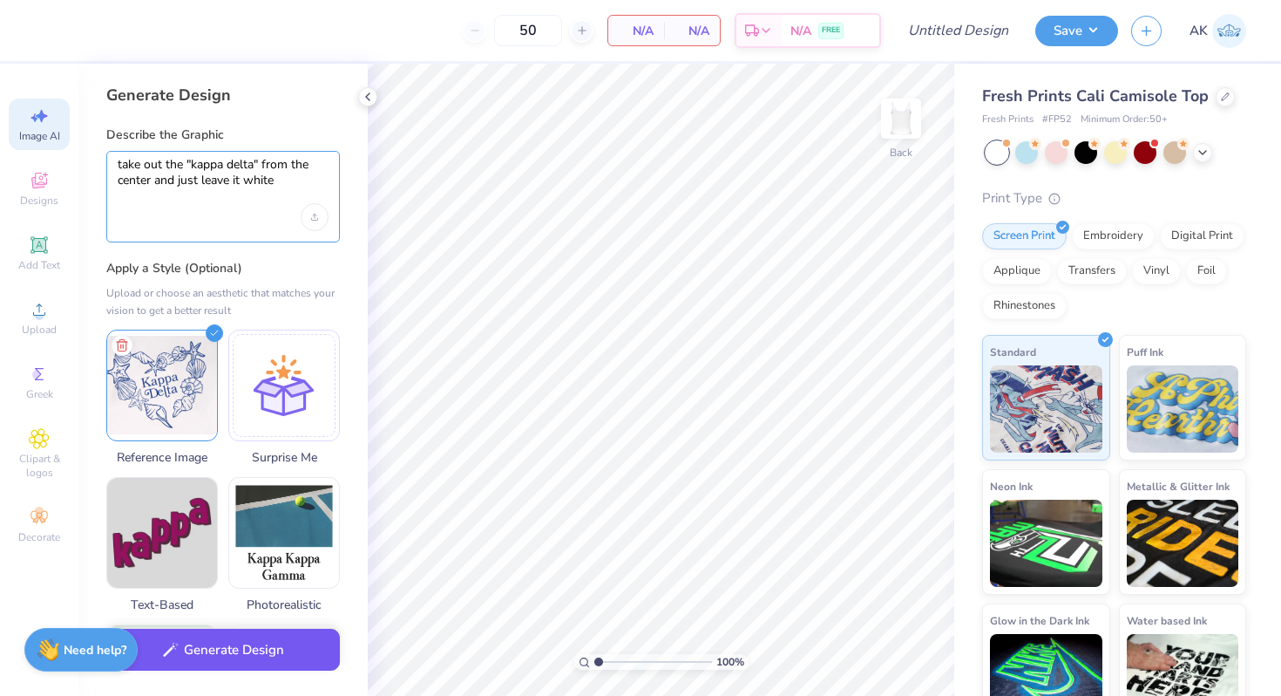
type textarea "take out the "kappa delta" from the center and just leave it white"
click at [210, 660] on button "Generate Design" at bounding box center [223, 649] width 234 height 43
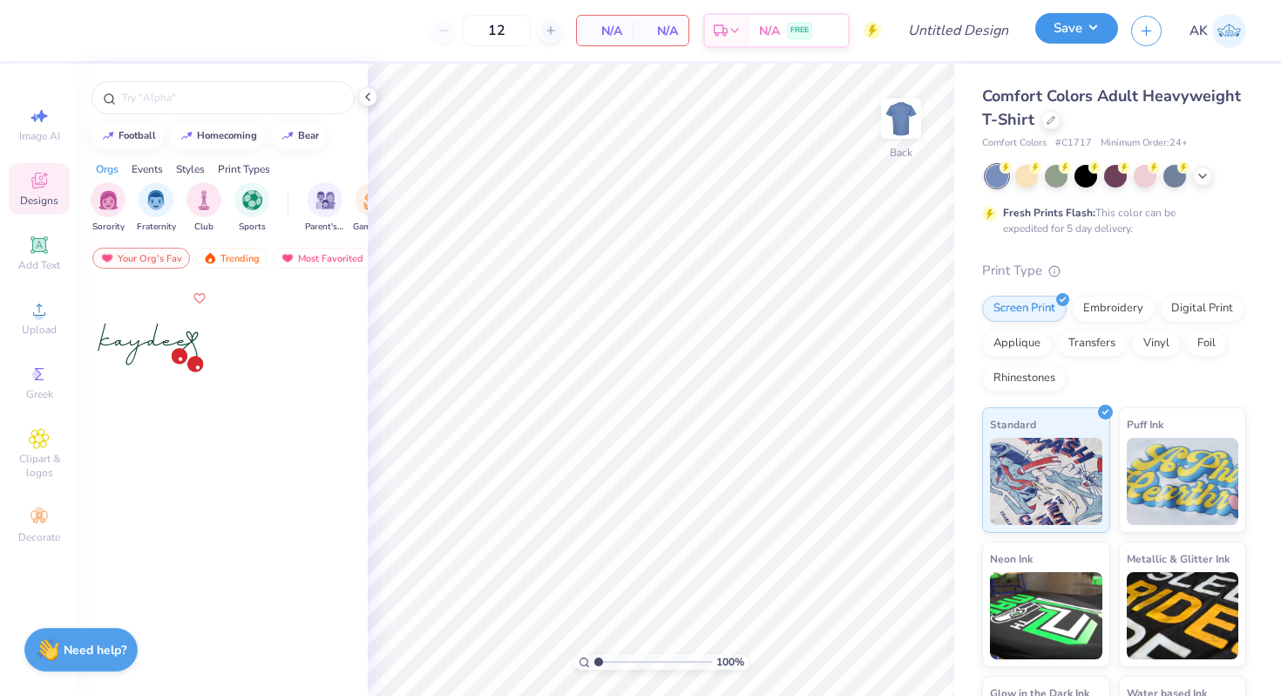
click at [1084, 36] on button "Save" at bounding box center [1076, 28] width 83 height 31
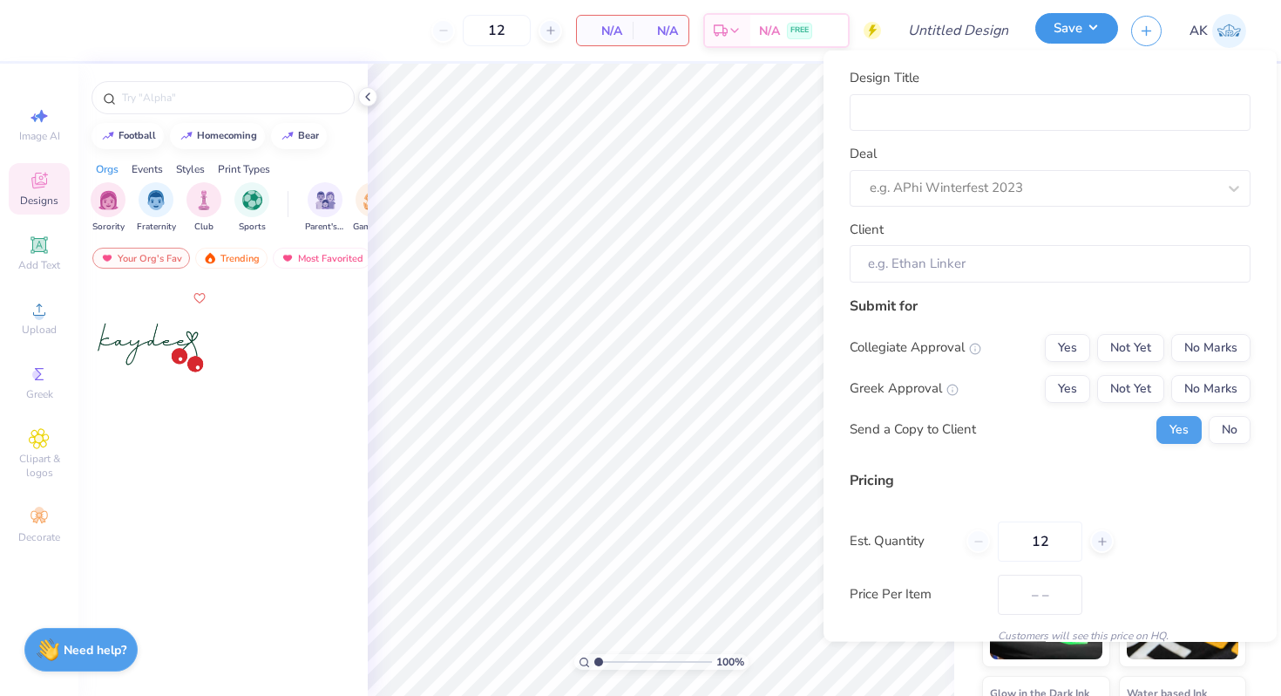
click at [1084, 36] on button "Save" at bounding box center [1076, 28] width 83 height 31
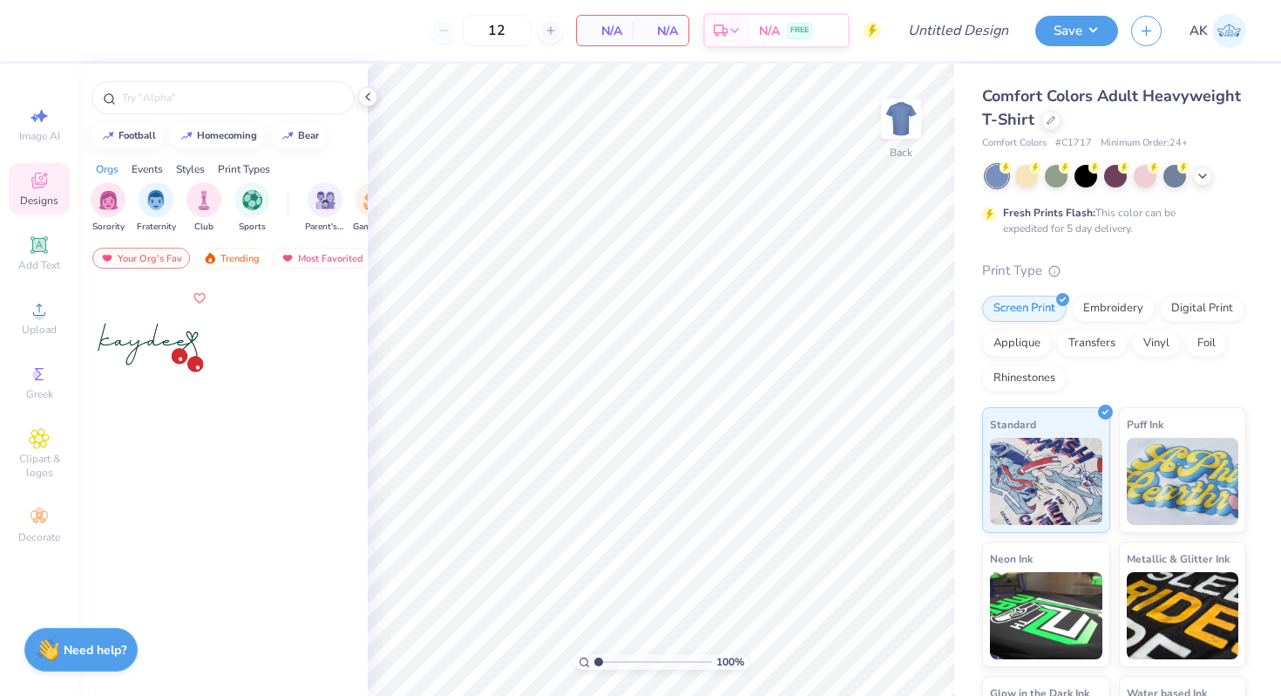
click at [1055, 128] on div "Comfort Colors Adult Heavyweight T-Shirt" at bounding box center [1114, 108] width 264 height 47
click at [1042, 118] on div at bounding box center [1051, 118] width 19 height 19
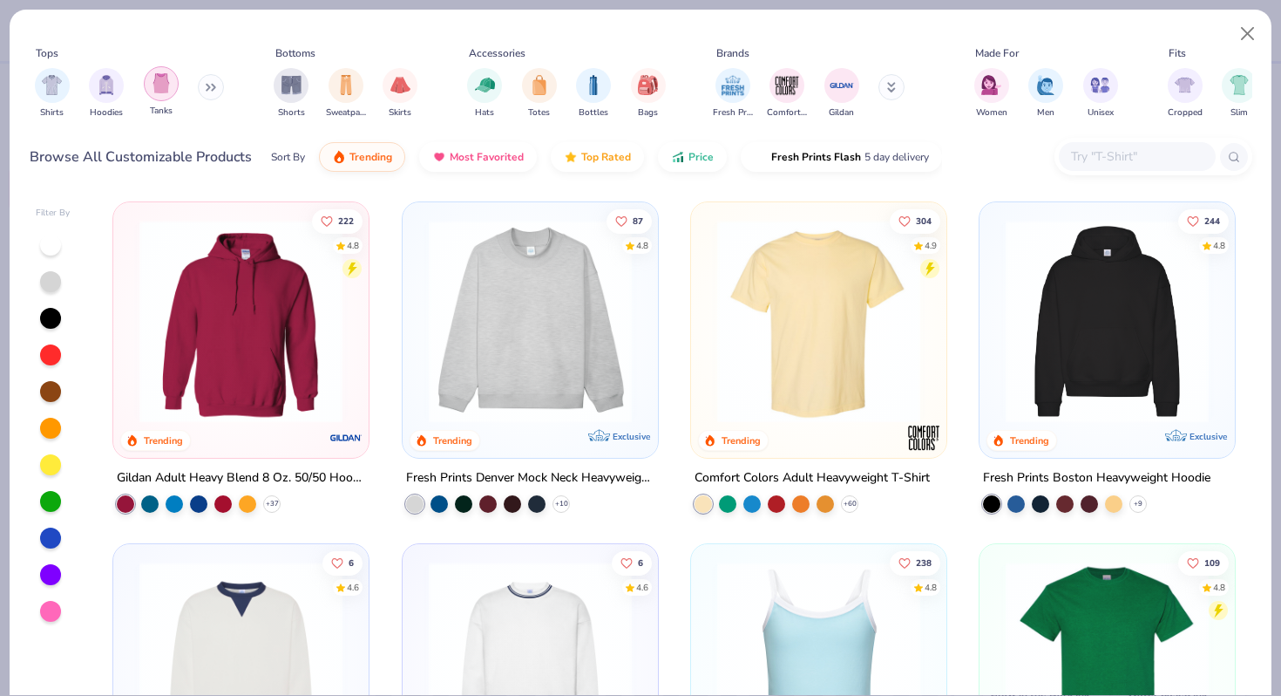
click at [159, 93] on div "filter for Tanks" at bounding box center [161, 83] width 35 height 35
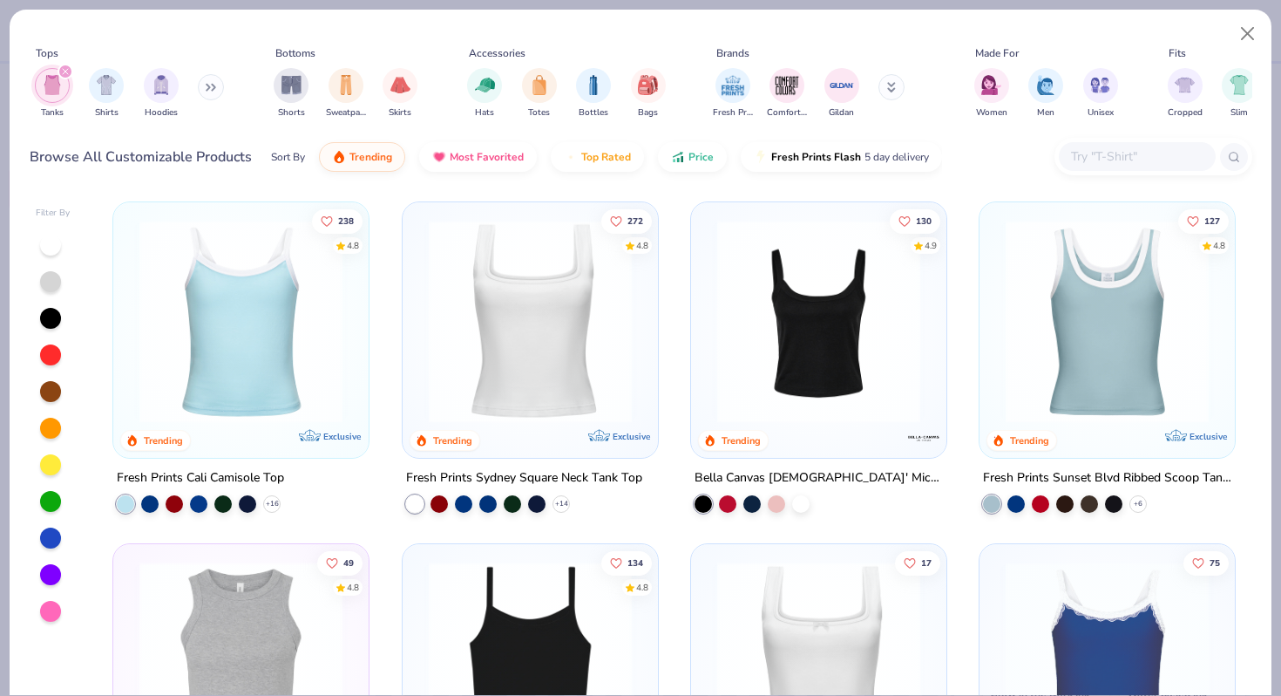
click at [170, 252] on img at bounding box center [241, 321] width 221 height 203
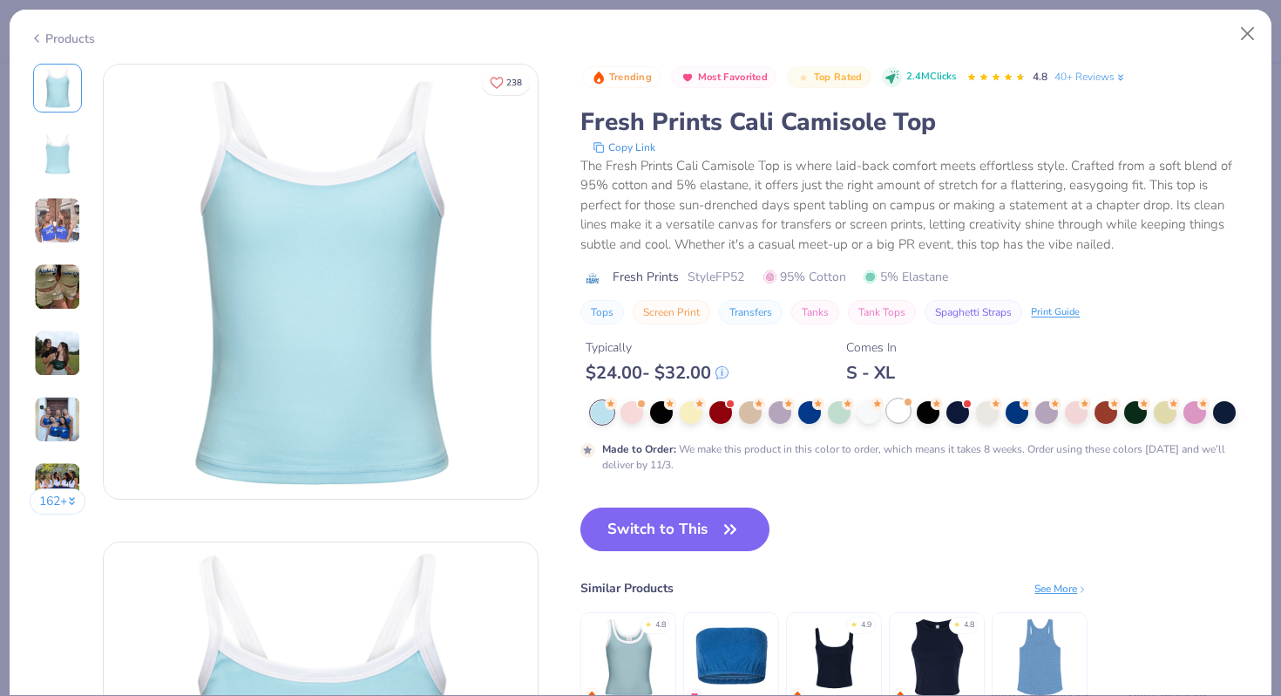
click at [906, 410] on div at bounding box center [898, 410] width 23 height 23
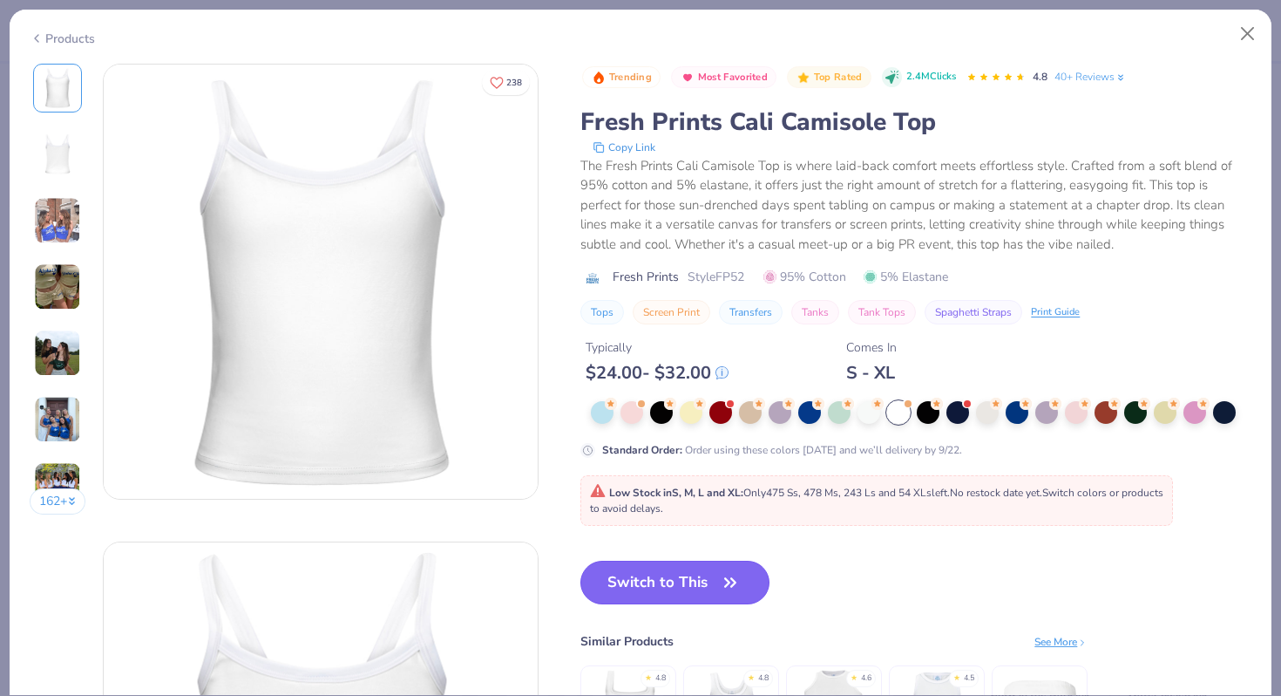
click at [680, 574] on button "Switch to This" at bounding box center [674, 582] width 189 height 44
type input "50"
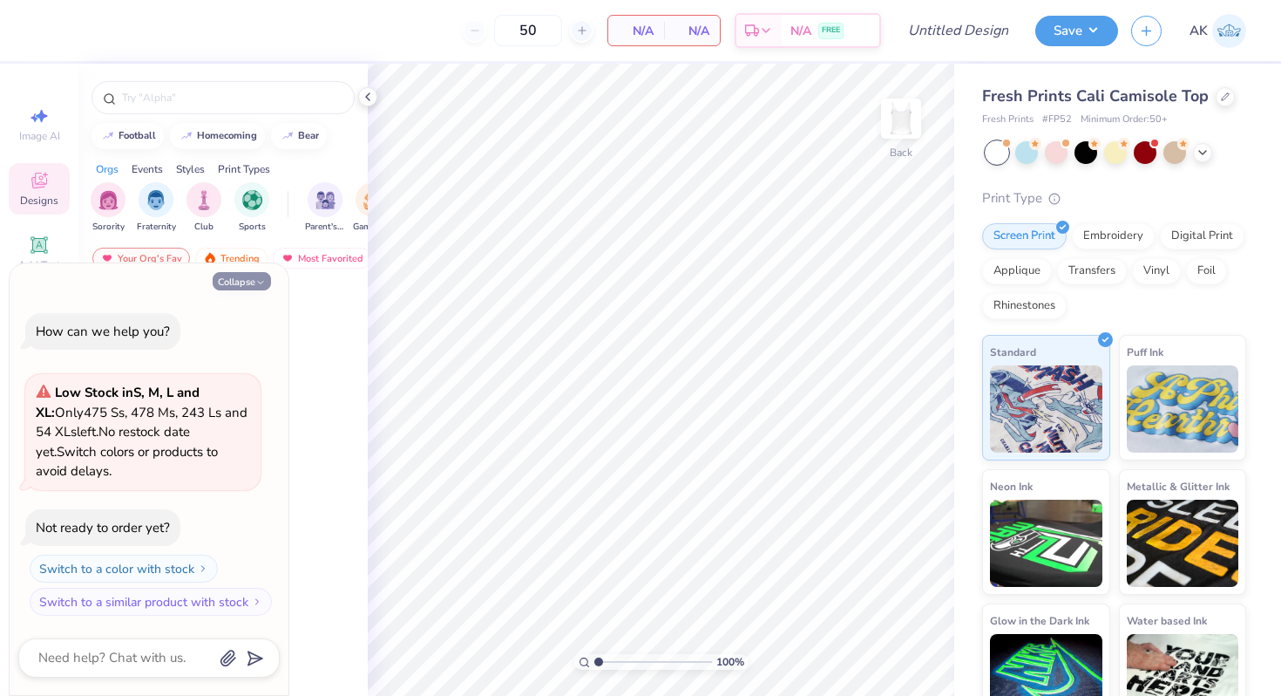
click at [246, 287] on button "Collapse" at bounding box center [242, 281] width 58 height 18
type textarea "x"
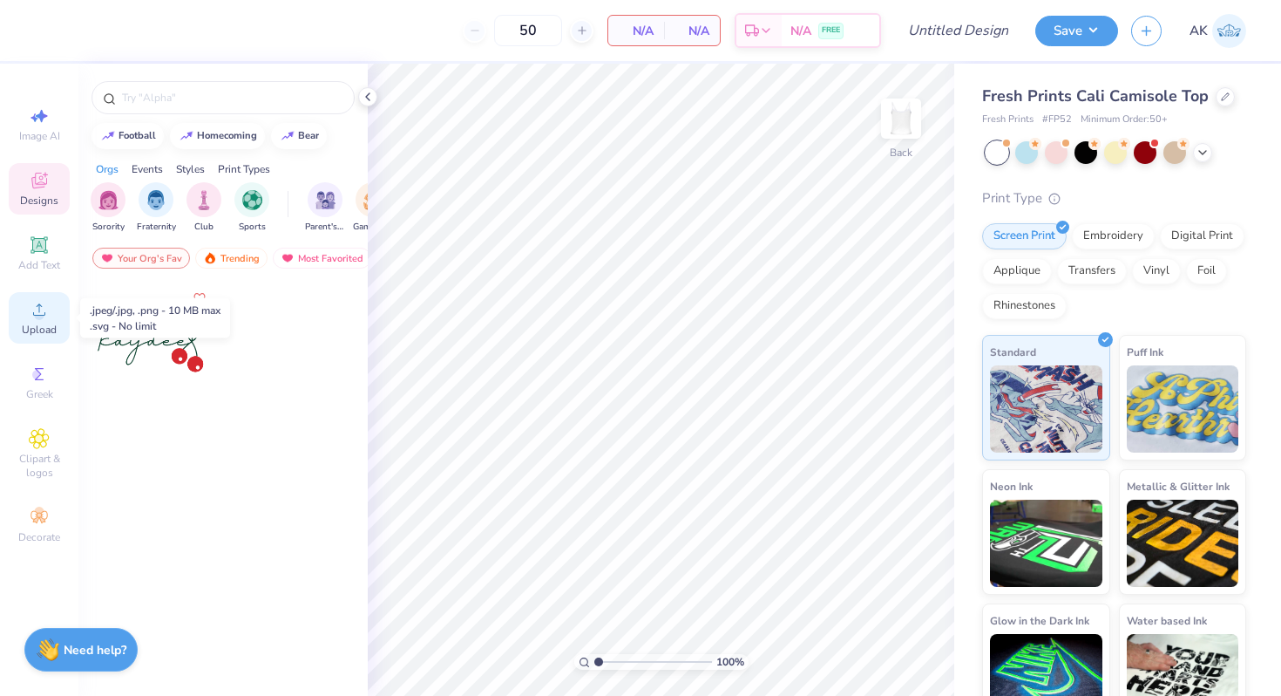
click at [44, 316] on icon at bounding box center [39, 309] width 21 height 21
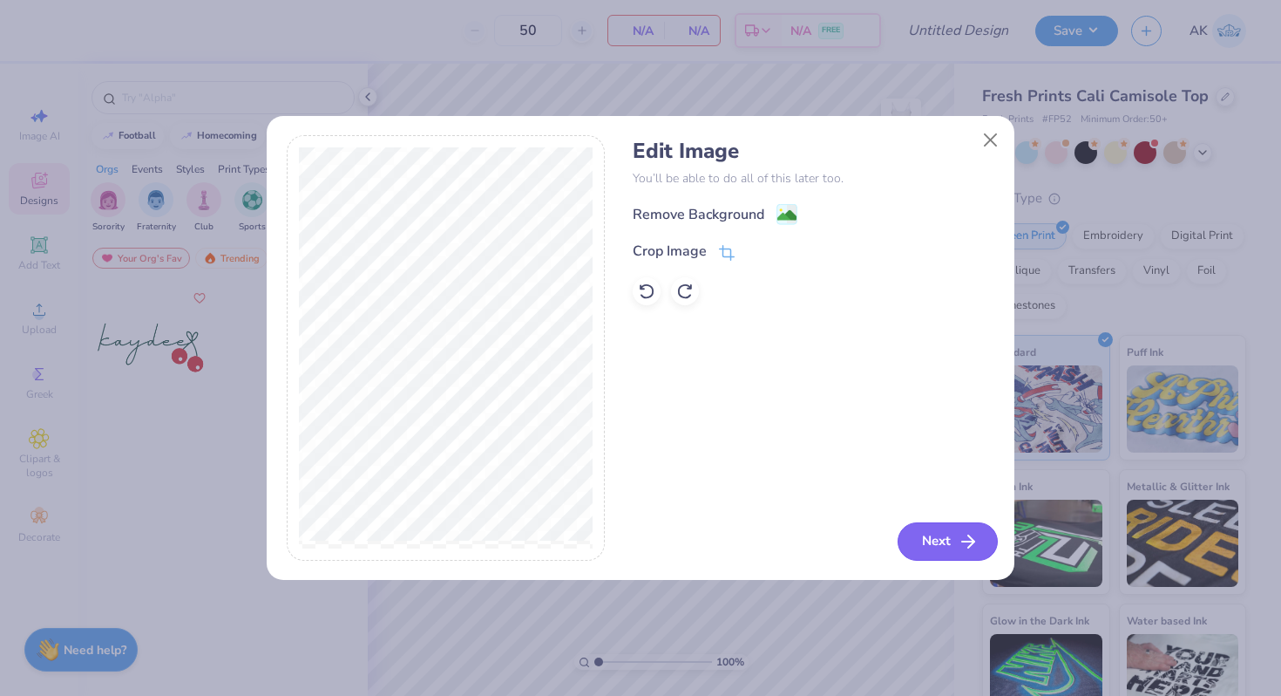
click at [936, 540] on button "Next" at bounding box center [948, 541] width 100 height 38
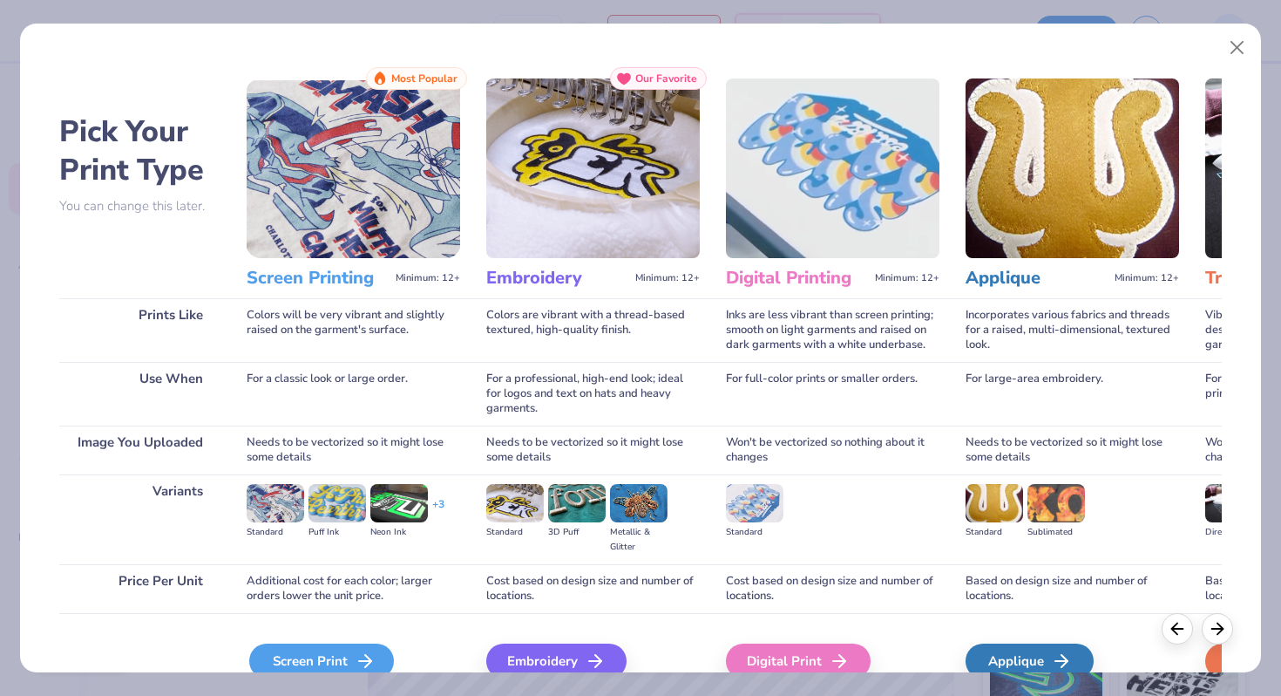
click at [314, 655] on div "Screen Print" at bounding box center [321, 660] width 145 height 35
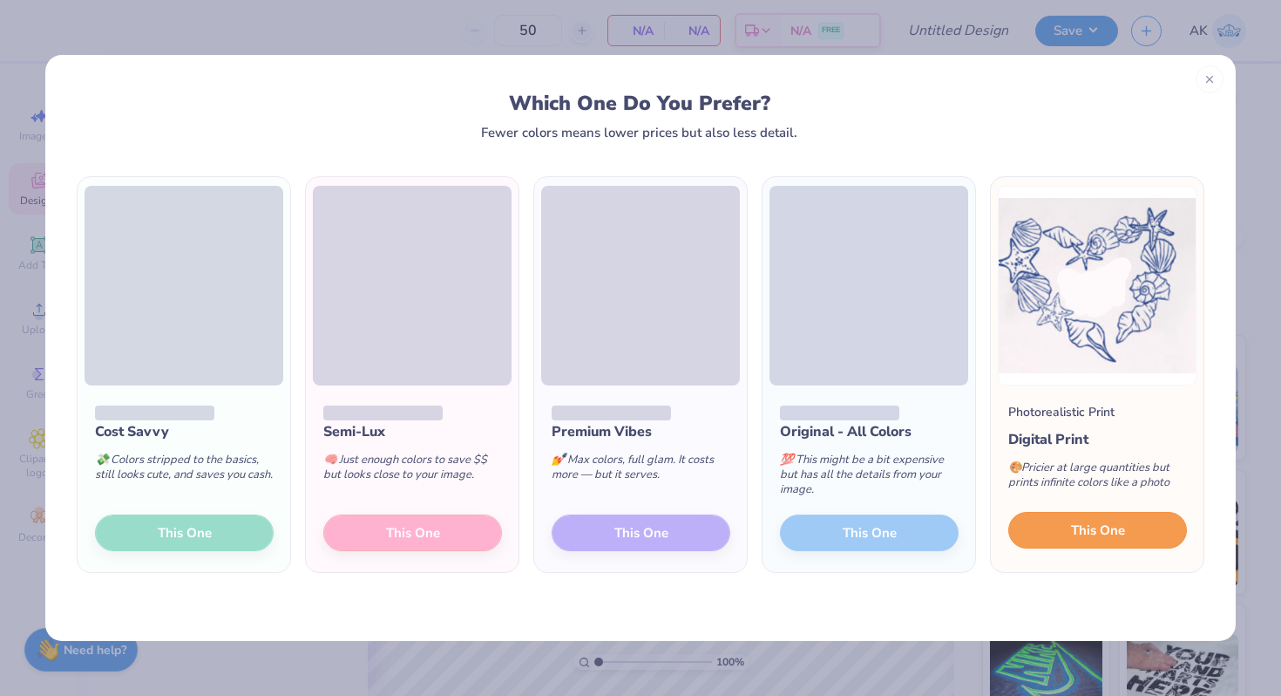
click at [1046, 522] on button "This One" at bounding box center [1097, 530] width 179 height 37
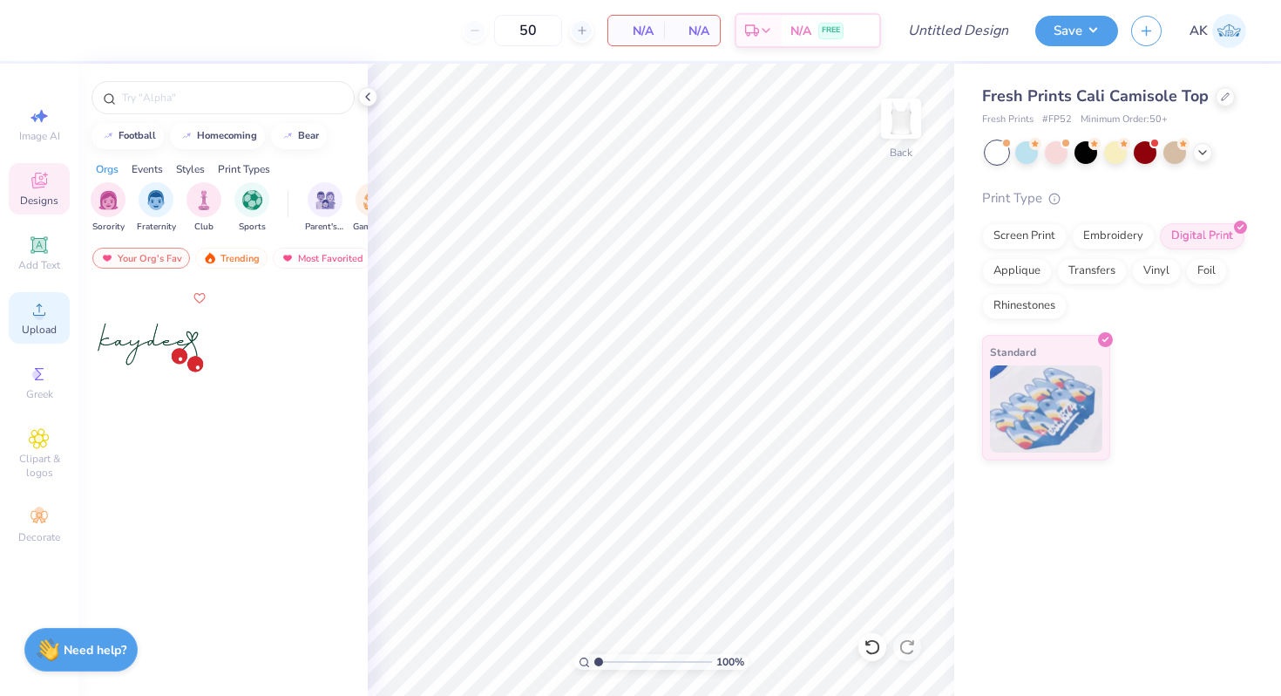
click at [44, 310] on icon at bounding box center [39, 309] width 21 height 21
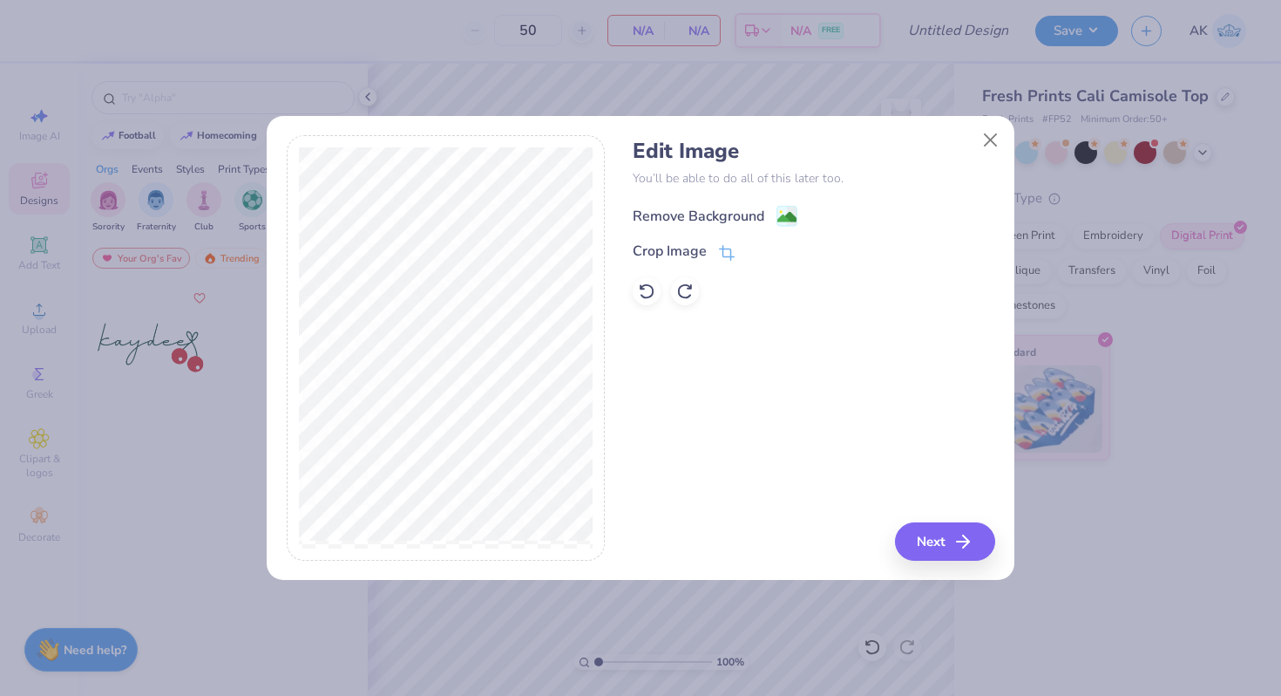
click at [788, 220] on image at bounding box center [786, 216] width 19 height 19
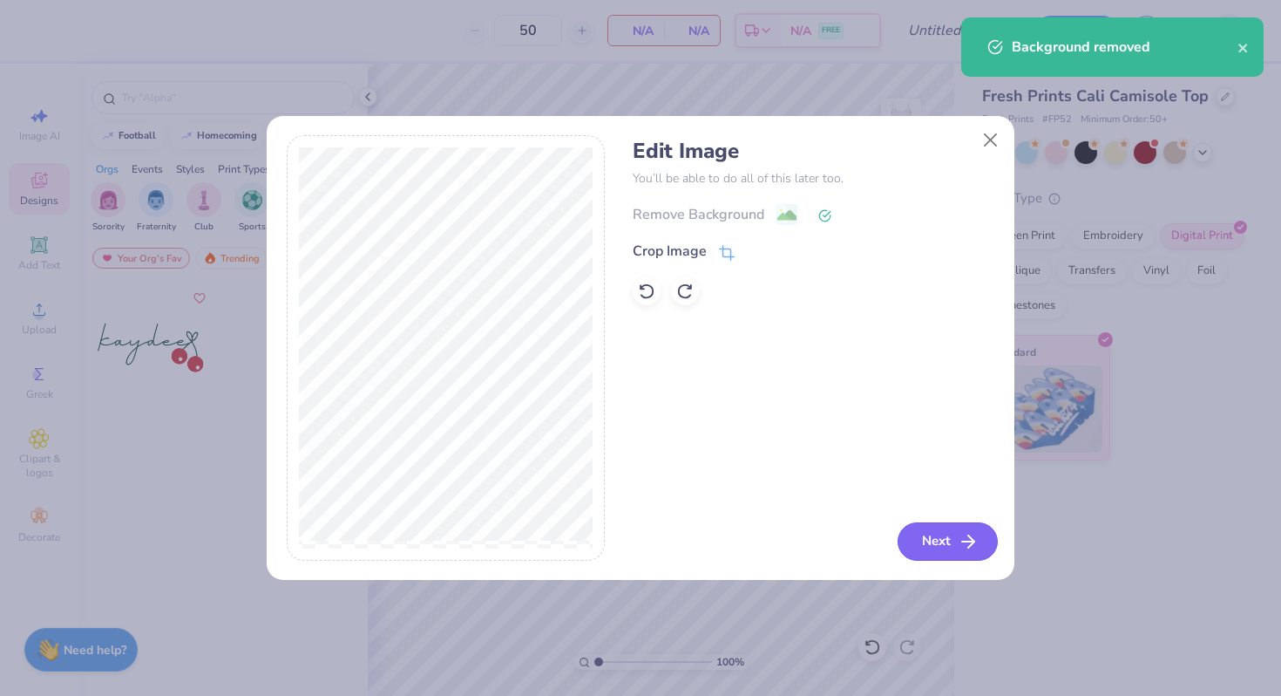
click at [953, 535] on button "Next" at bounding box center [948, 541] width 100 height 38
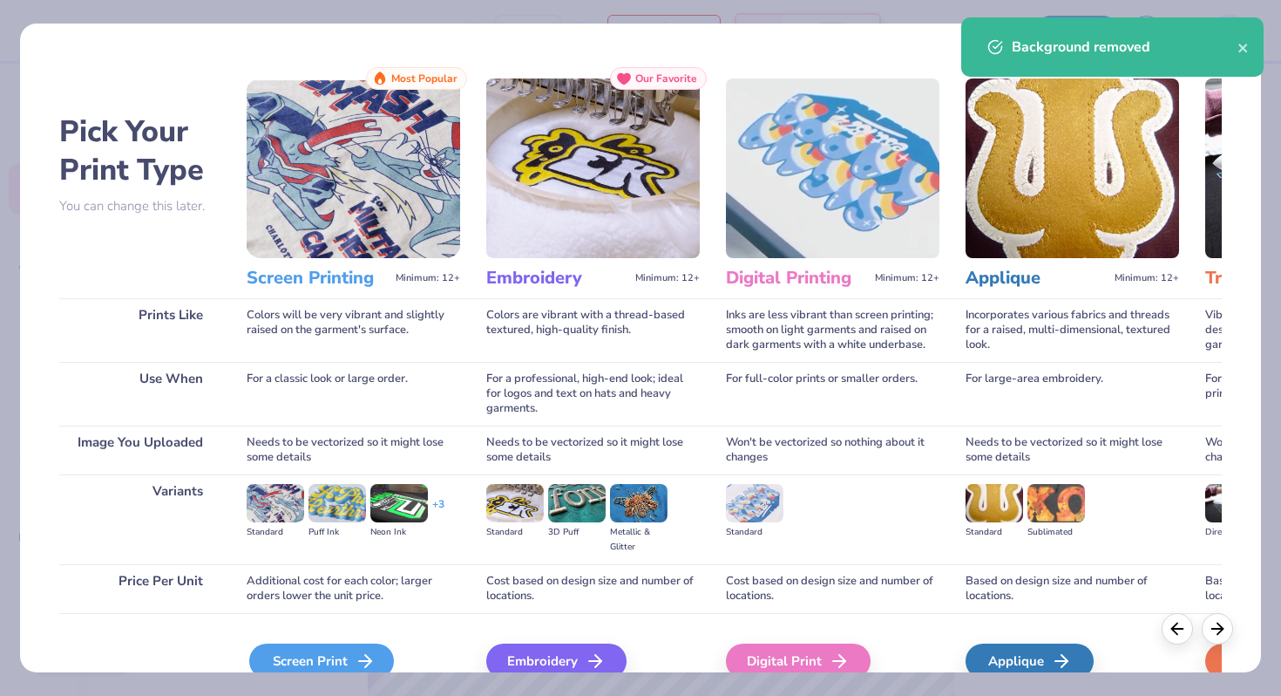
click at [314, 649] on div "Screen Print" at bounding box center [321, 660] width 145 height 35
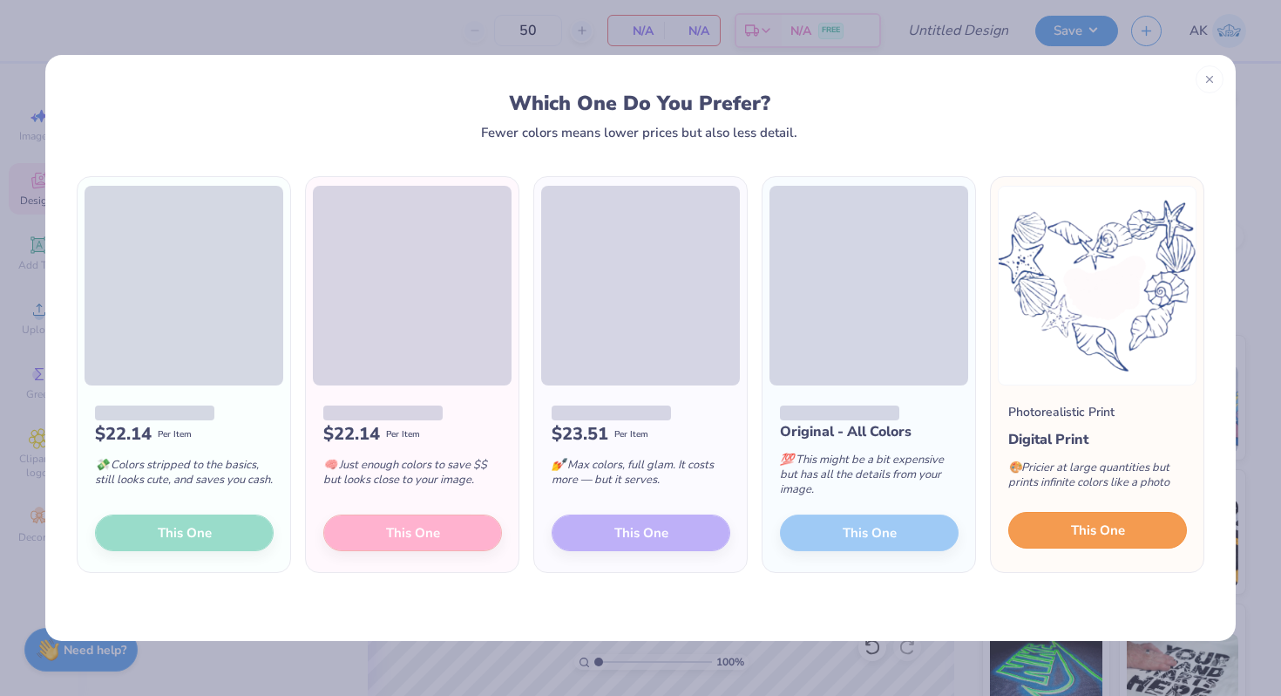
click at [1080, 533] on span "This One" at bounding box center [1098, 530] width 54 height 20
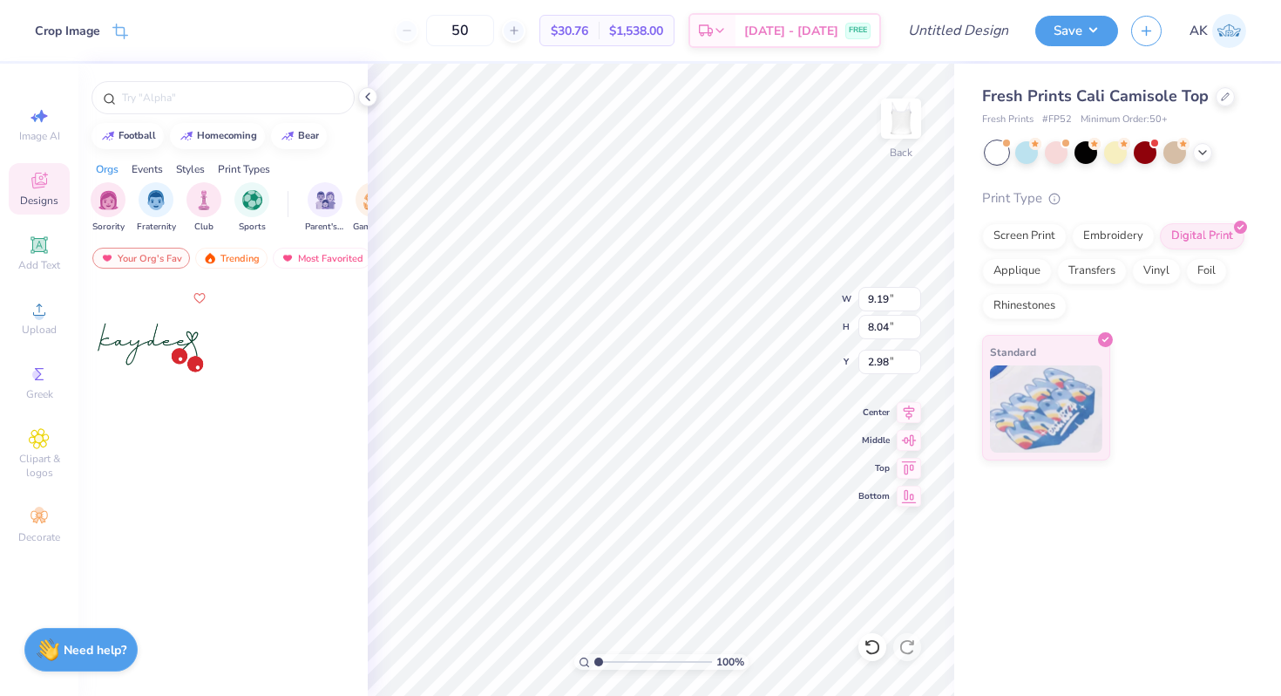
type input "5.96"
type input "5.21"
type input "3.10"
click at [778, 322] on div "100 % Back W 5.96 5.96 " H 5.21 5.21 " Y 3.10 3.10 " Center Middle Top Bottom" at bounding box center [661, 380] width 587 height 632
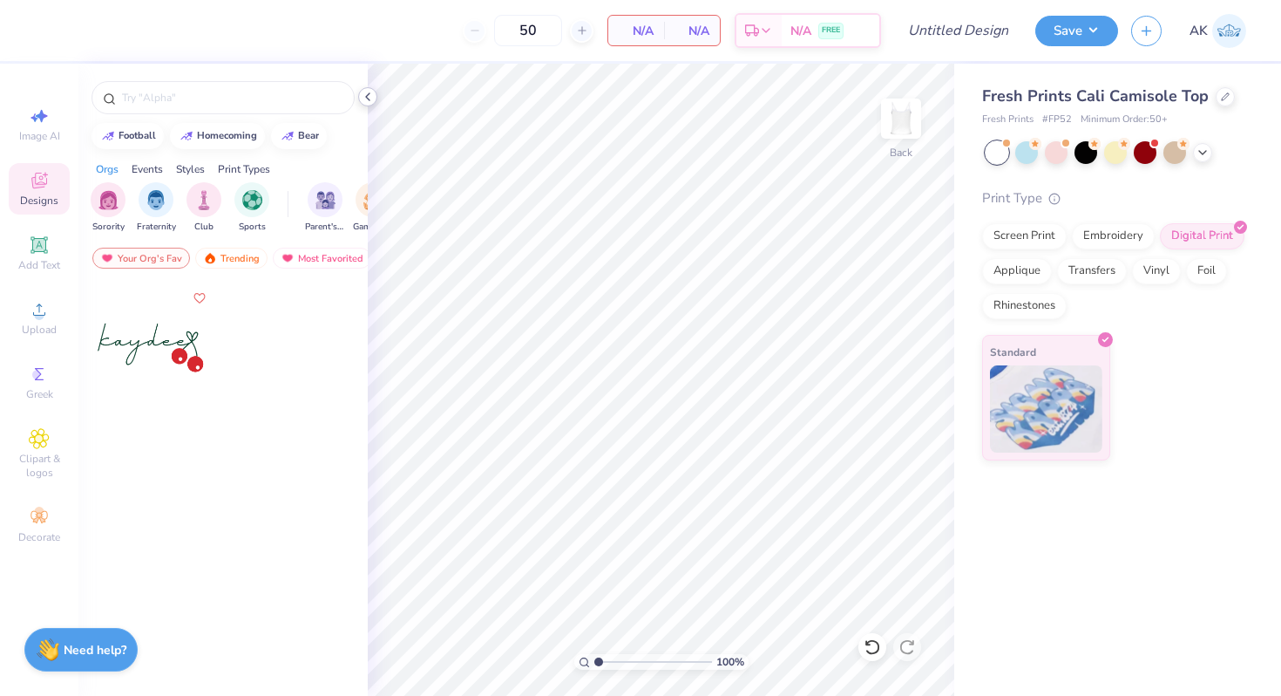
click at [366, 99] on icon at bounding box center [368, 97] width 14 height 14
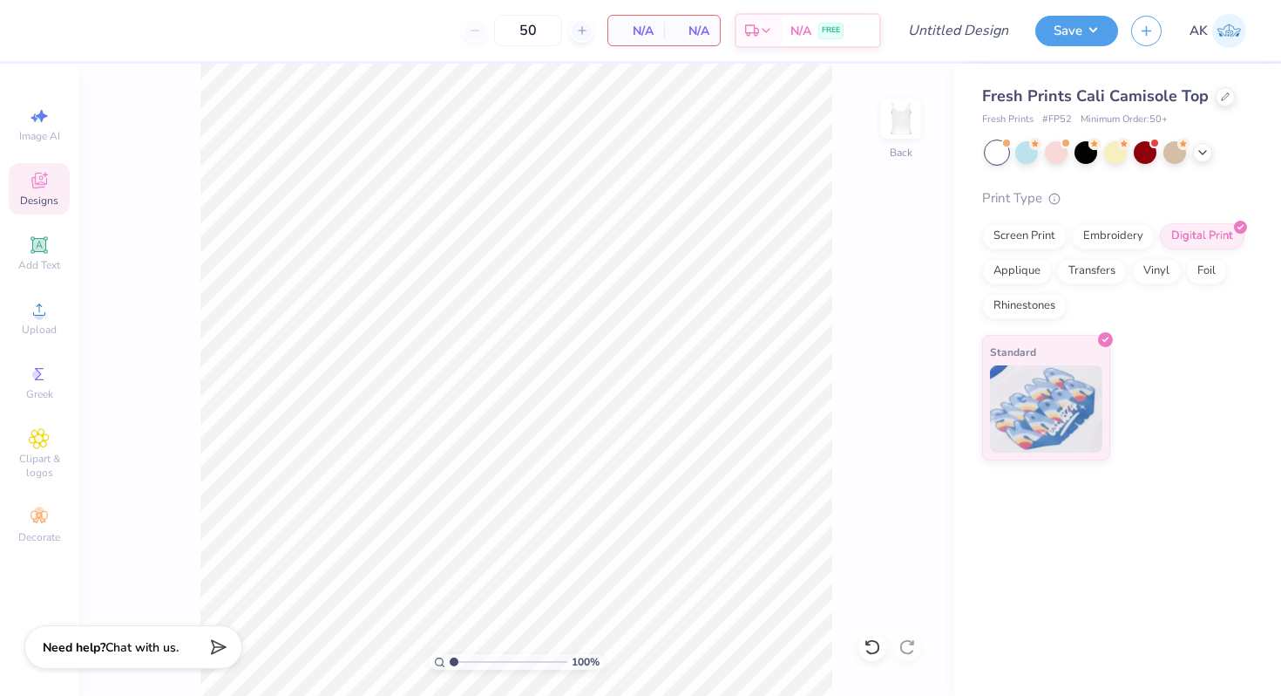
click at [169, 657] on div "Need help? Chat with us." at bounding box center [133, 647] width 218 height 44
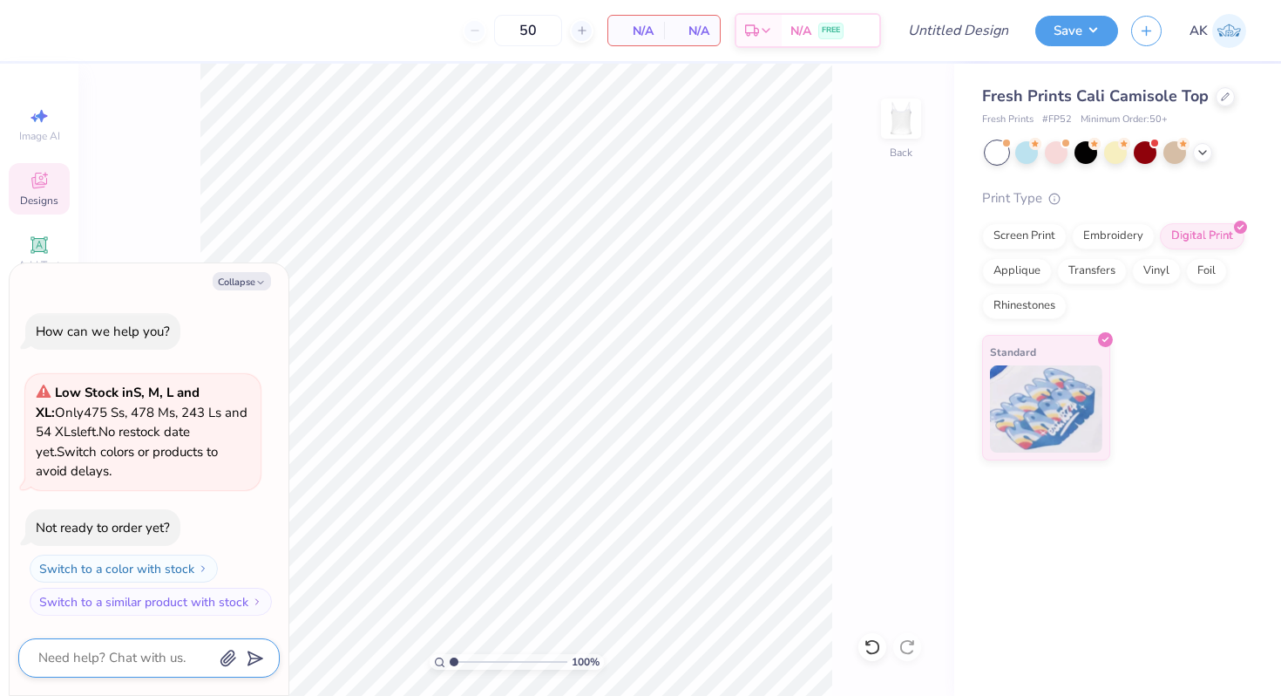
click at [126, 649] on textarea at bounding box center [125, 658] width 177 height 24
type textarea "x"
type textarea "h"
type textarea "x"
type textarea "ho"
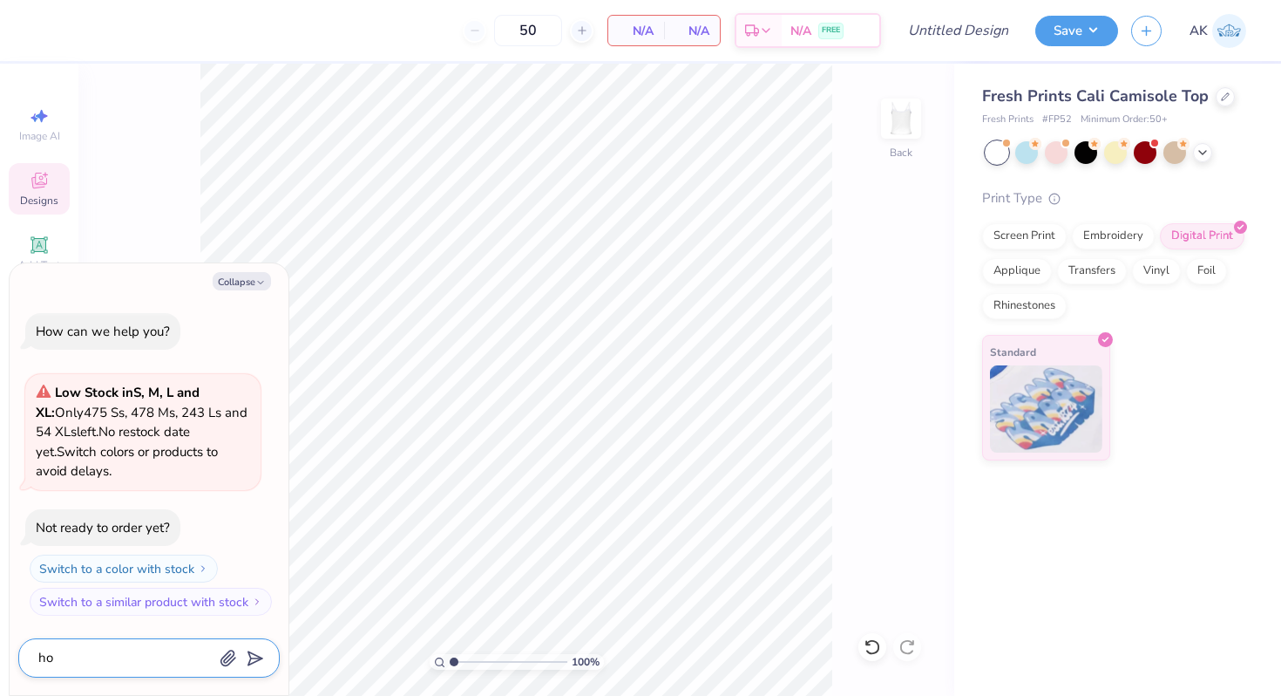
type textarea "x"
type textarea "how"
type textarea "x"
type textarea "how"
type textarea "x"
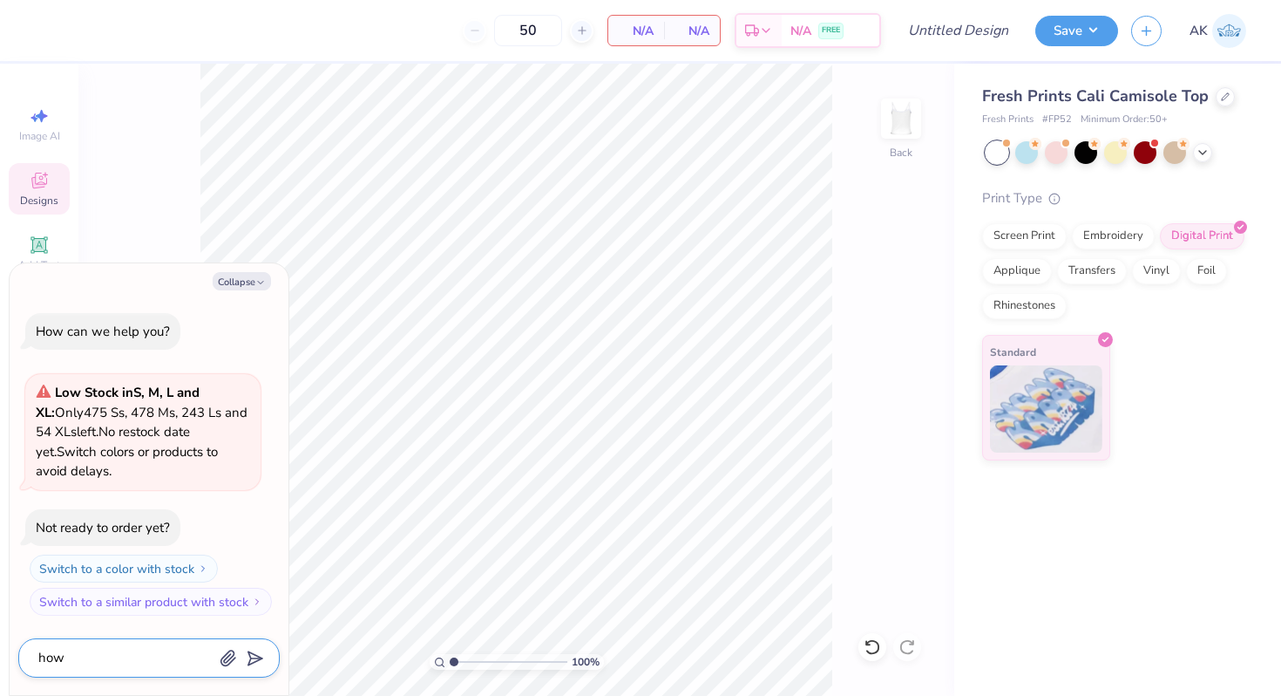
type textarea "how d"
type textarea "x"
type textarea "how do"
type textarea "x"
type textarea "how do"
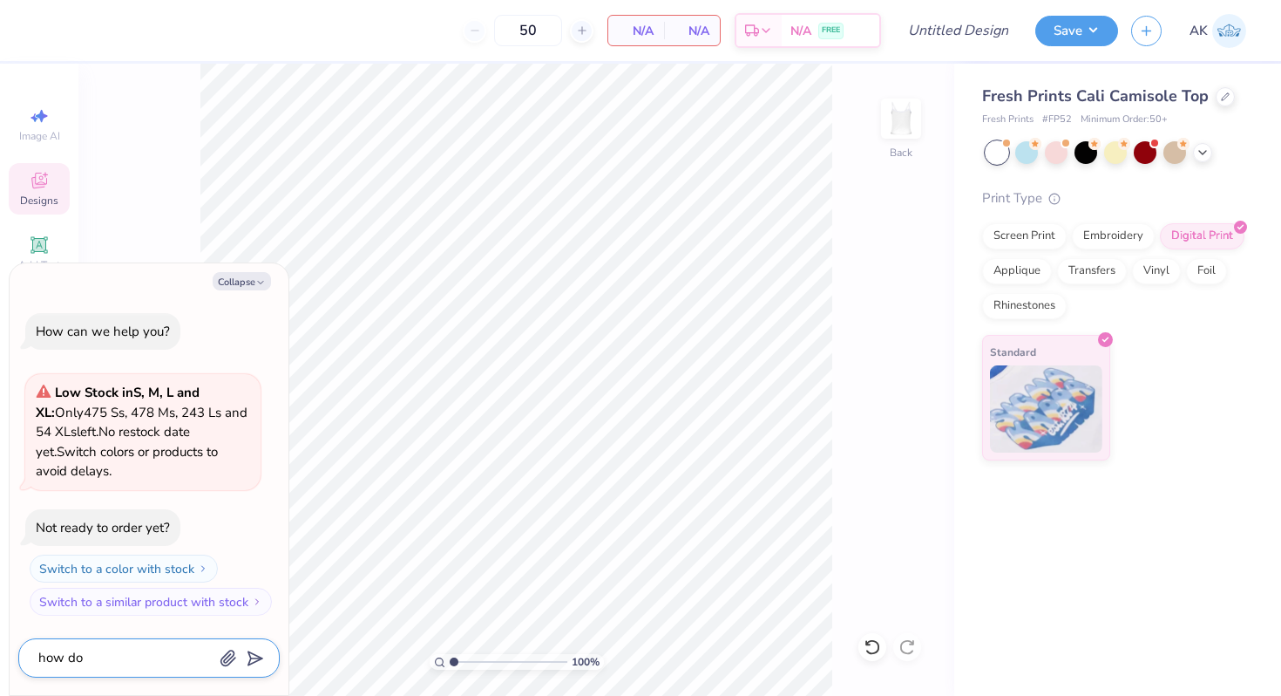
type textarea "x"
type textarea "how do i"
type textarea "x"
type textarea "how do i"
type textarea "x"
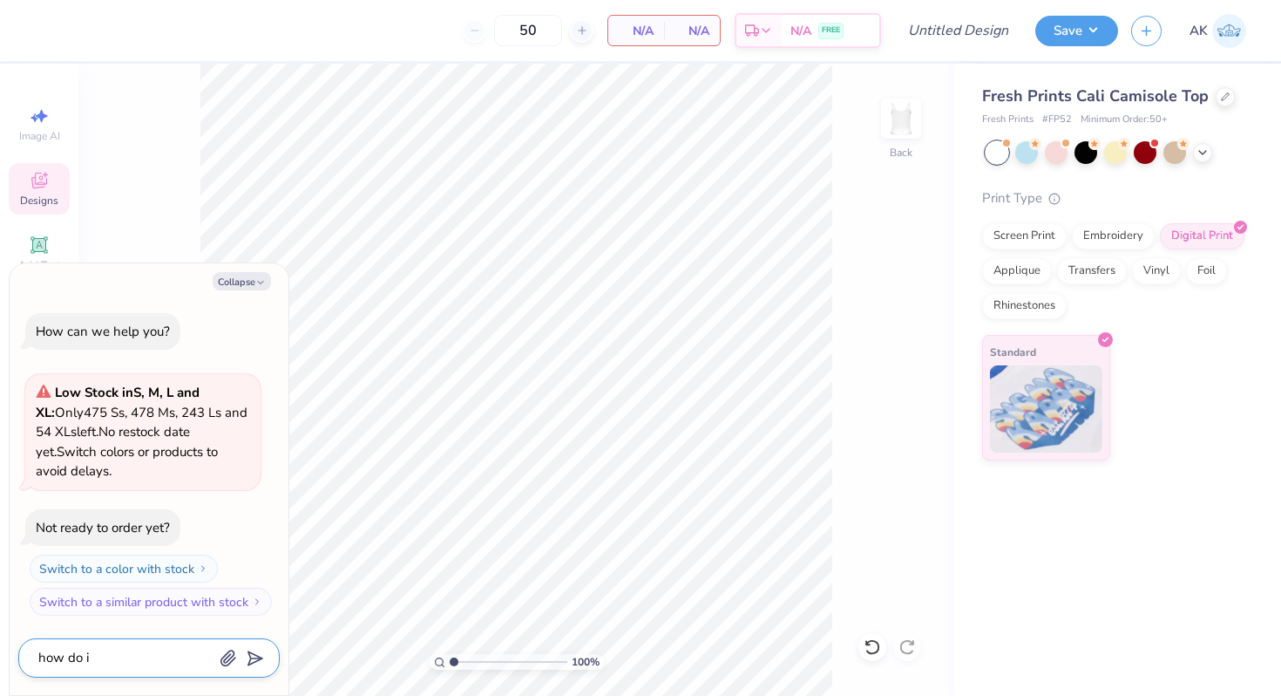
type textarea "how do i r"
type textarea "x"
type textarea "how do i re"
type textarea "x"
type textarea "how do i req"
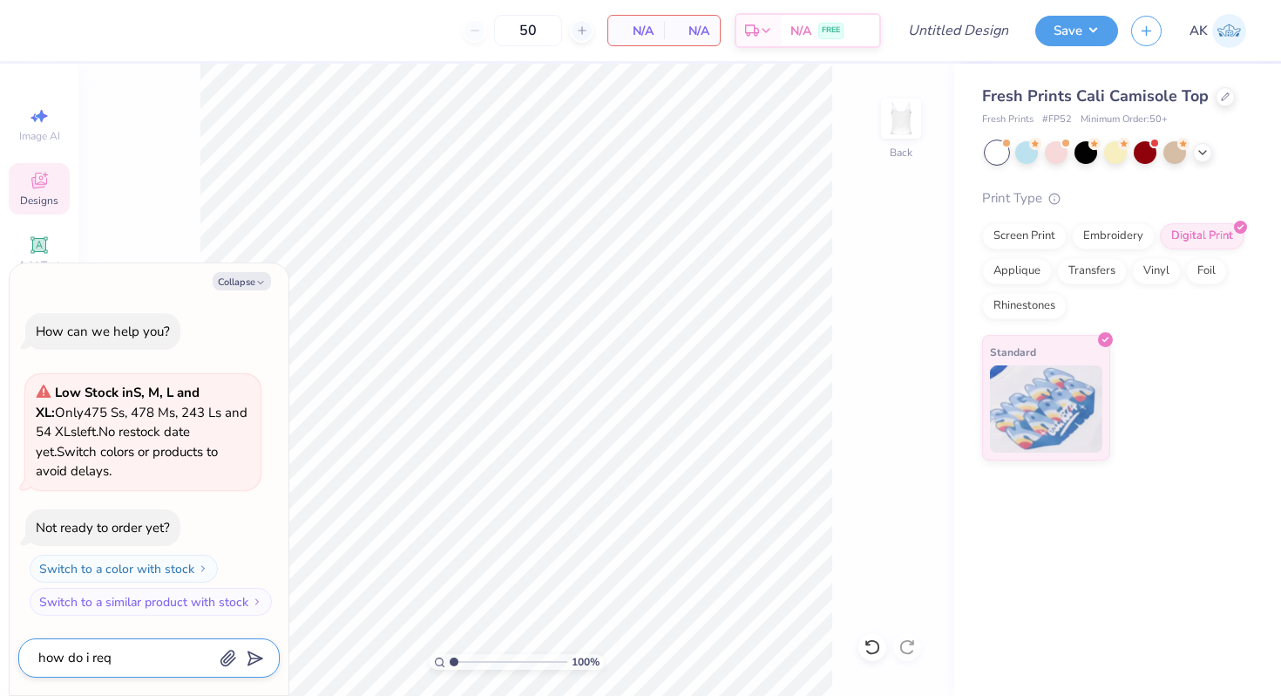
type textarea "x"
type textarea "how do i reque"
type textarea "x"
type textarea "how do i reques"
type textarea "x"
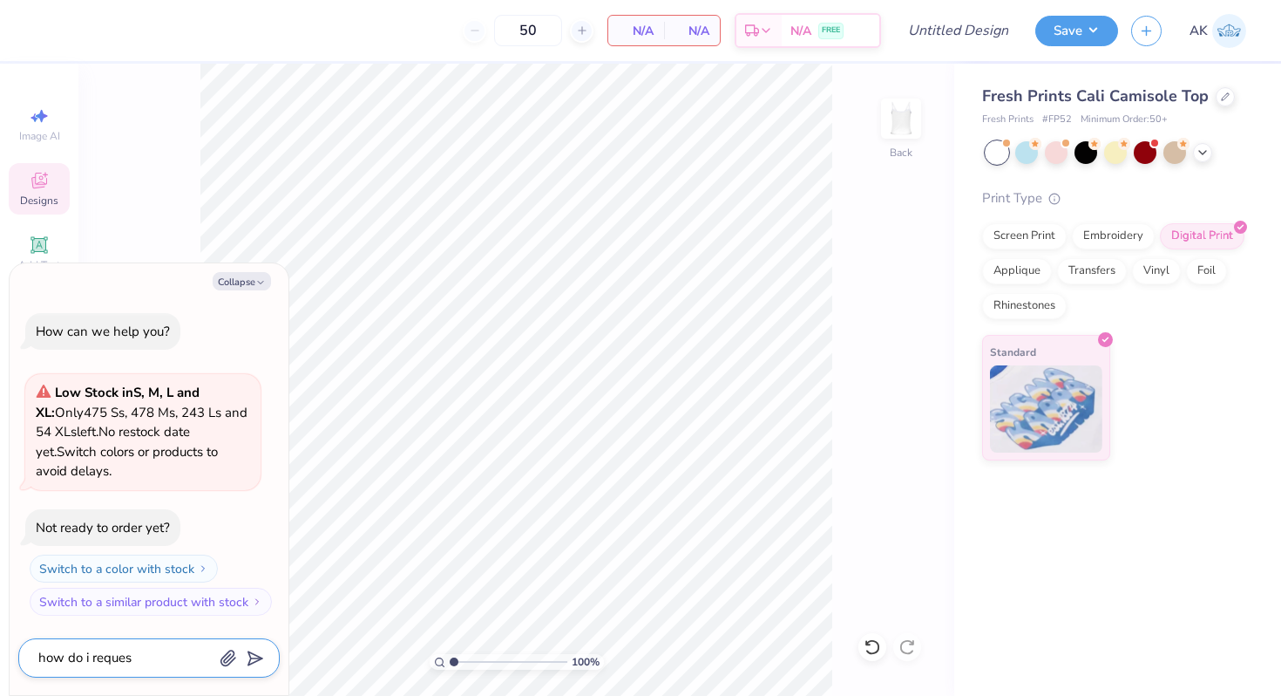
type textarea "how do i request"
type textarea "x"
type textarea "how do i request"
type textarea "x"
type textarea "how do i request a"
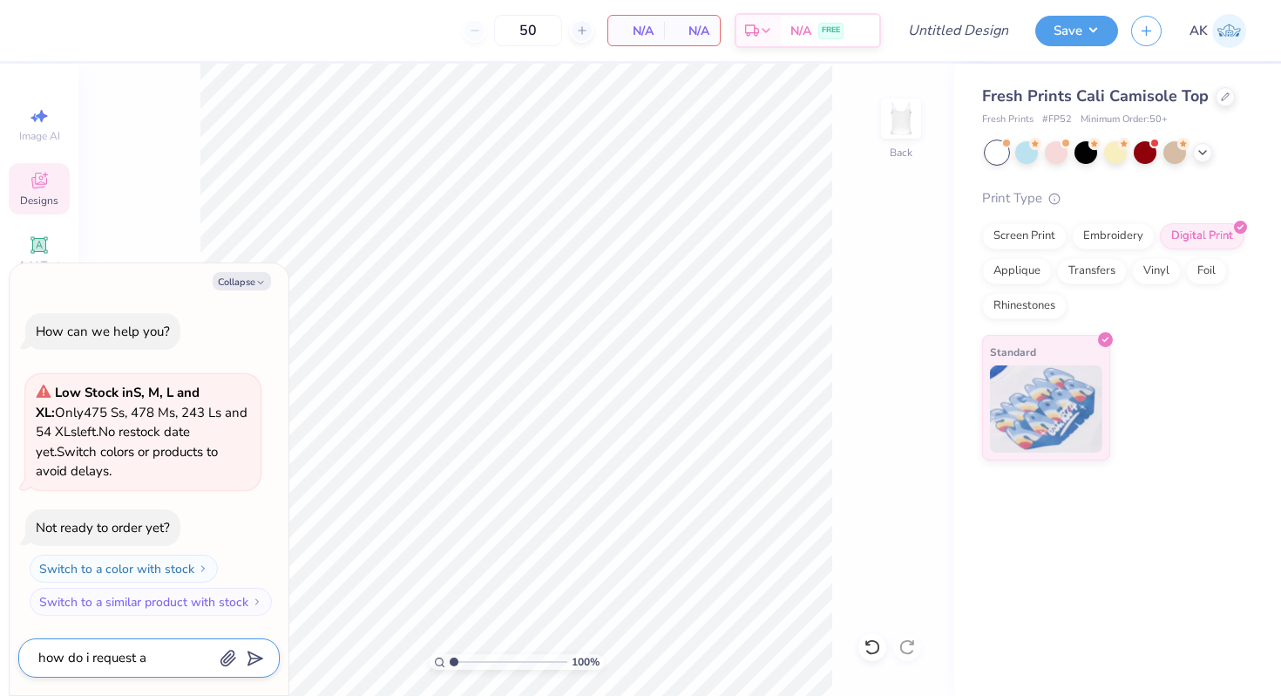
type textarea "x"
type textarea "how do i request a"
type textarea "x"
type textarea "how do i request a m"
type textarea "x"
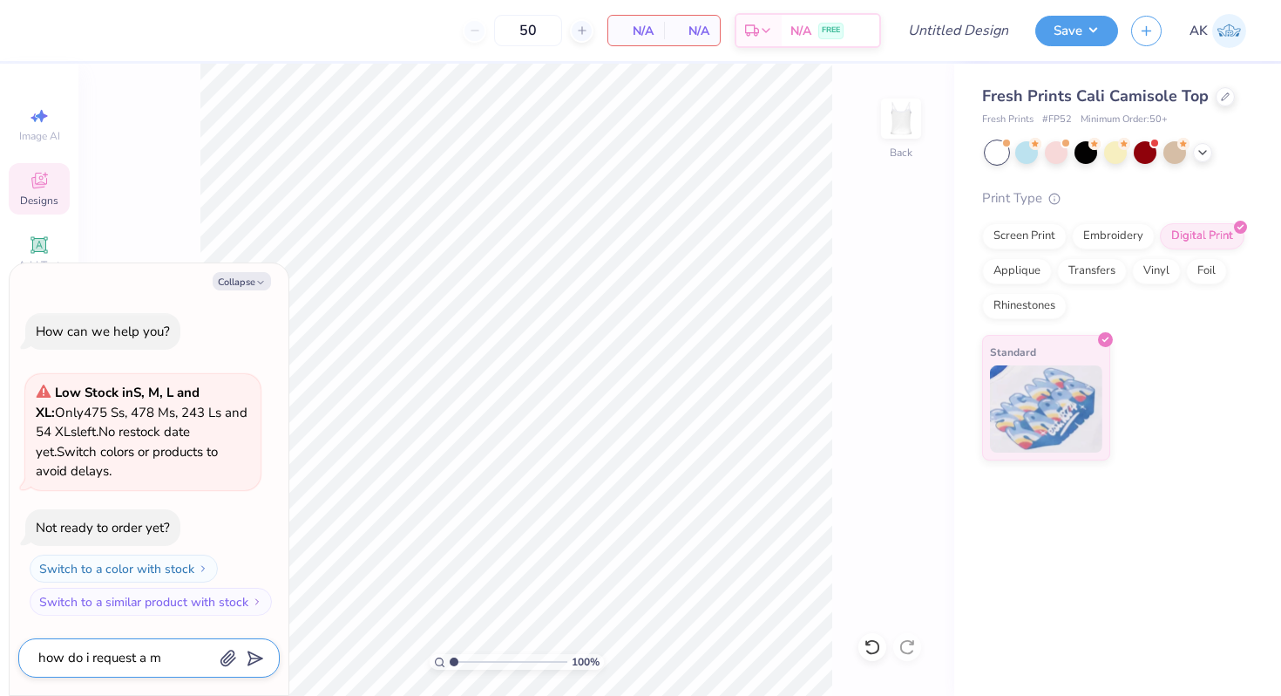
type textarea "how do i request a mo"
type textarea "x"
type textarea "how do i request a moc"
type textarea "x"
type textarea "how do i request a mock"
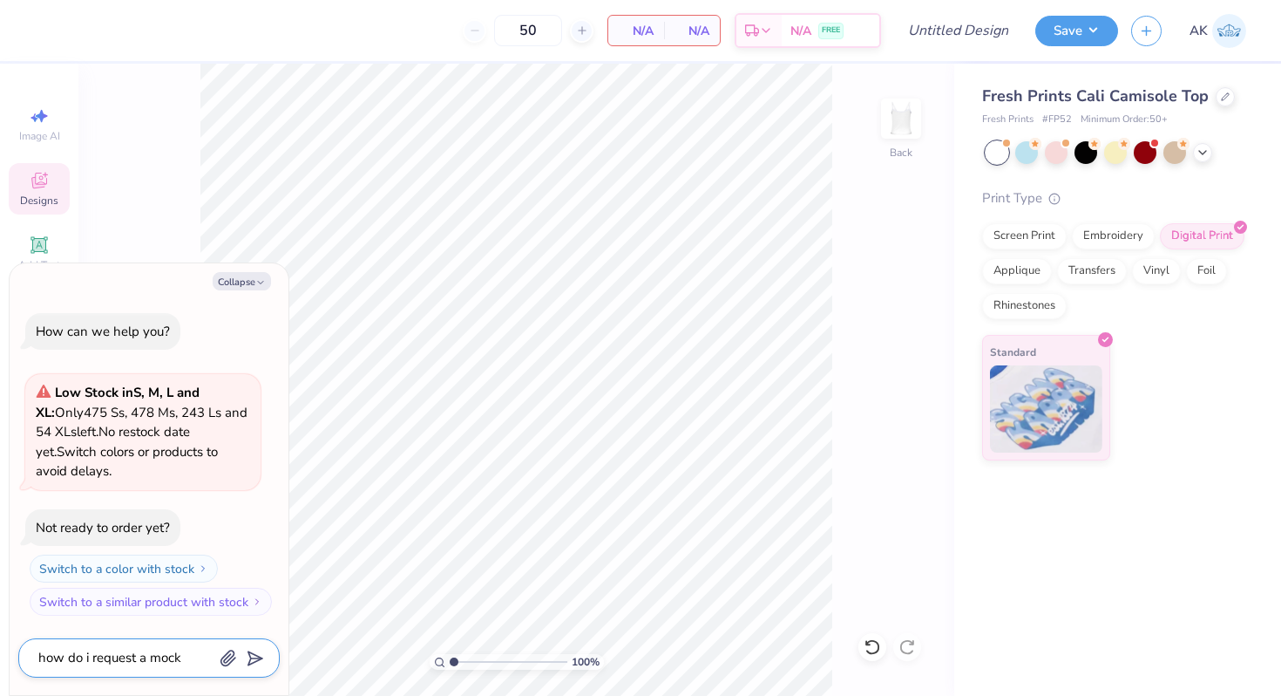
type textarea "x"
type textarea "how do i request a mock"
type textarea "x"
type textarea "how do i request a mock"
type textarea "x"
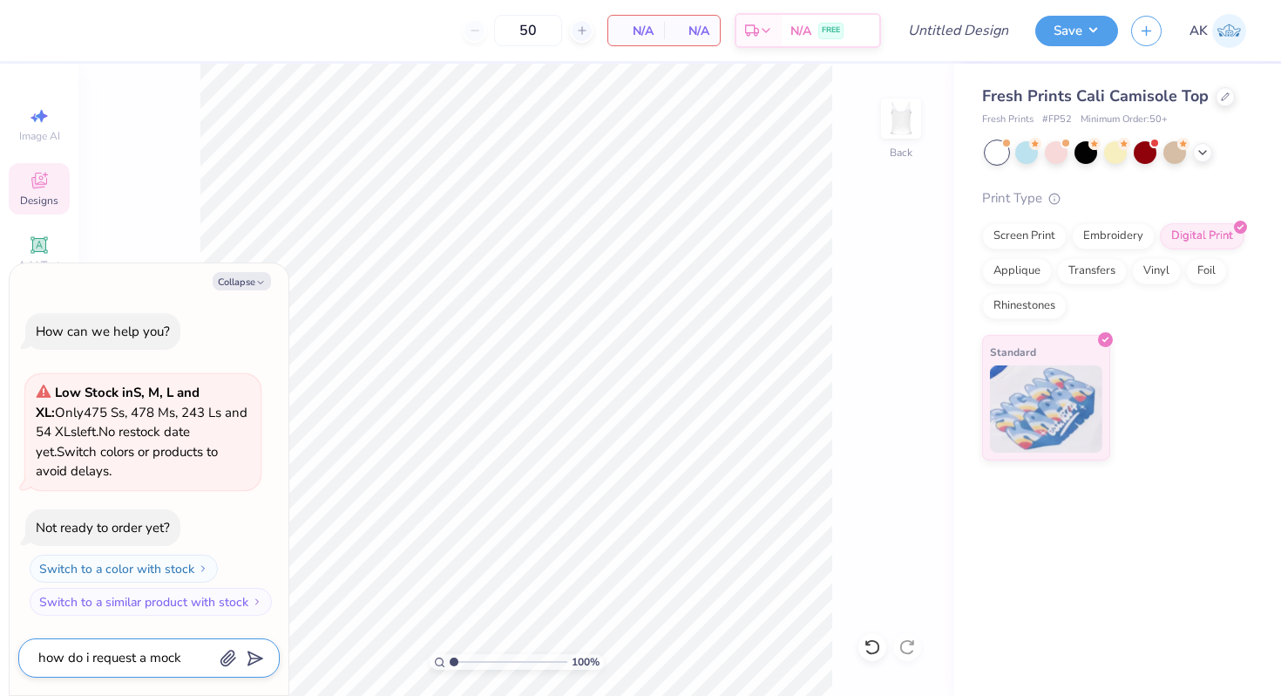
type textarea "how do i request a mocku"
type textarea "x"
type textarea "how do i request a mockup"
type textarea "x"
type textarea "how do i request a mockup"
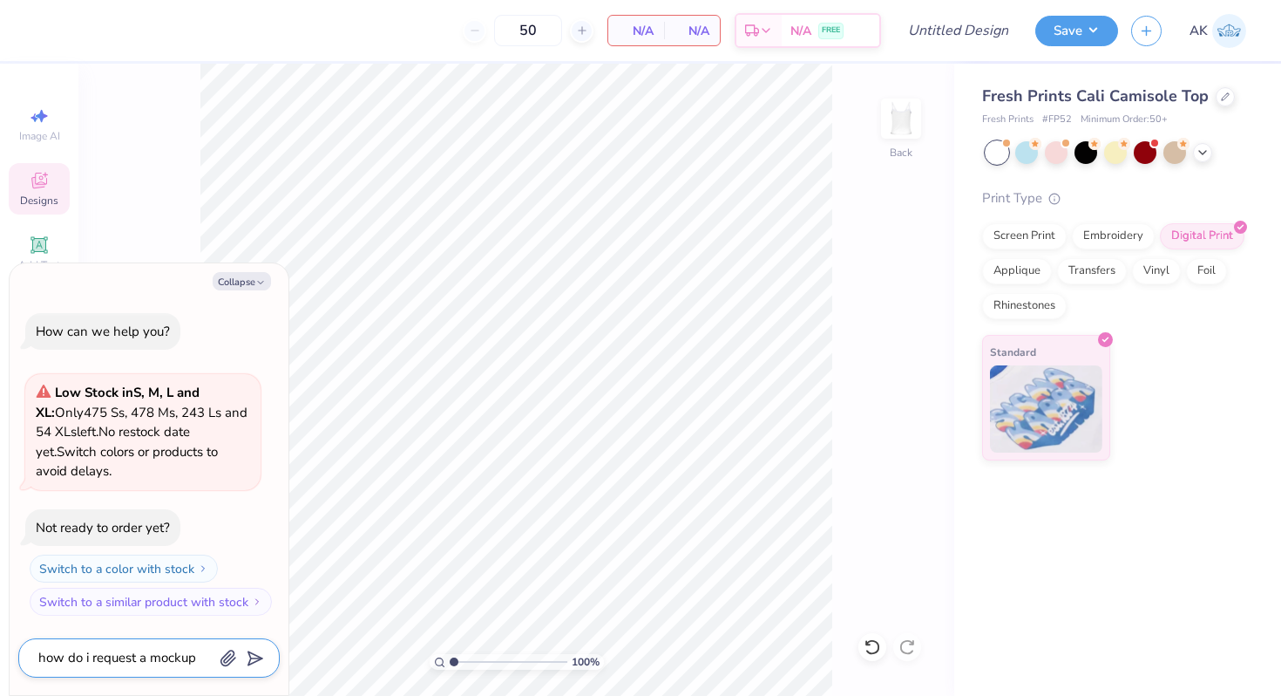
type textarea "x"
type textarea "how do i request a mockup t"
type textarea "x"
type textarea "how do i request a mockup to"
type textarea "x"
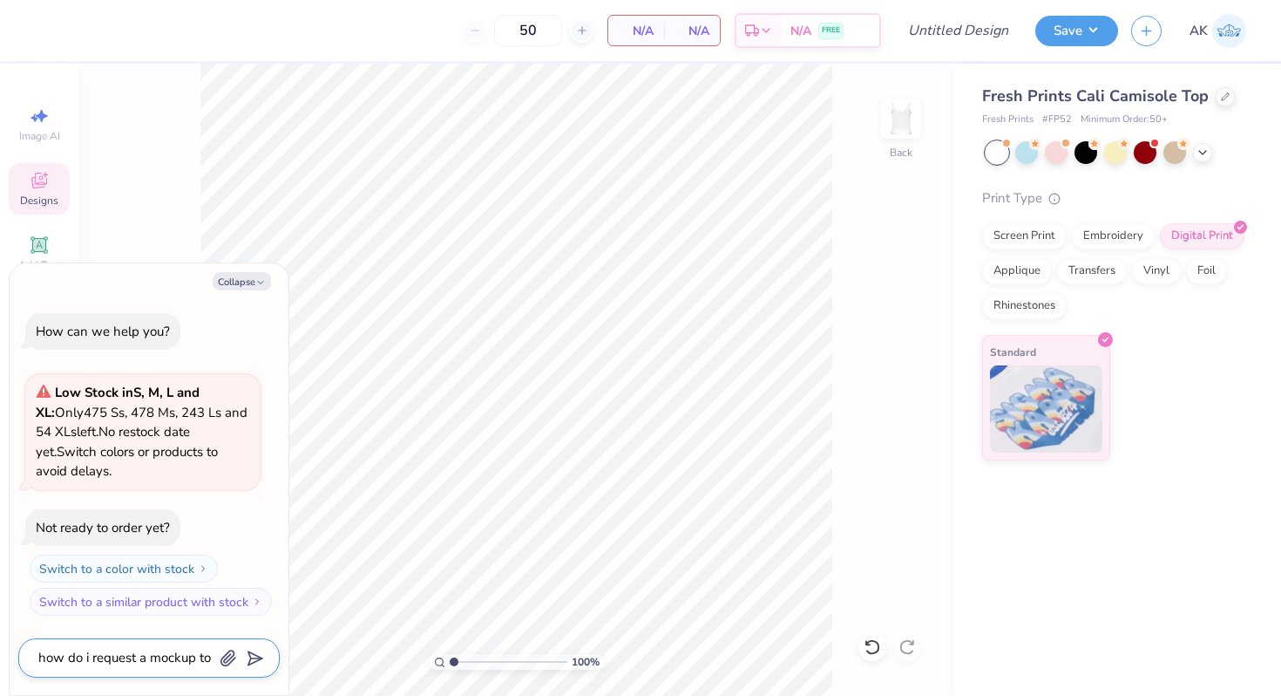
type textarea "how do i request a mockup to"
type textarea "x"
type textarea "how do i request a mockup to t"
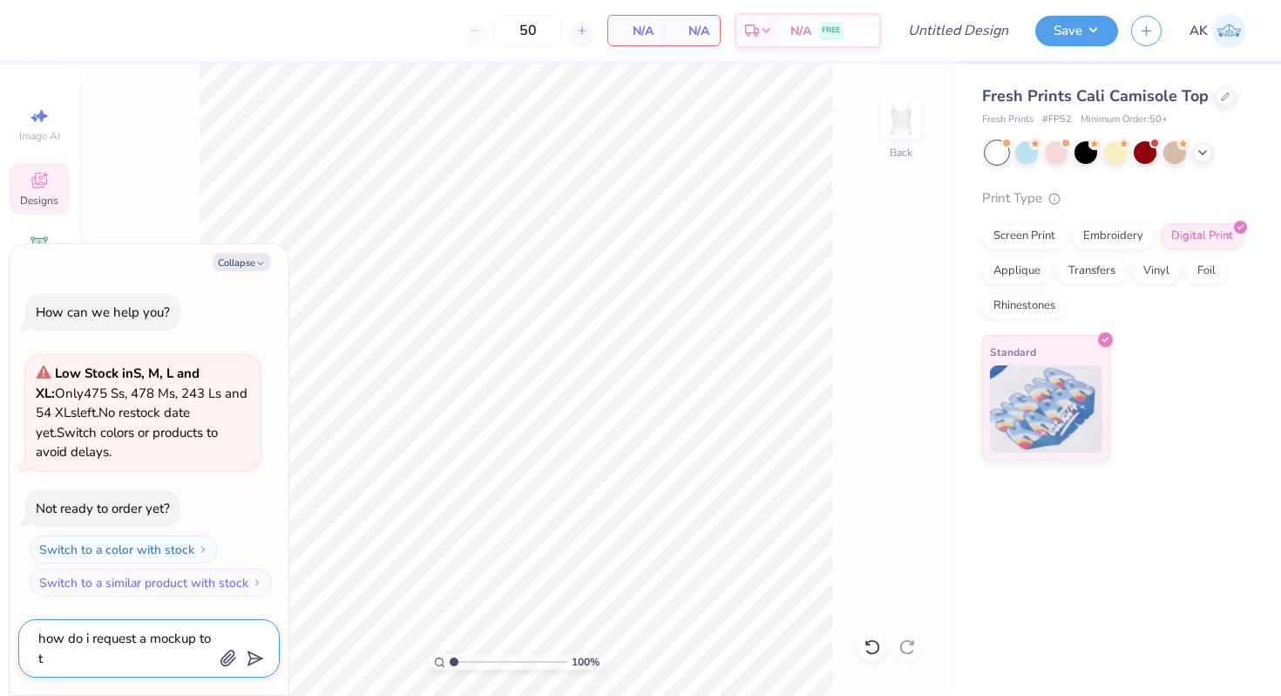
type textarea "x"
type textarea "how do i request a mockup to the"
type textarea "x"
type textarea "how do i request a mockup to the"
type textarea "x"
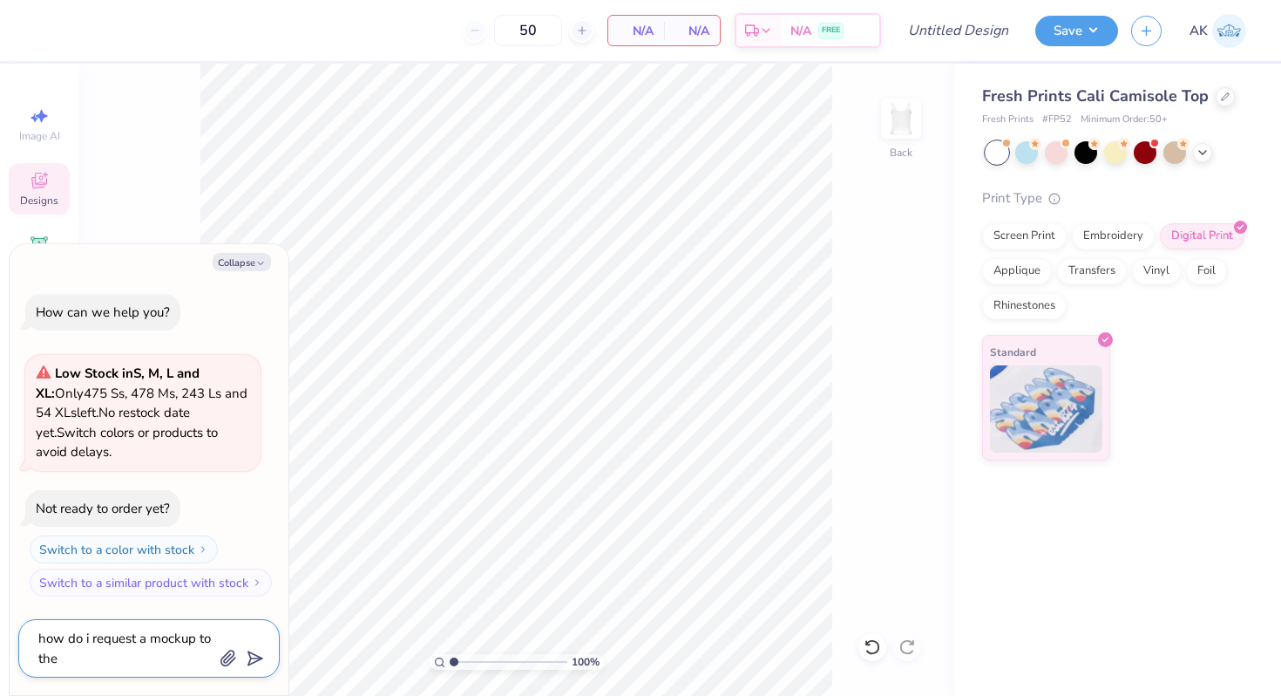
type textarea "how do i request a mockup to the a"
type textarea "x"
type textarea "how do i request a mockup to the ar"
type textarea "x"
type textarea "how do i request a mockup to the art"
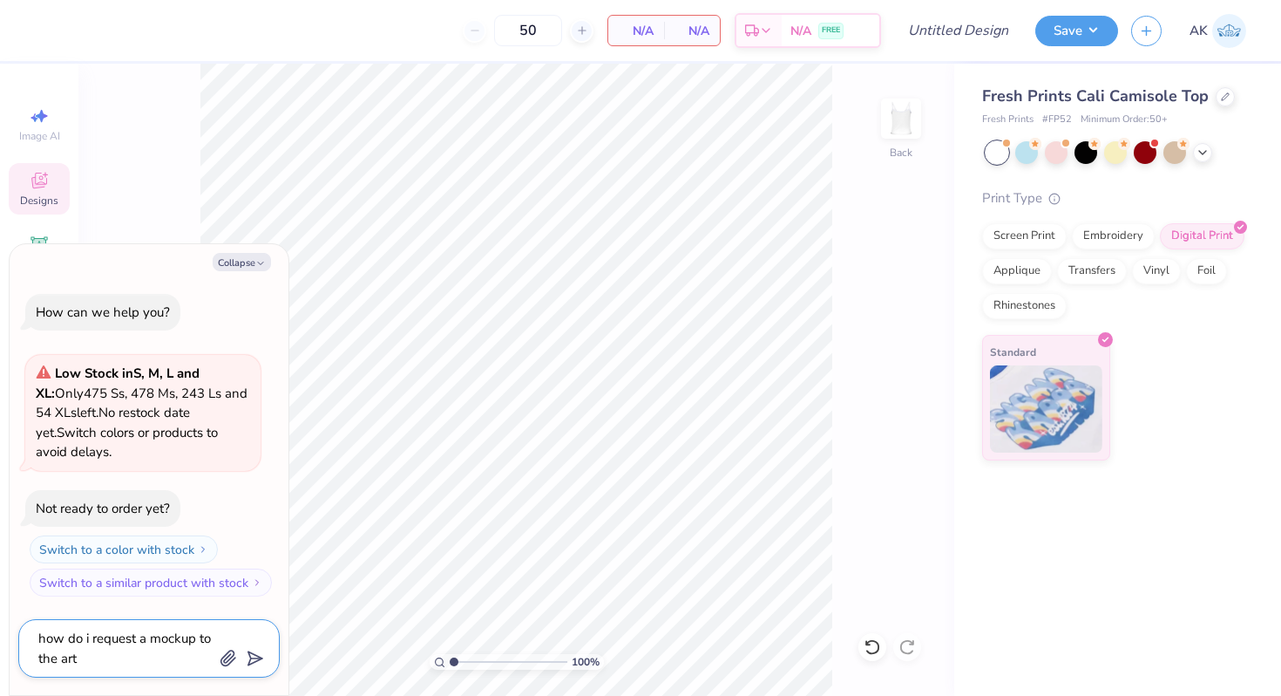
type textarea "x"
type textarea "how do i request a mockup to the art"
type textarea "x"
type textarea "how do i request a mockup to the art t"
type textarea "x"
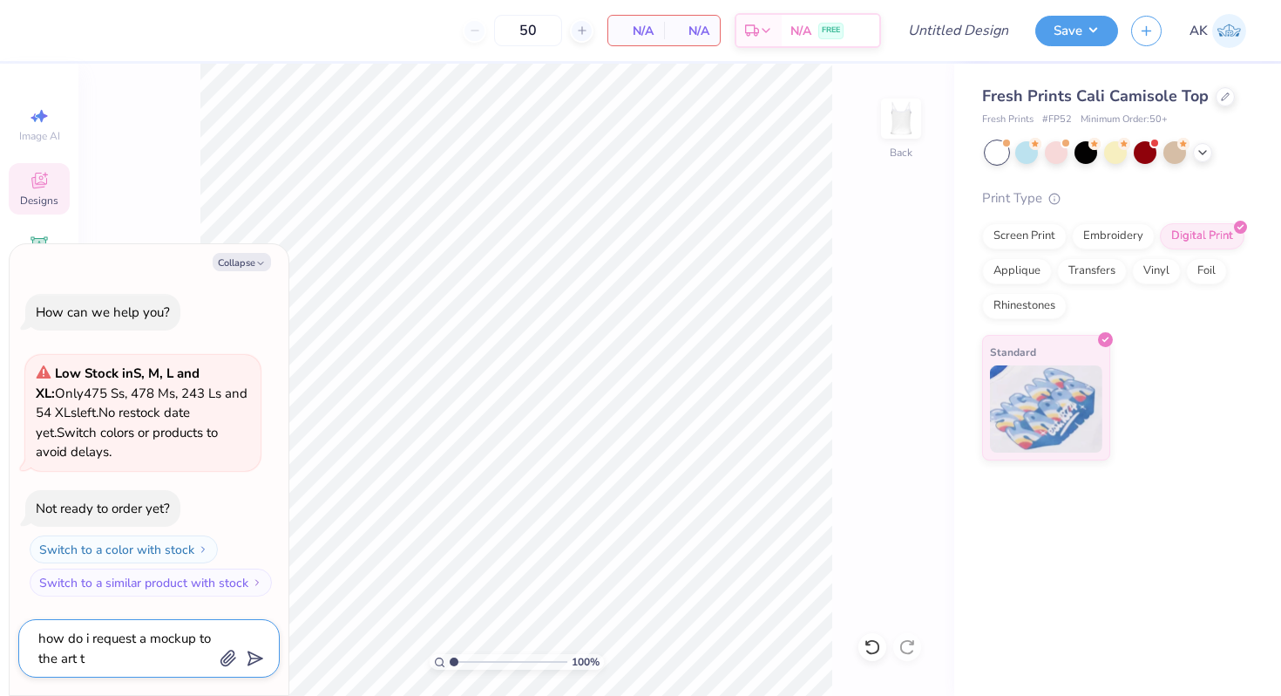
type textarea "how do i request a mockup to the art te"
type textarea "x"
type textarea "how do i request a mockup to the art tea"
type textarea "x"
type textarea "how do i request a mockup to the art team"
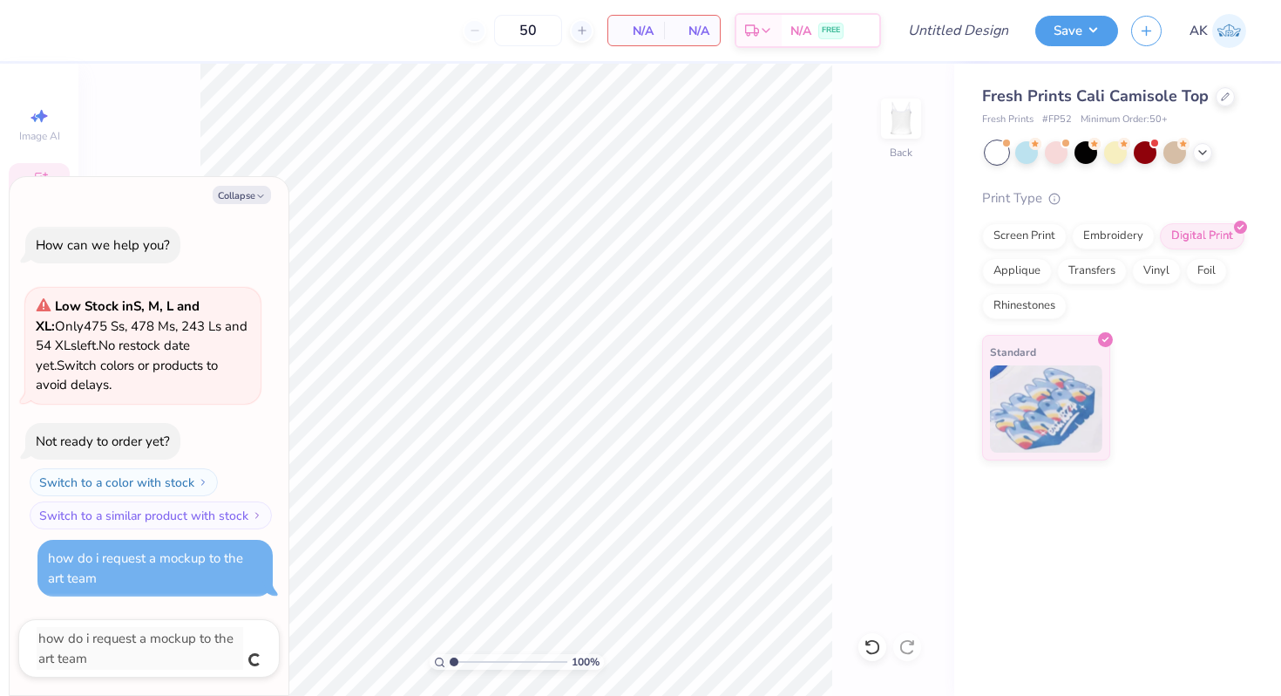
type textarea "x"
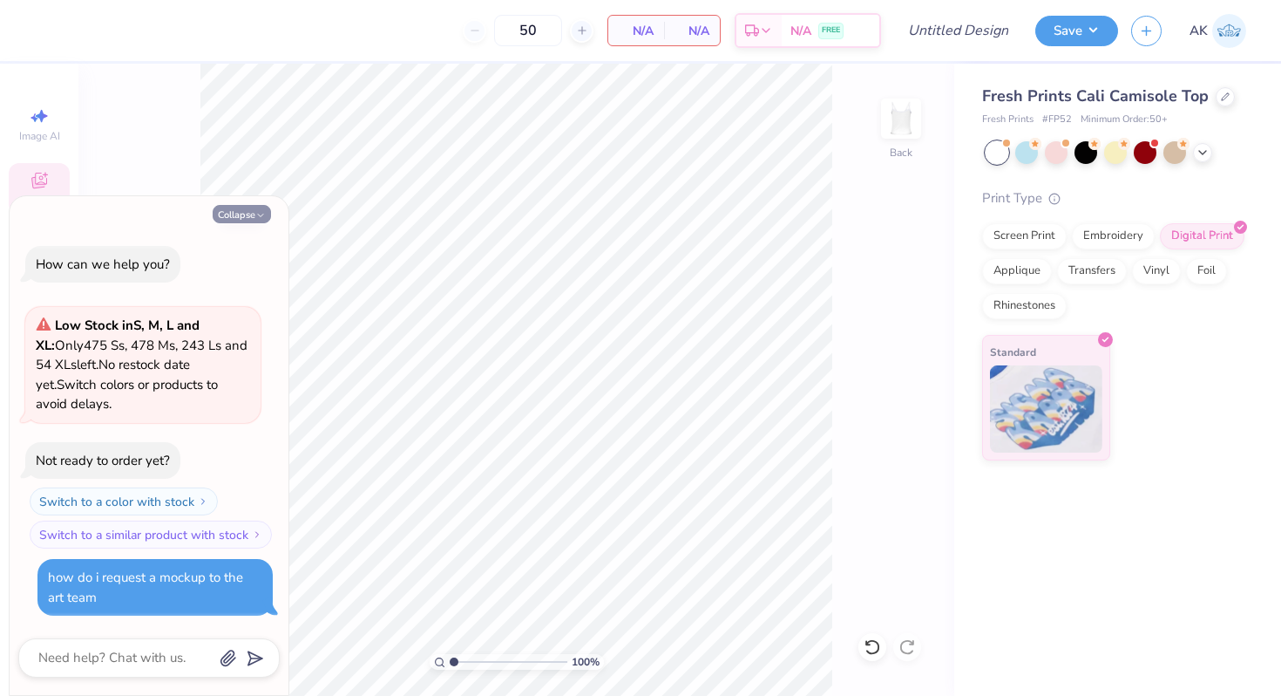
click at [243, 218] on button "Collapse" at bounding box center [242, 214] width 58 height 18
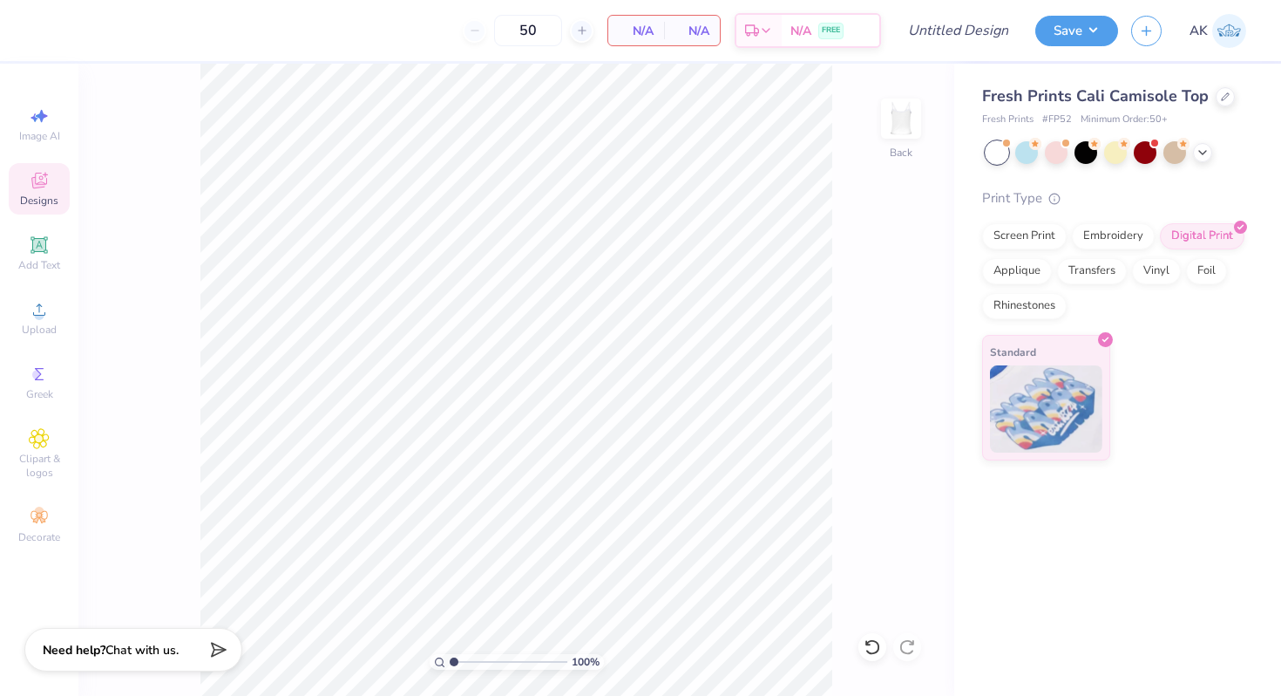
click at [40, 195] on span "Designs" at bounding box center [39, 200] width 38 height 14
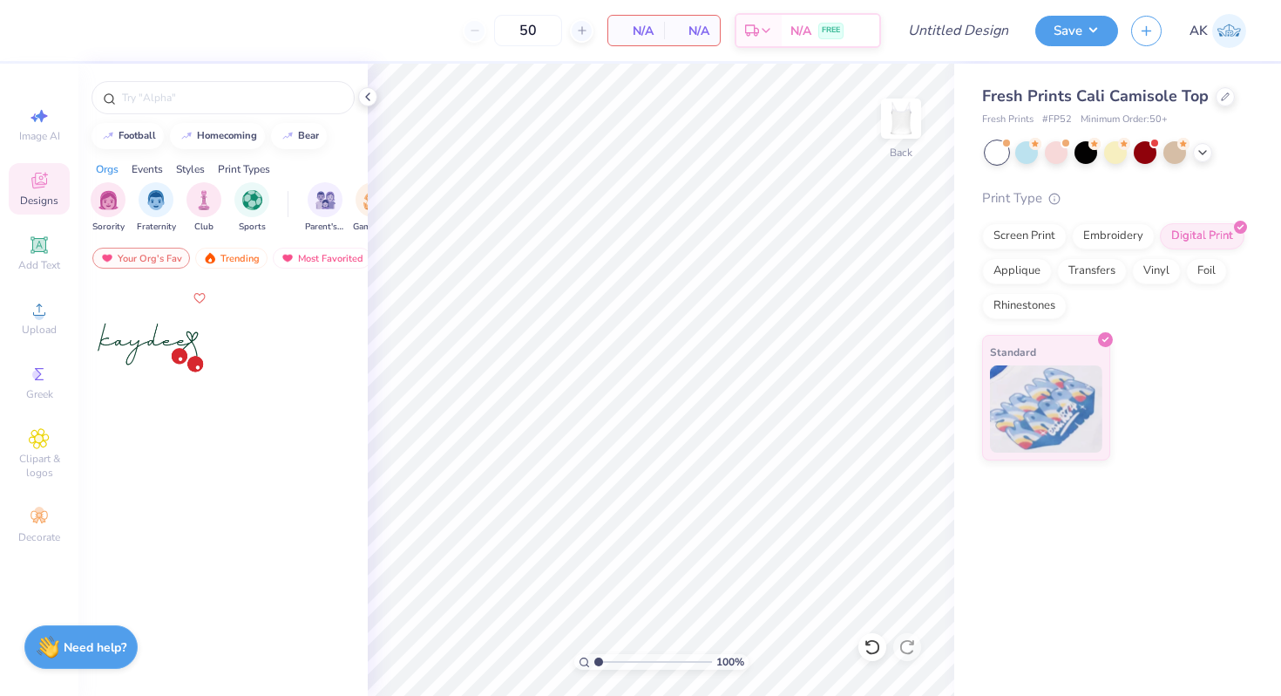
click at [73, 667] on div "Need help? Chat with us." at bounding box center [80, 647] width 113 height 44
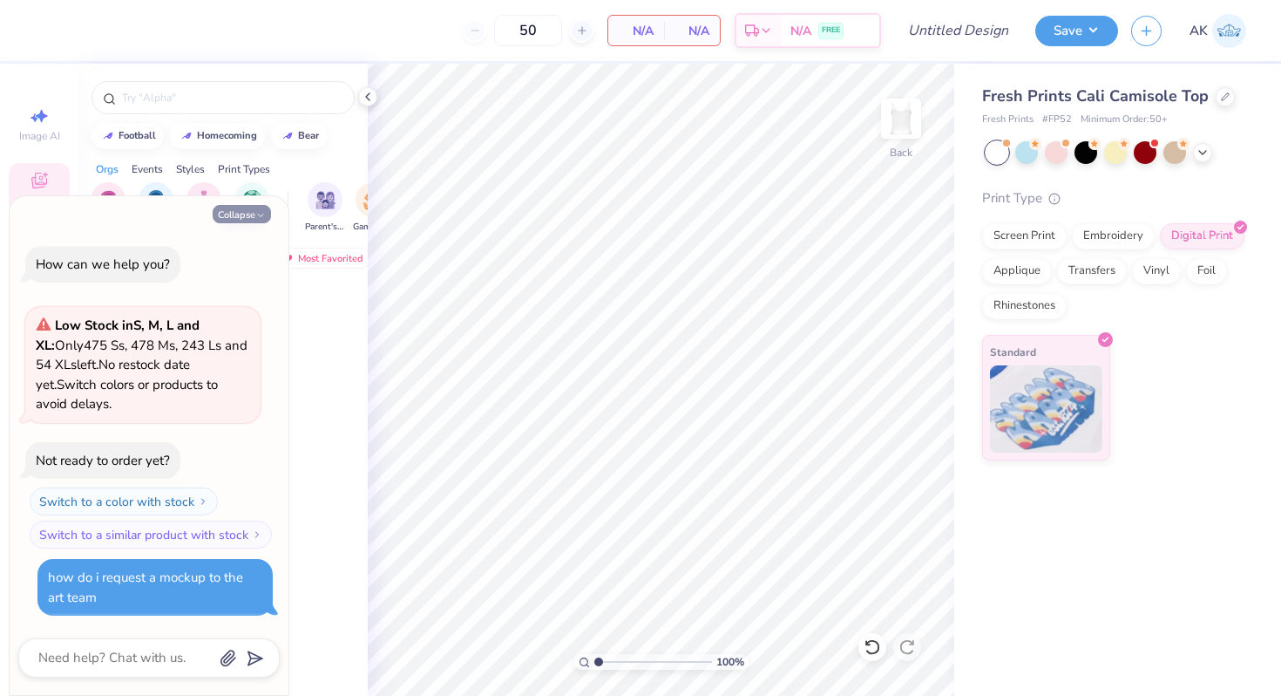
click at [246, 215] on button "Collapse" at bounding box center [242, 214] width 58 height 18
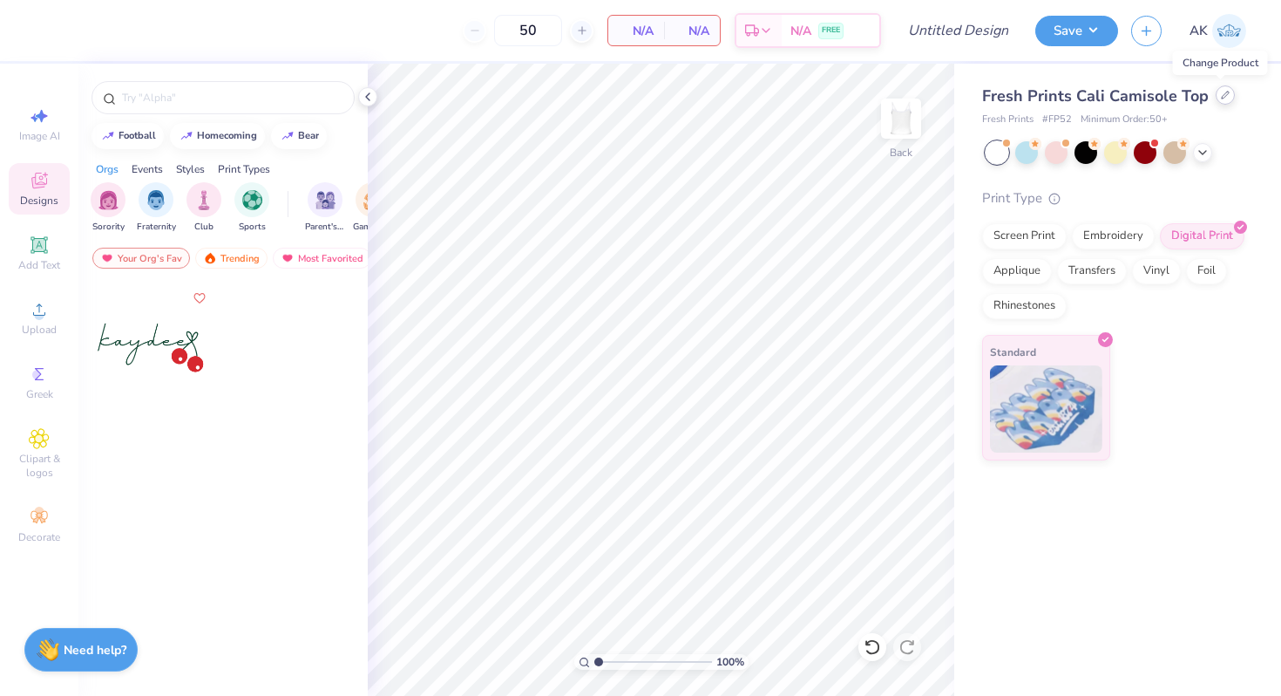
click at [1221, 93] on icon at bounding box center [1225, 95] width 9 height 9
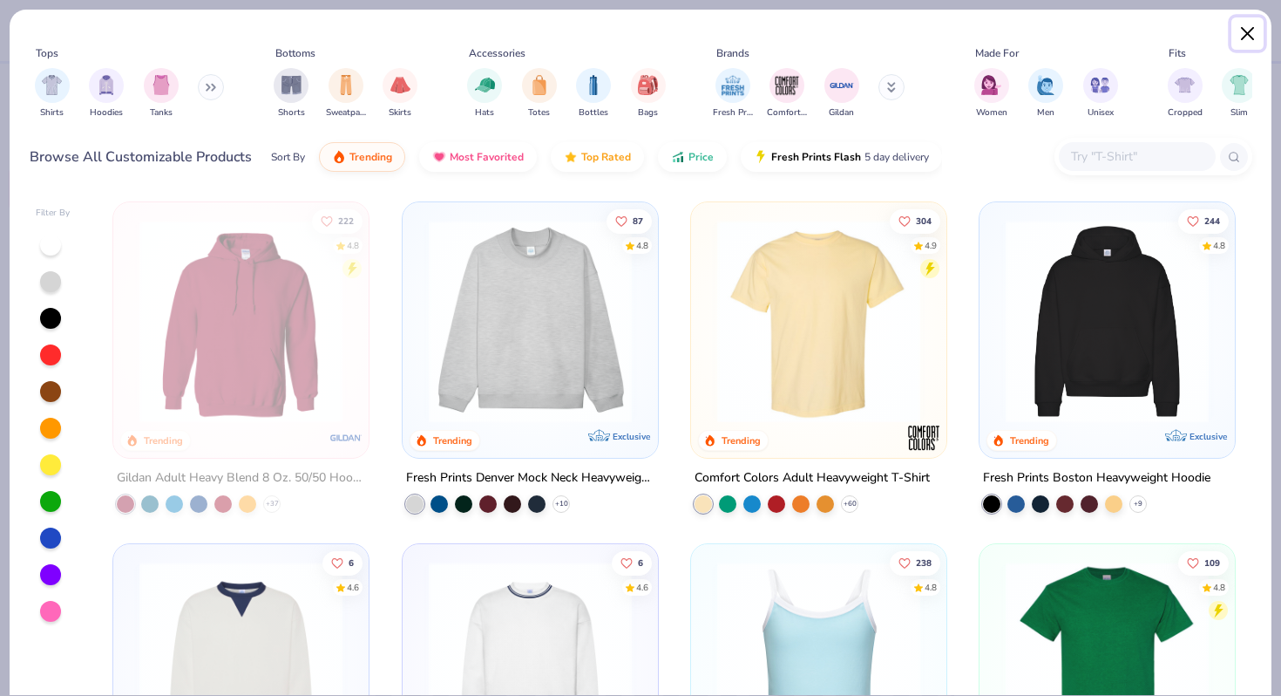
click at [1252, 23] on button "Close" at bounding box center [1248, 33] width 33 height 33
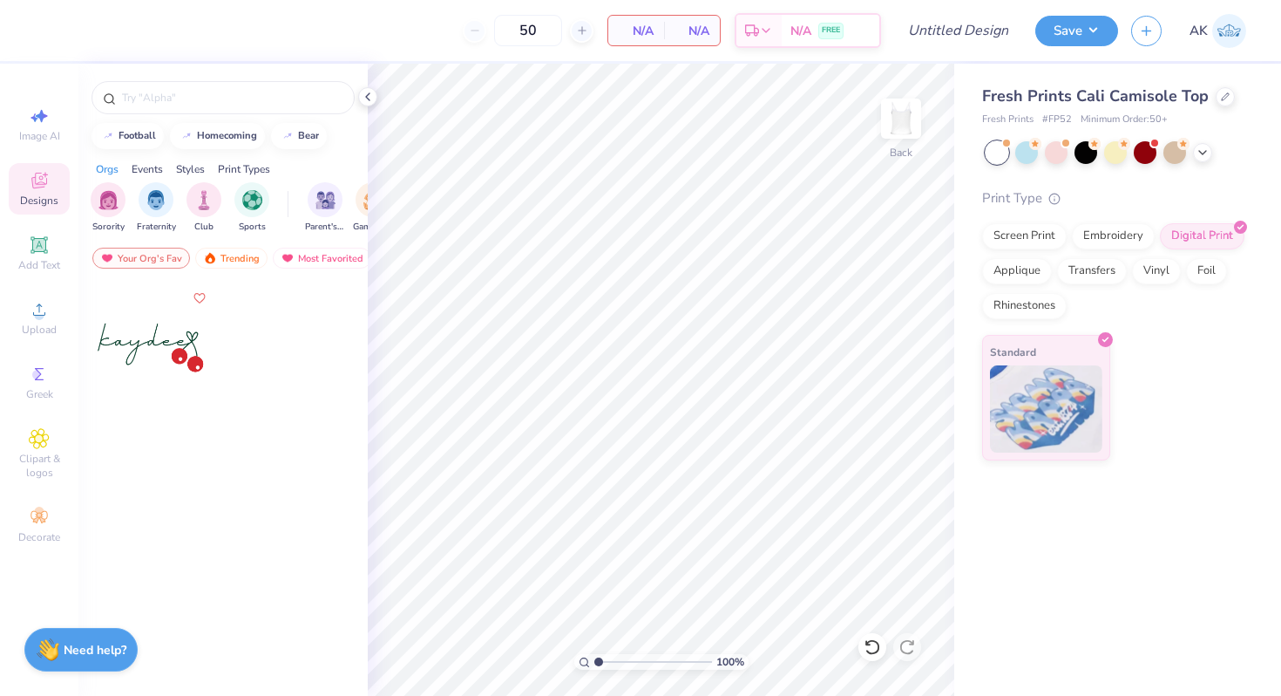
type textarea "x"
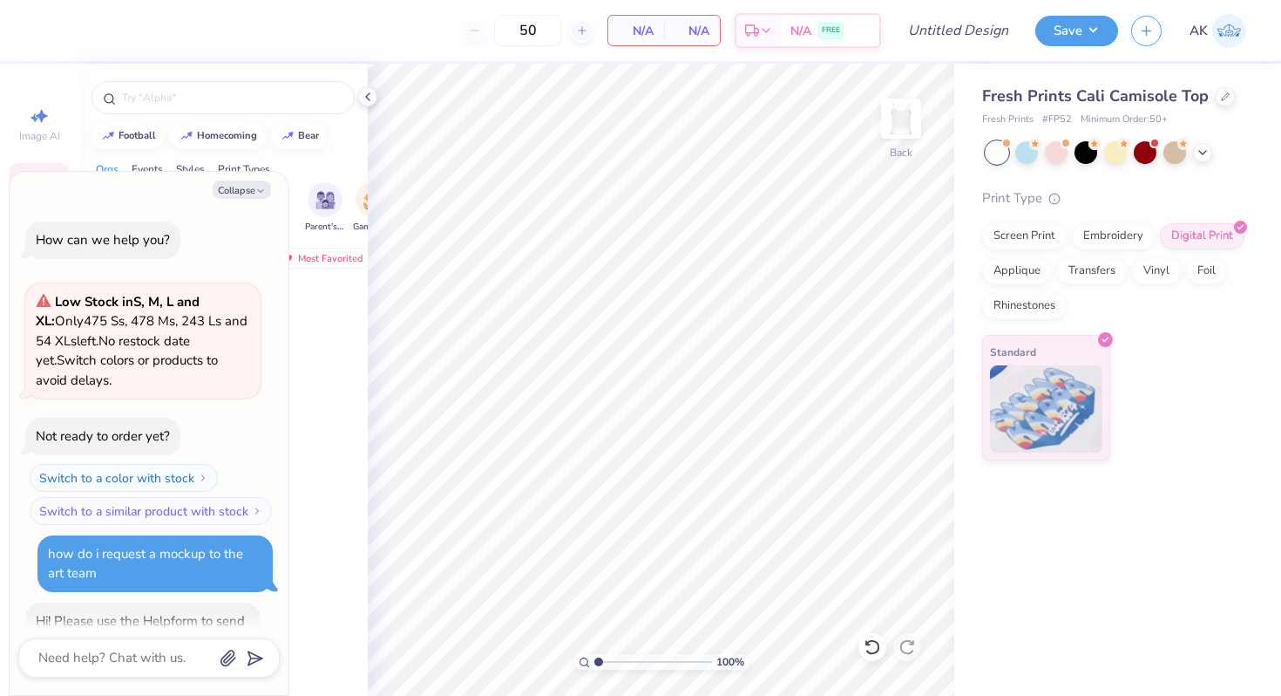
scroll to position [78, 0]
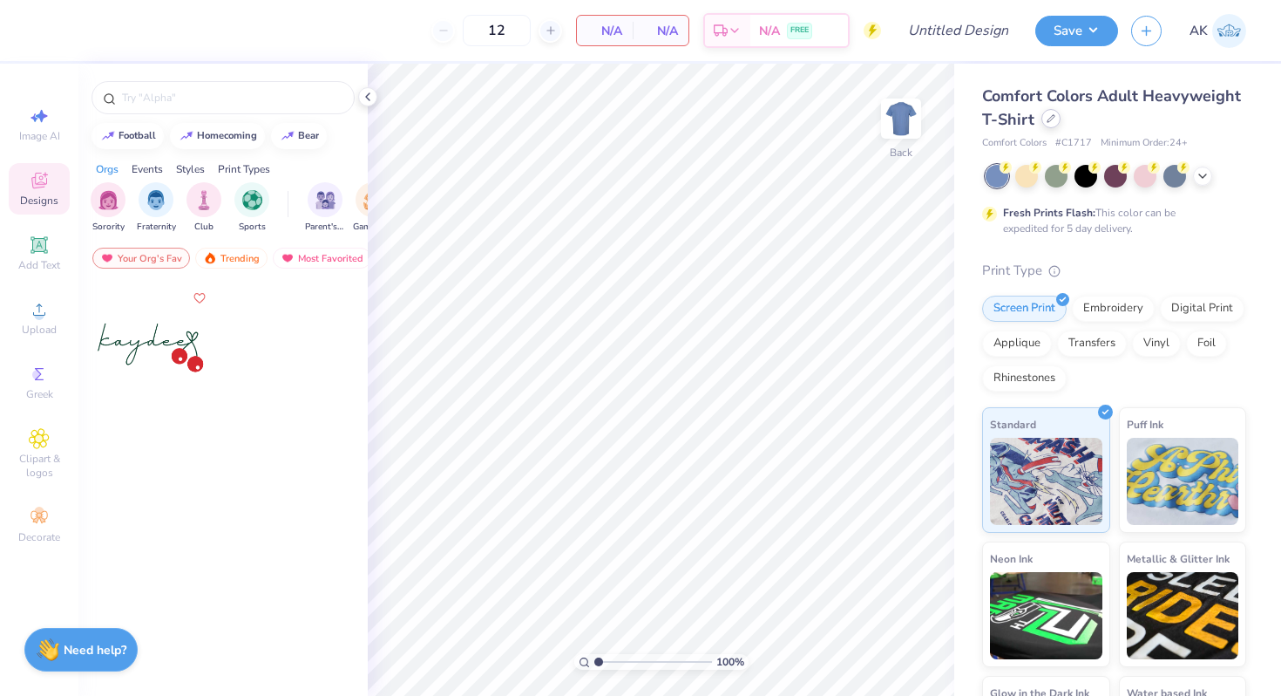
click at [1042, 124] on div at bounding box center [1051, 118] width 19 height 19
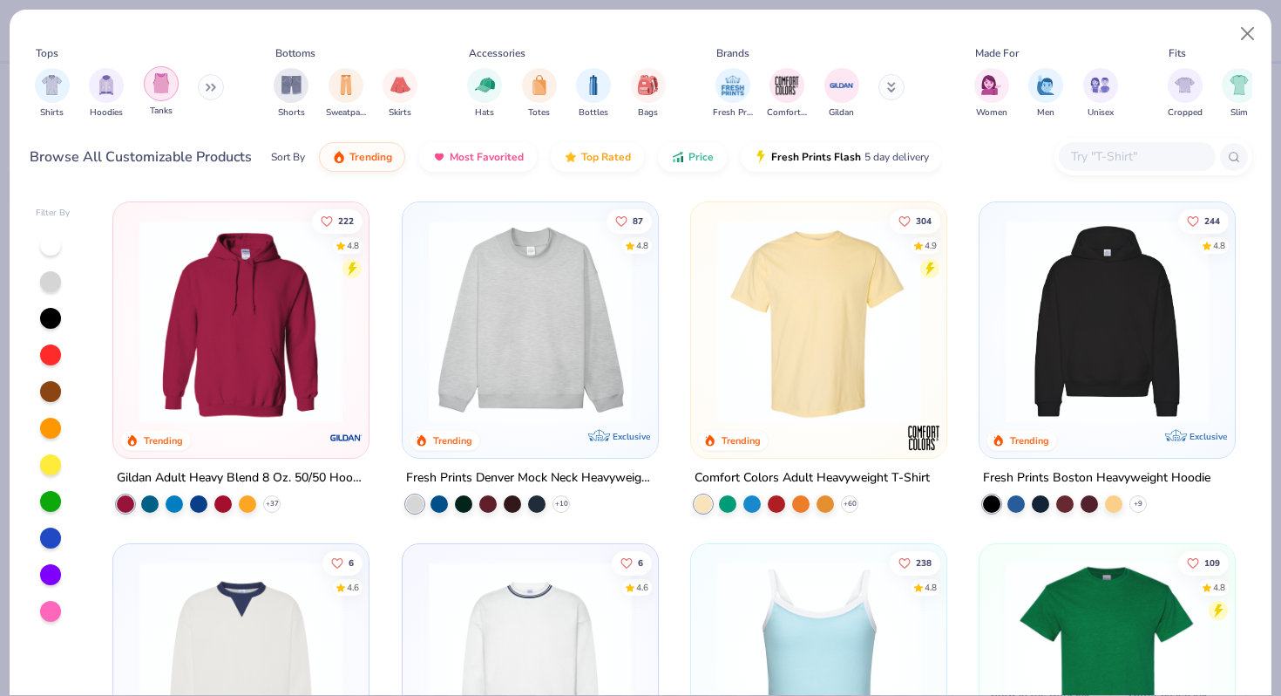
click at [158, 93] on div "filter for Tanks" at bounding box center [161, 83] width 35 height 35
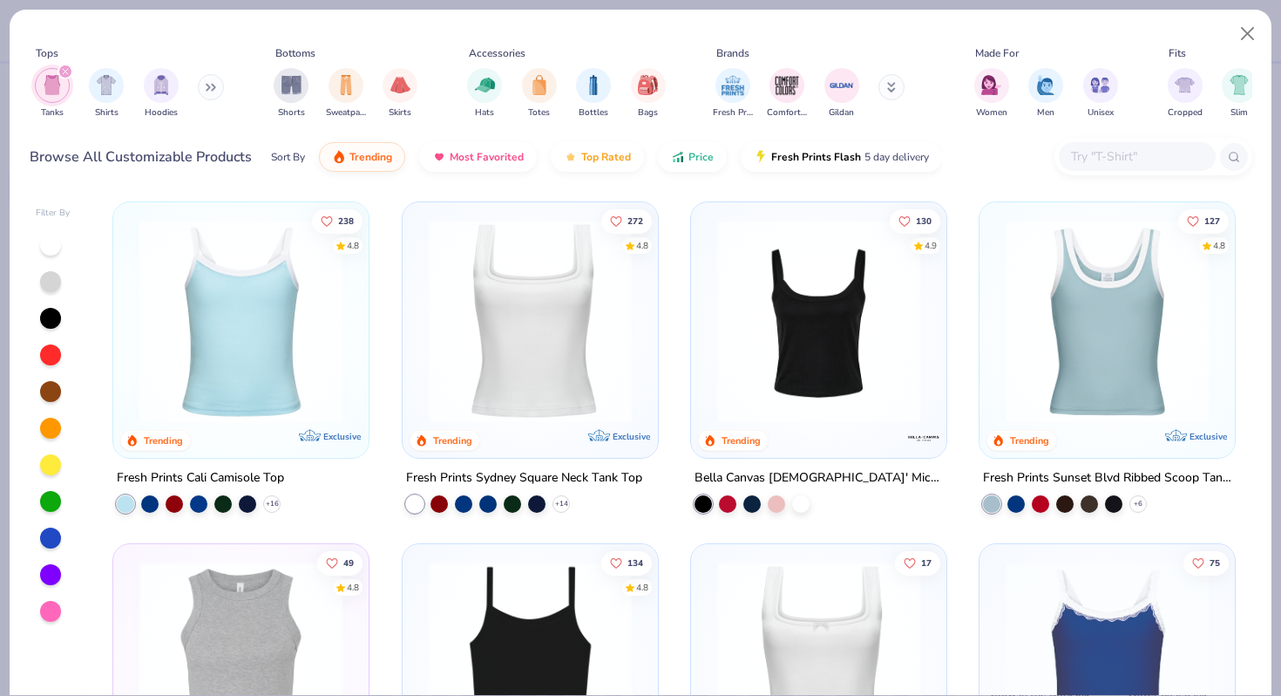
click at [236, 302] on img at bounding box center [241, 321] width 221 height 203
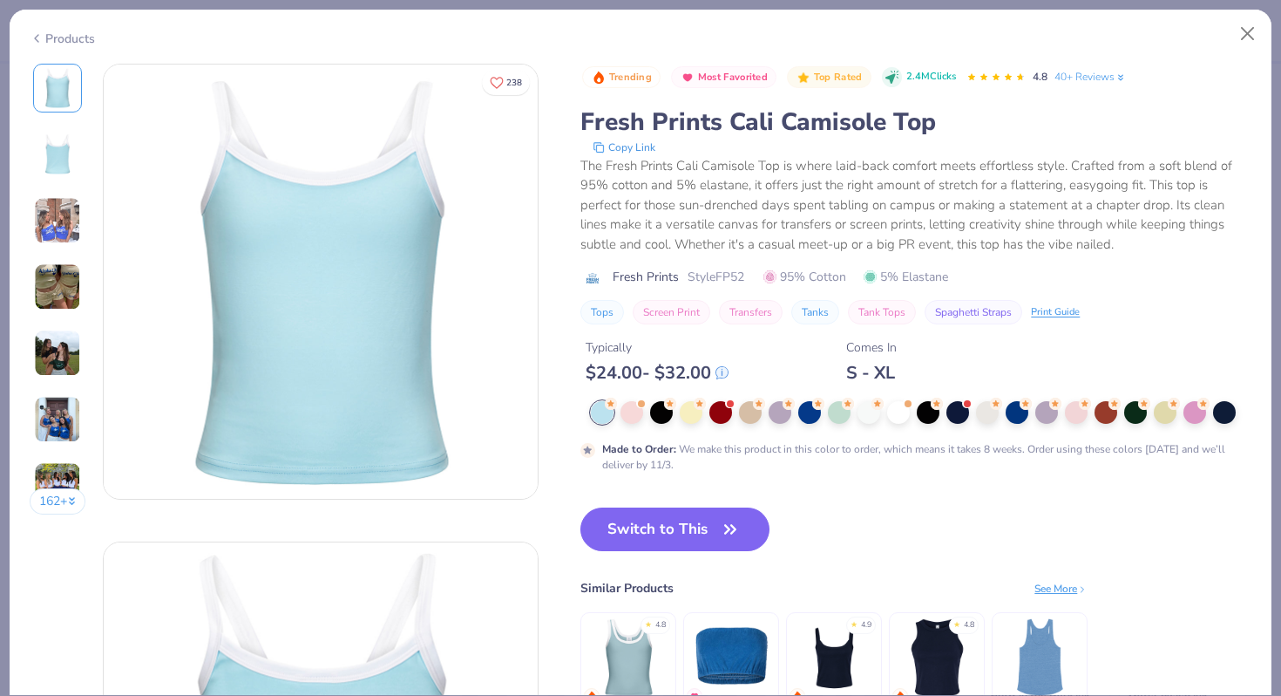
scroll to position [31, 0]
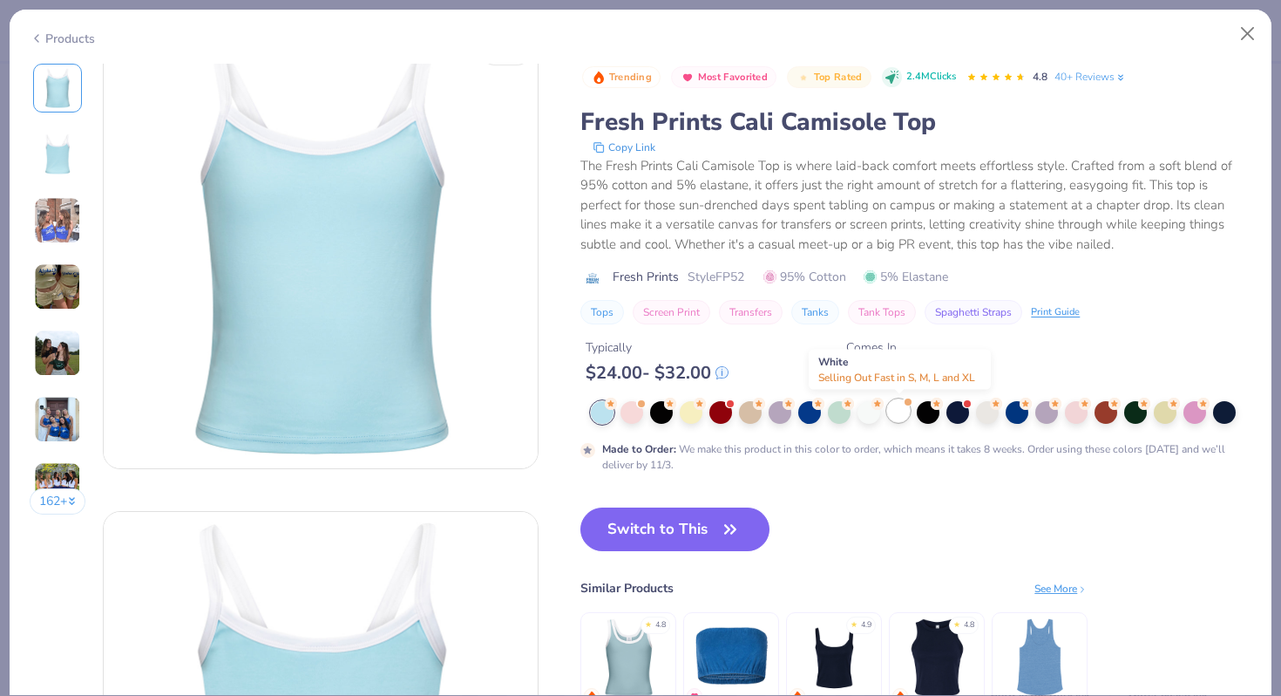
click at [906, 417] on div at bounding box center [898, 410] width 23 height 23
